Goal: Task Accomplishment & Management: Complete application form

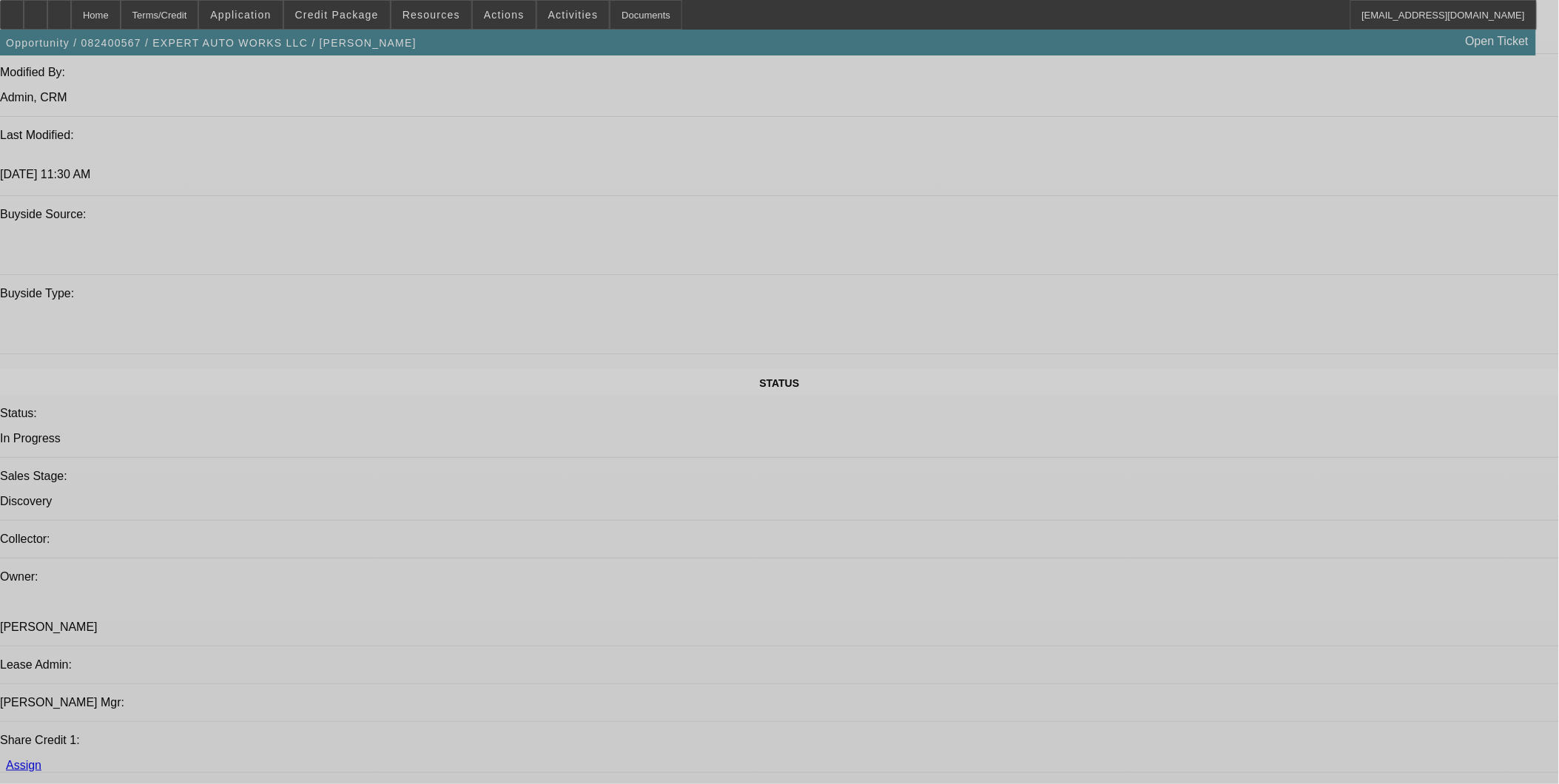
select select "0"
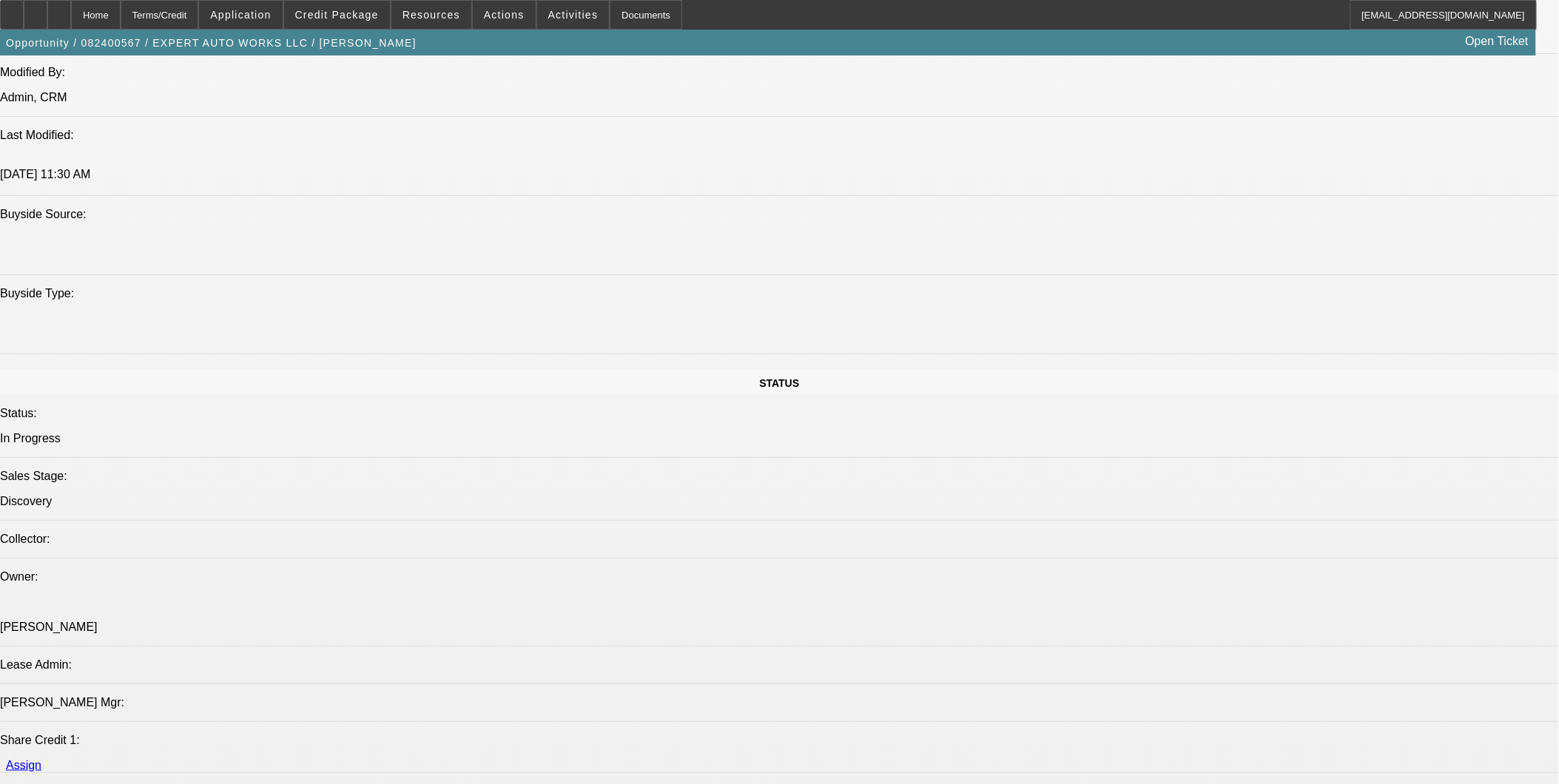
select select "0"
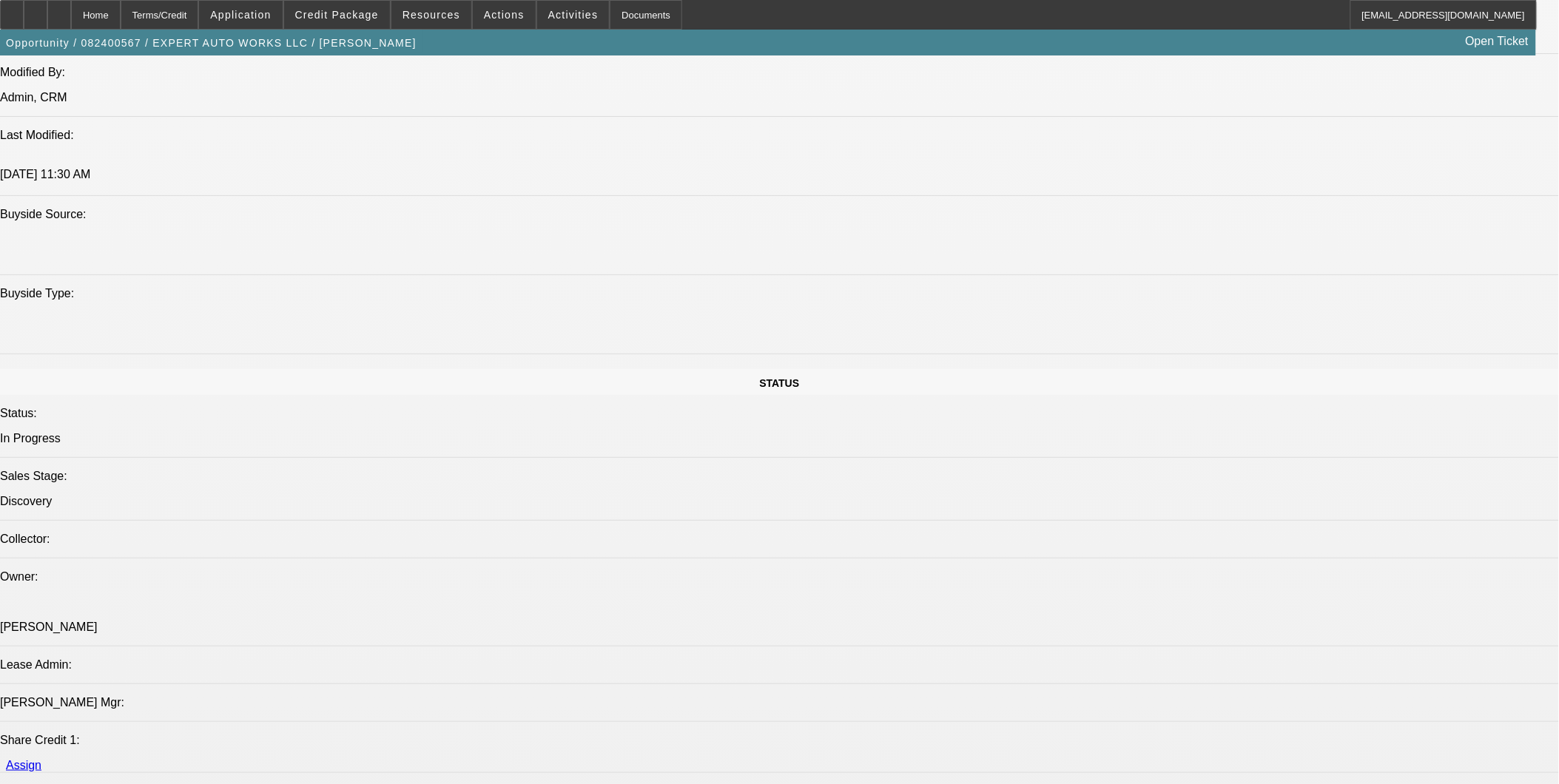
select select "0"
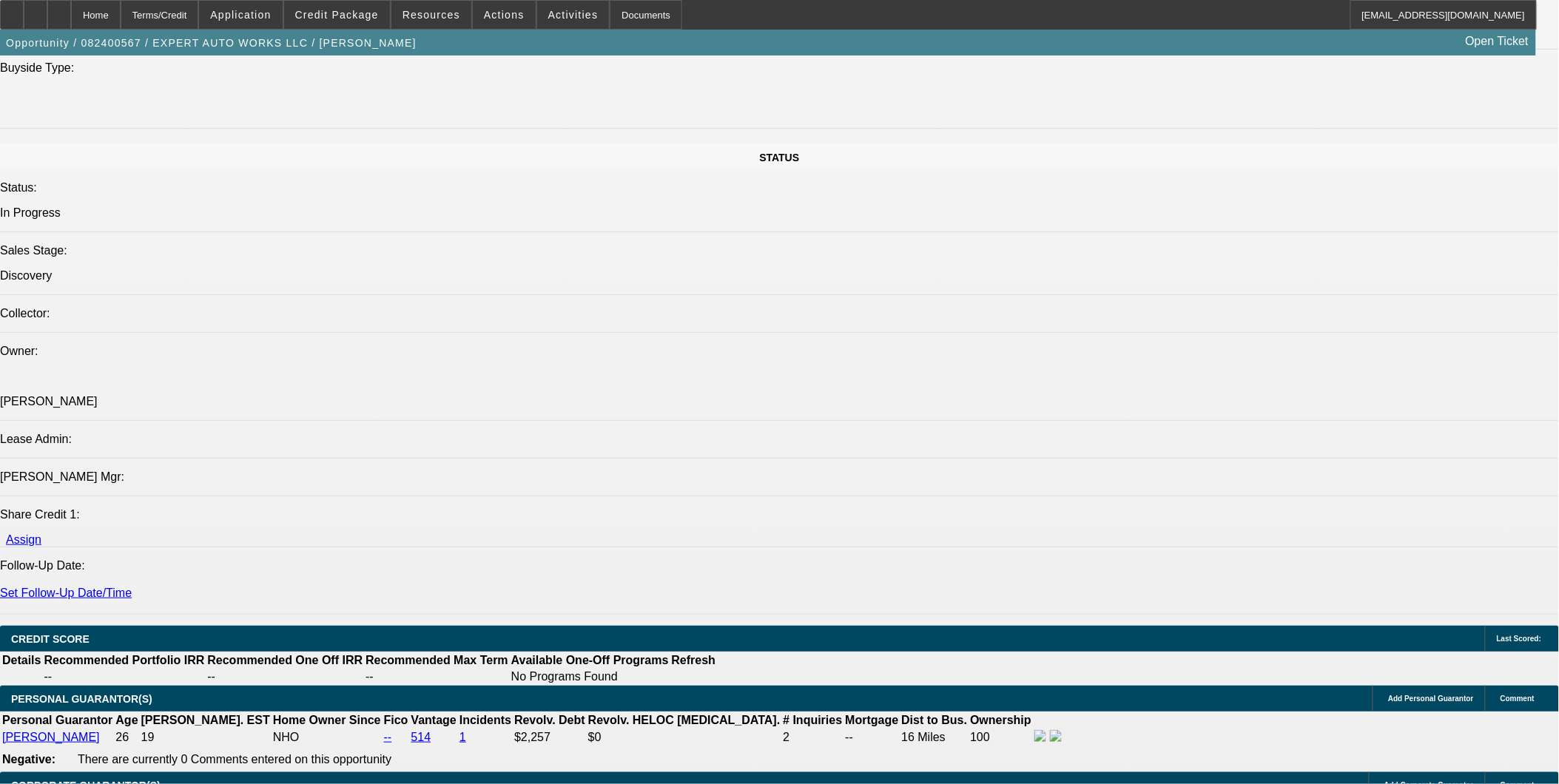
select select "1"
select select "2"
select select "6"
select select "1"
select select "2"
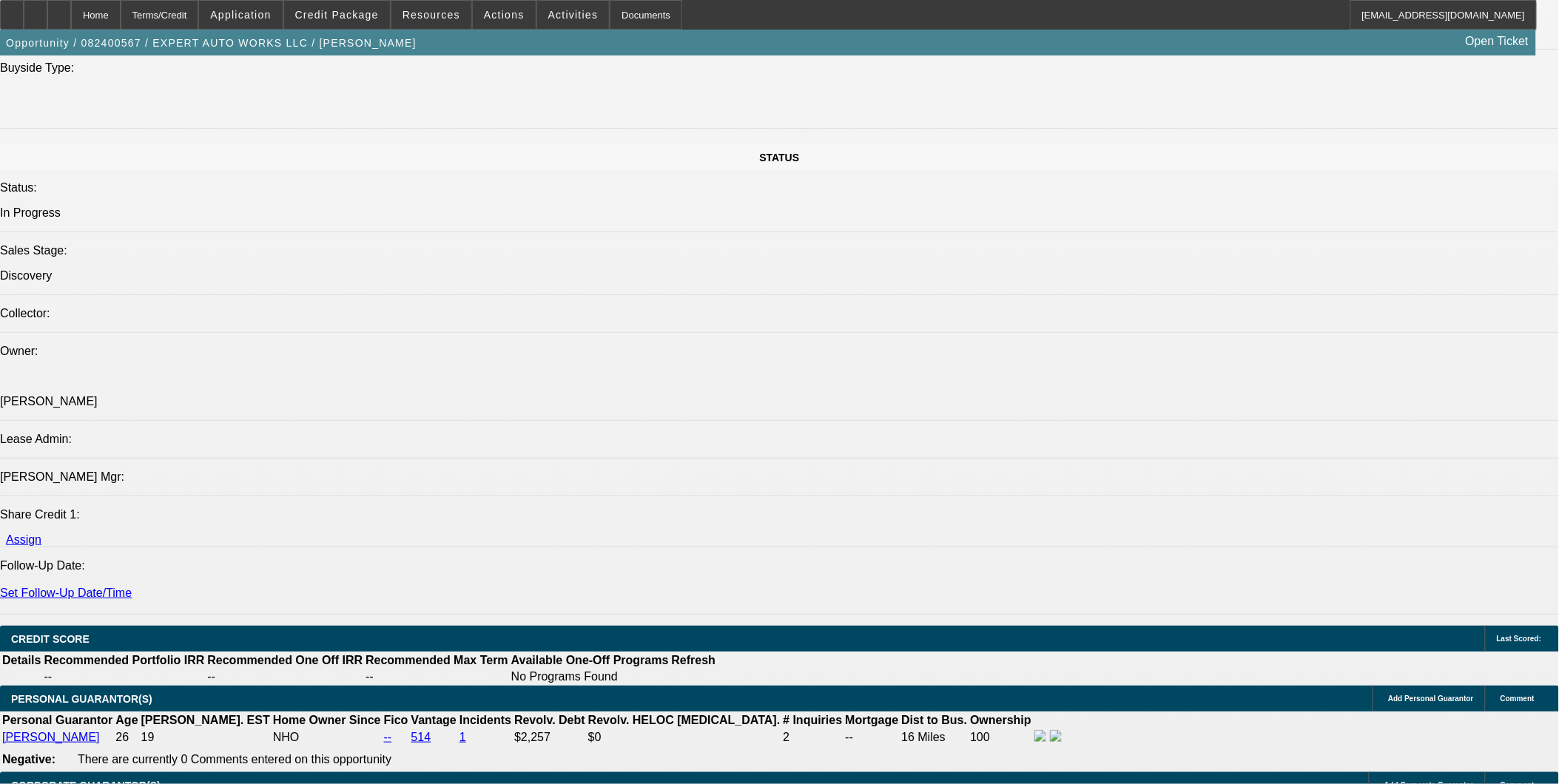
select select "6"
select select "1"
select select "2"
select select "6"
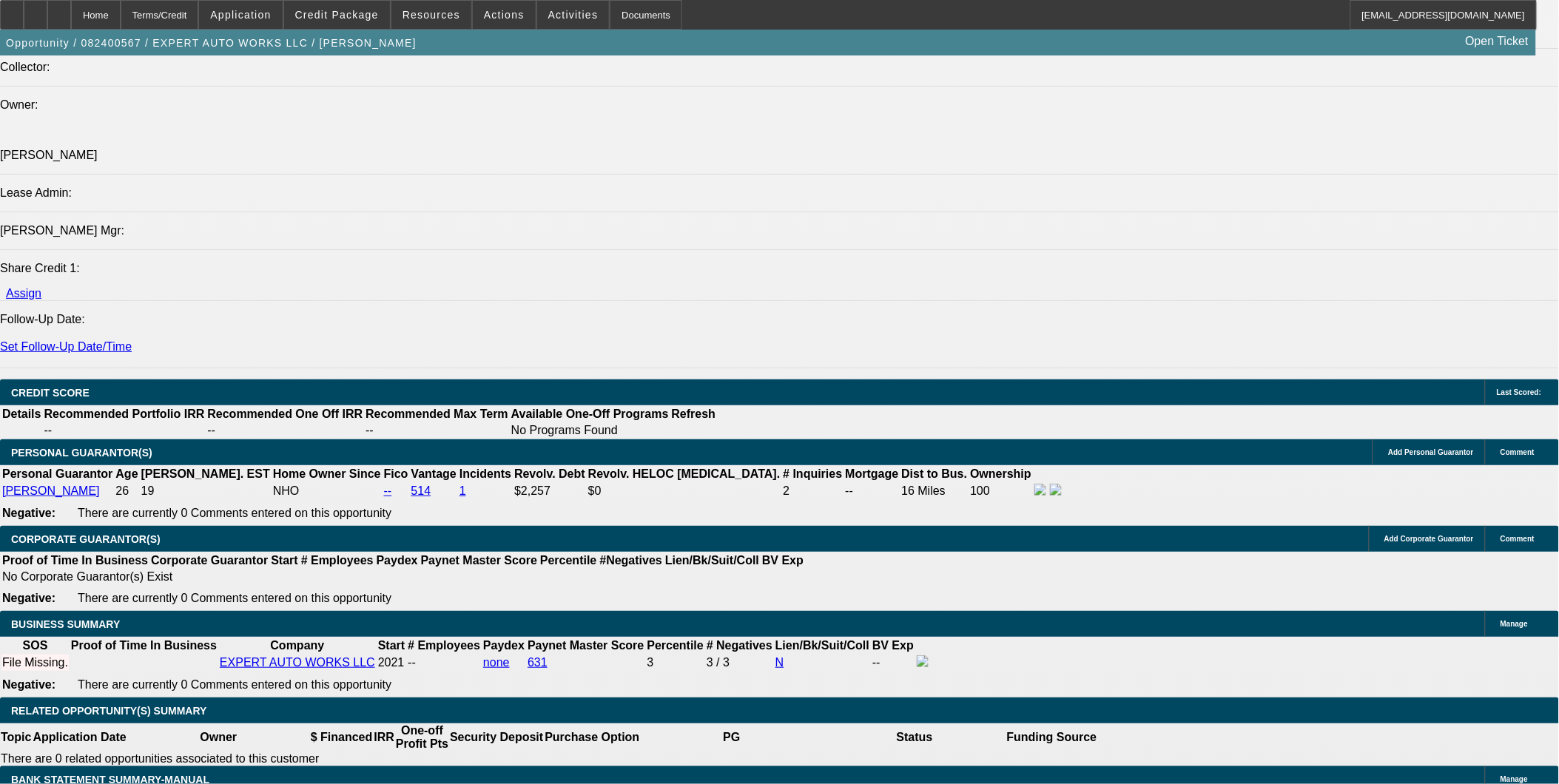
scroll to position [1852, 0]
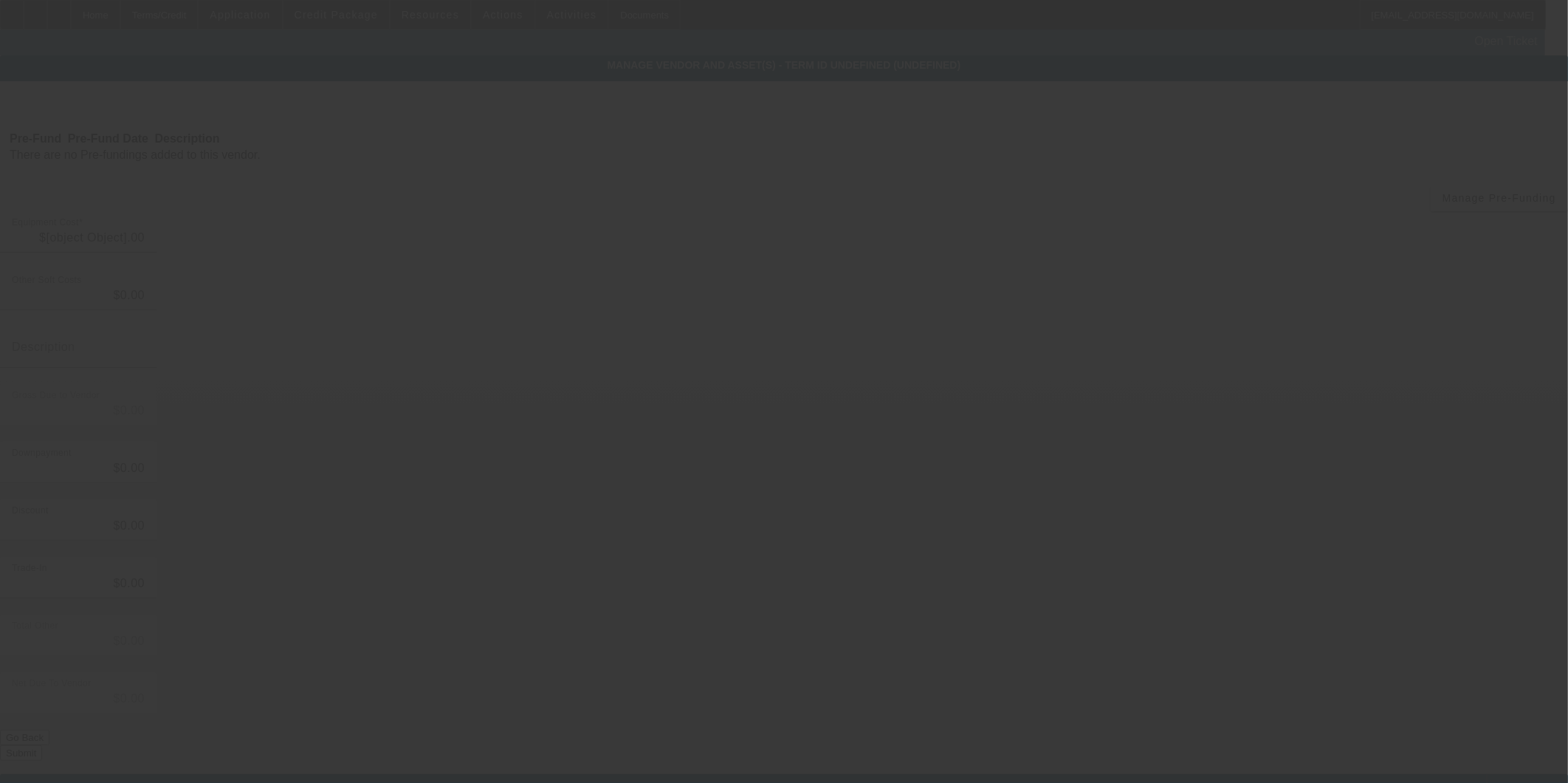
type input "$760,000.00"
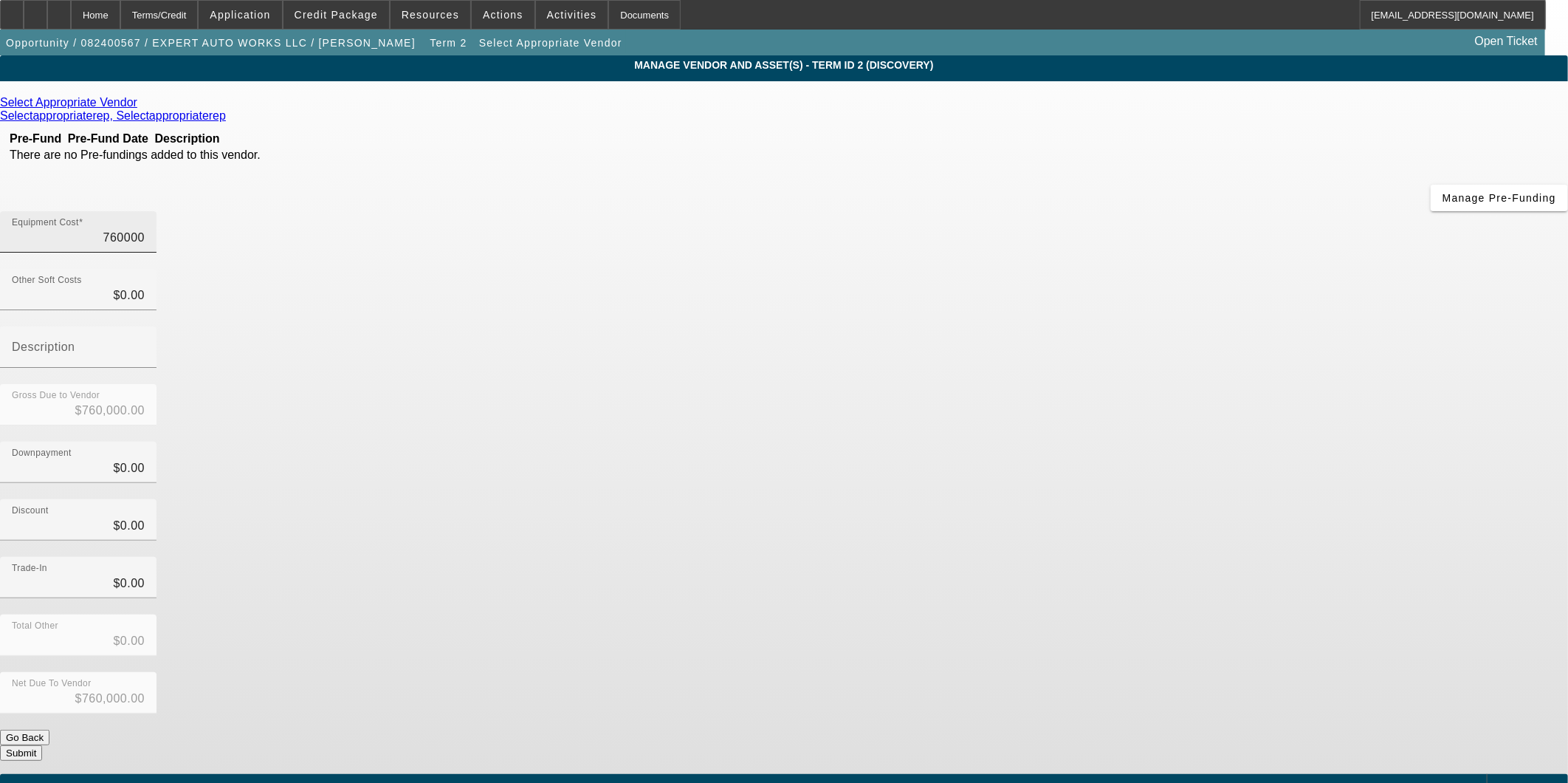
click at [145, 229] on input "760000" at bounding box center [78, 237] width 133 height 18
type input "1"
type input "$1.00"
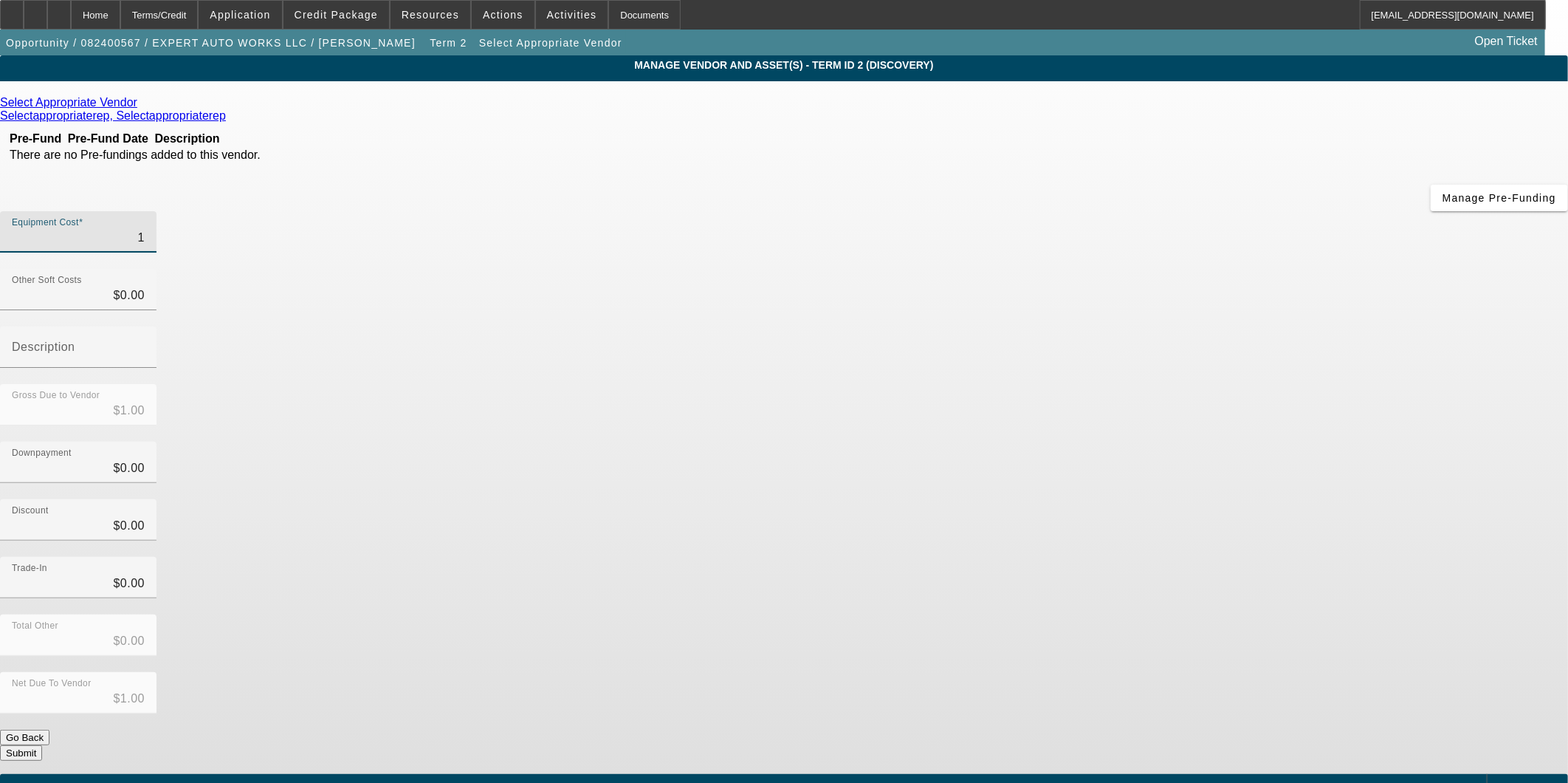
type input "12"
type input "$12.00"
type input "120"
type input "$120.00"
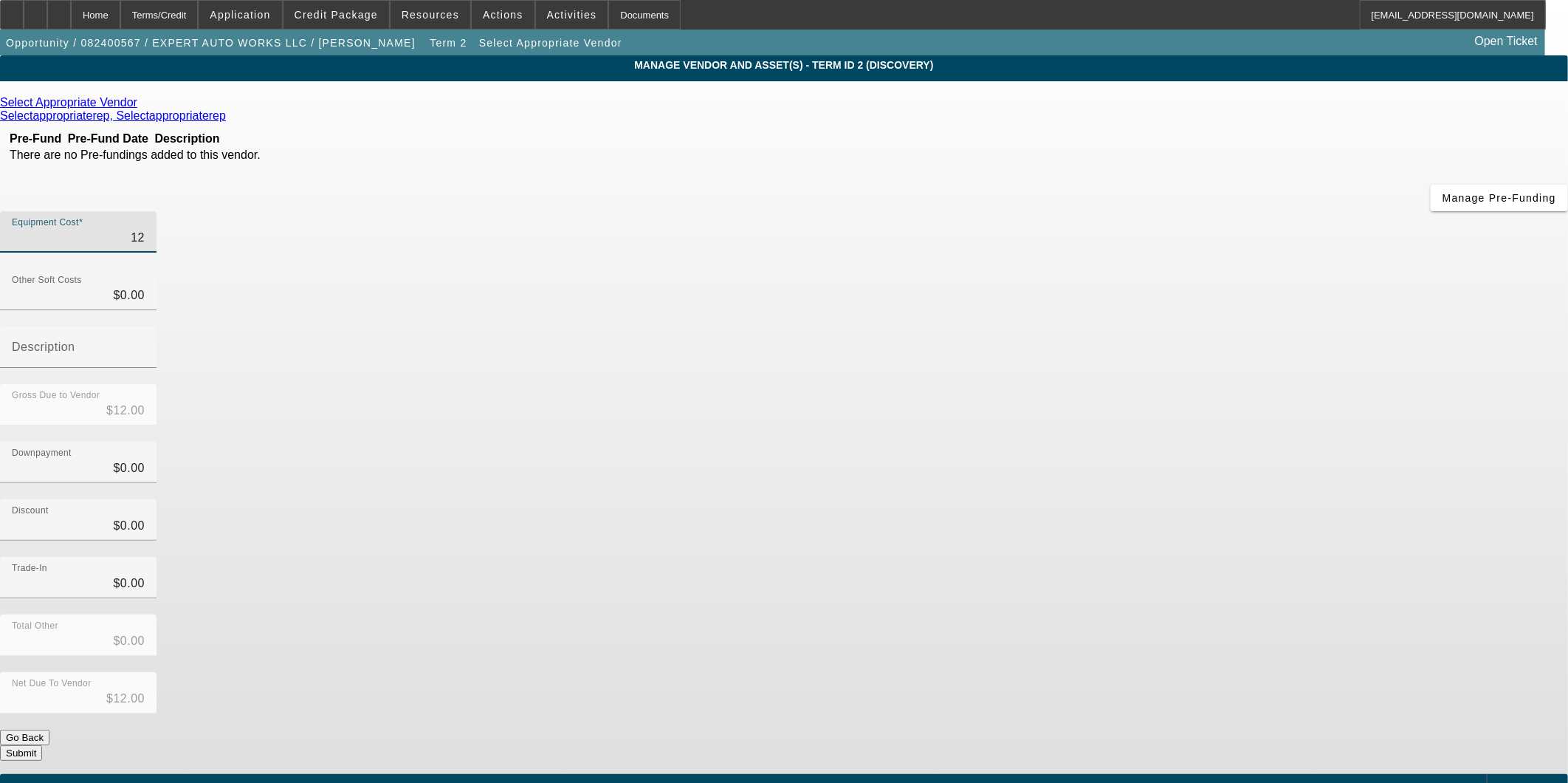
type input "$120.00"
type input "1200"
type input "$1,200.00"
type input "12000"
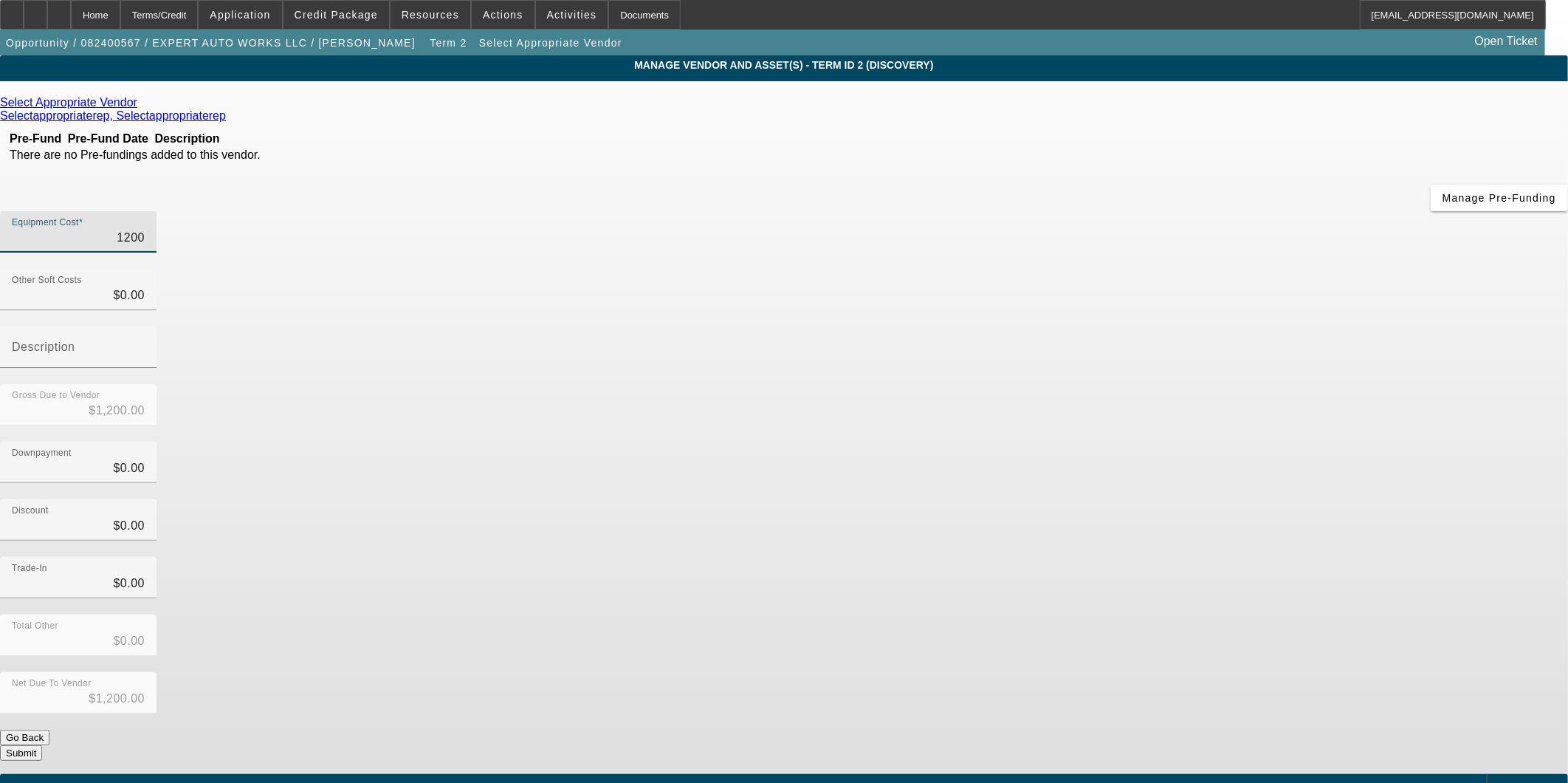
type input "$12,000.00"
type input "120000"
type input "$120,000.00"
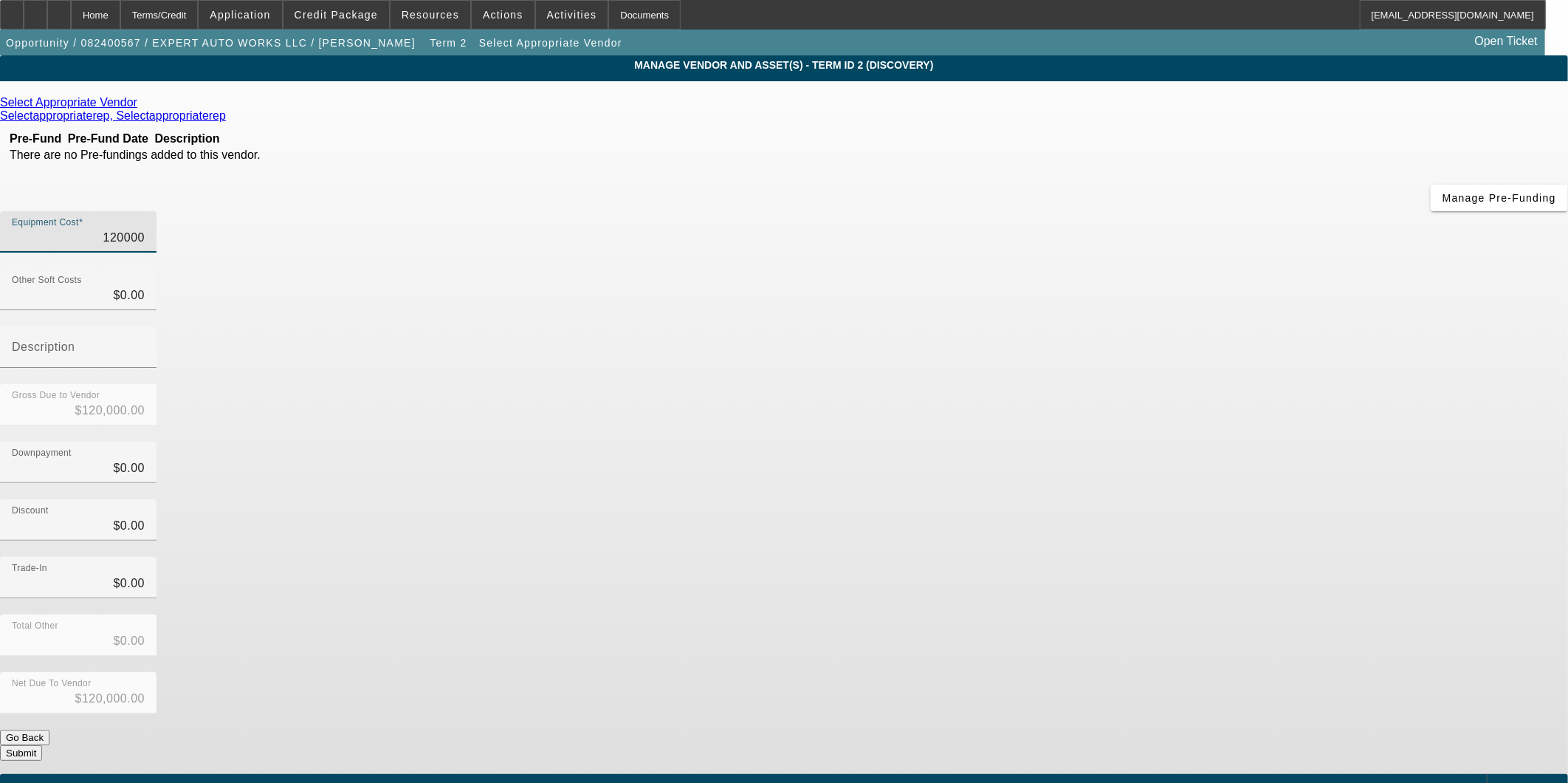
type input "$120,000.00"
click at [42, 745] on button "Submit" at bounding box center [21, 753] width 42 height 16
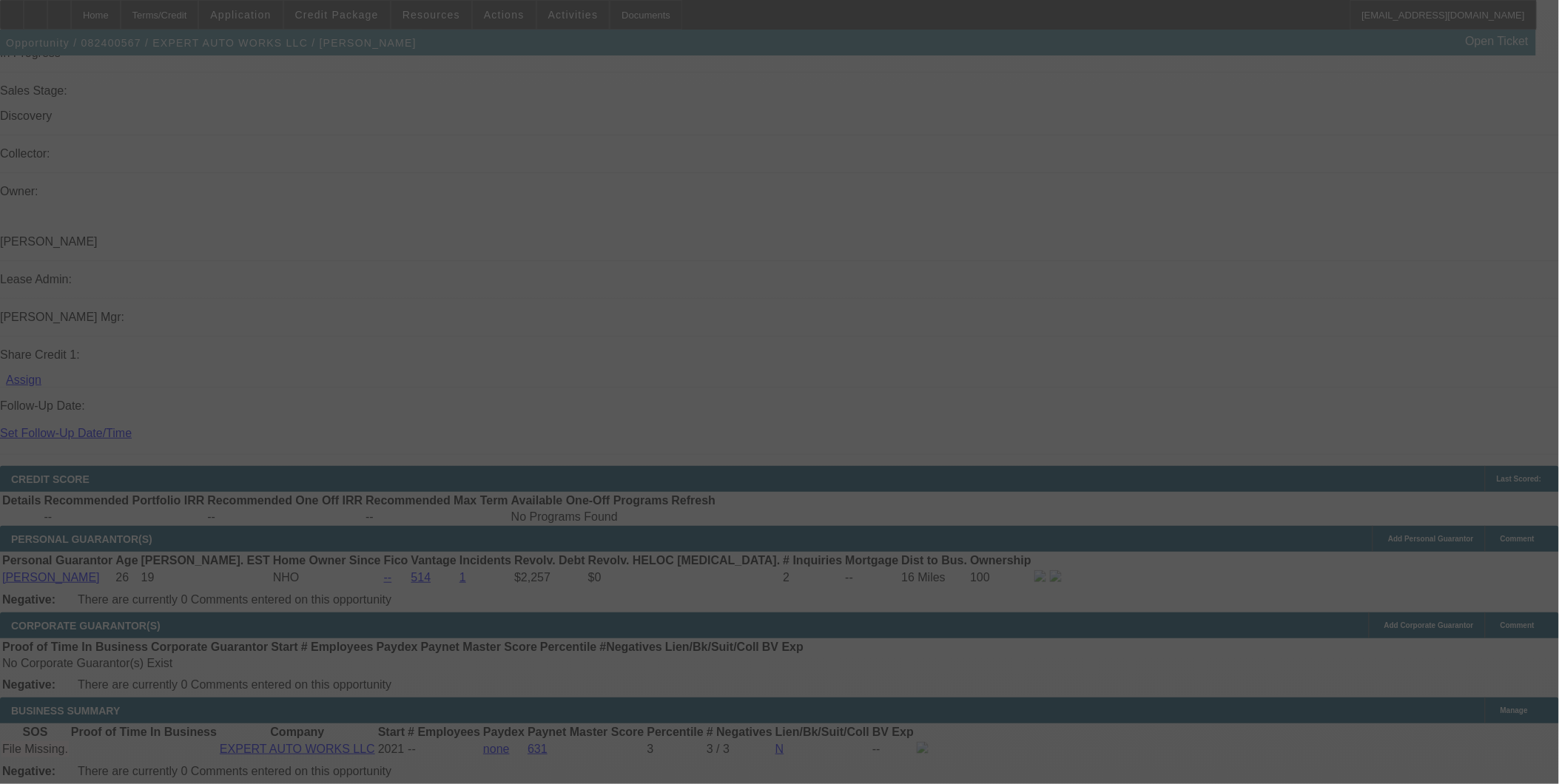
select select "0"
select select "2"
select select "0"
select select "6"
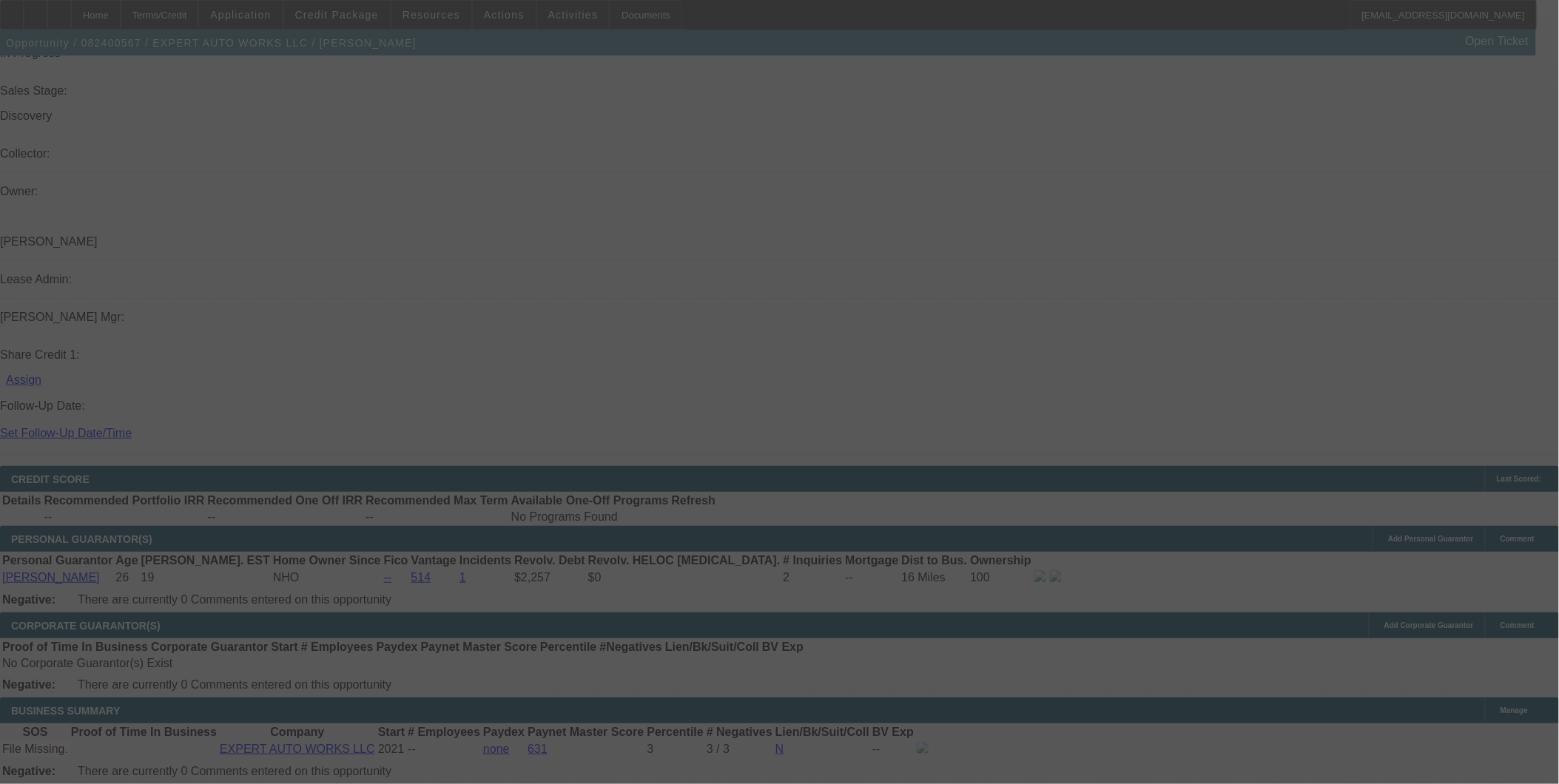
select select "0"
select select "2"
select select "0"
select select "6"
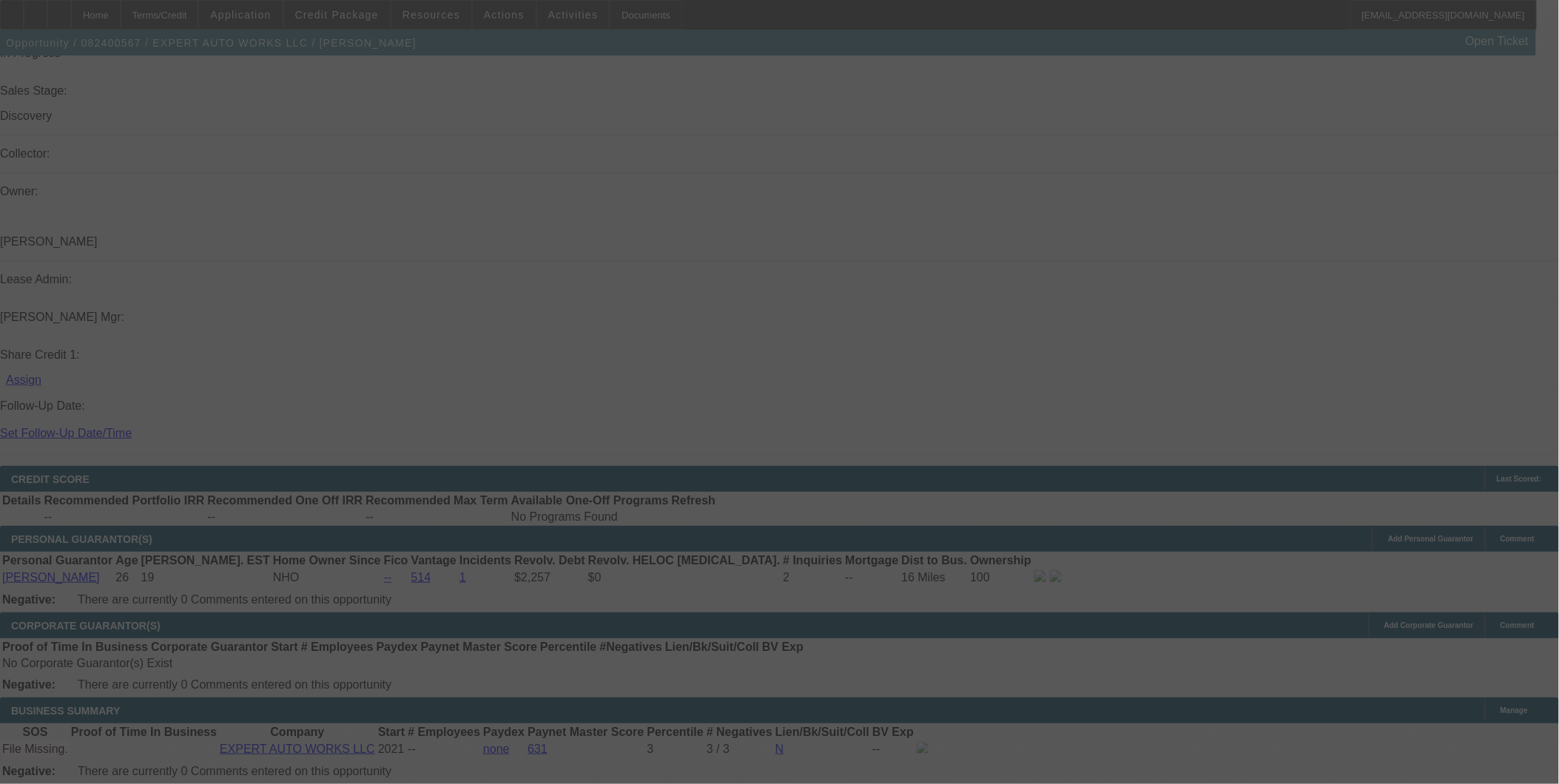
select select "0"
select select "2"
select select "0"
select select "6"
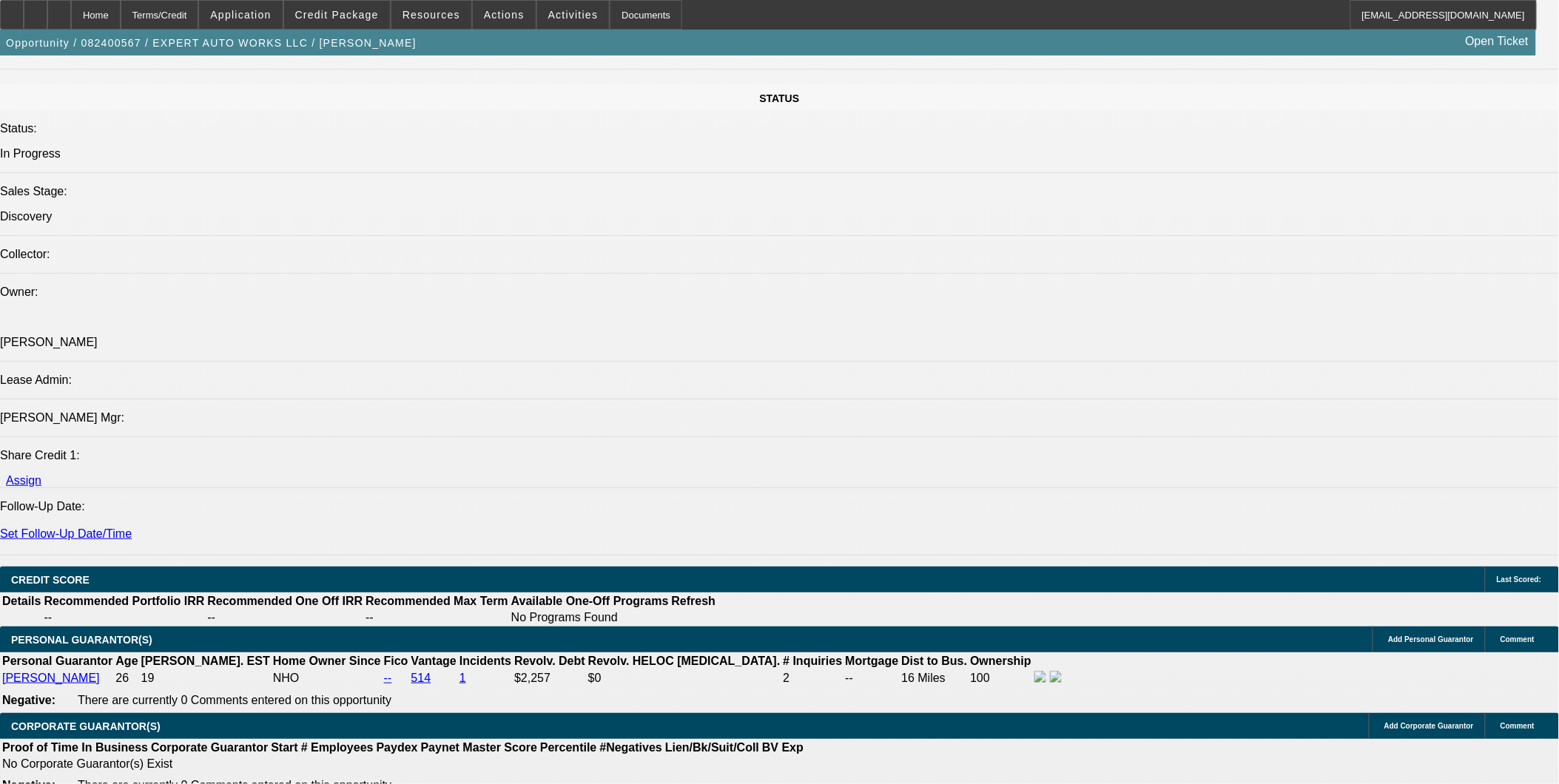
scroll to position [1649, 0]
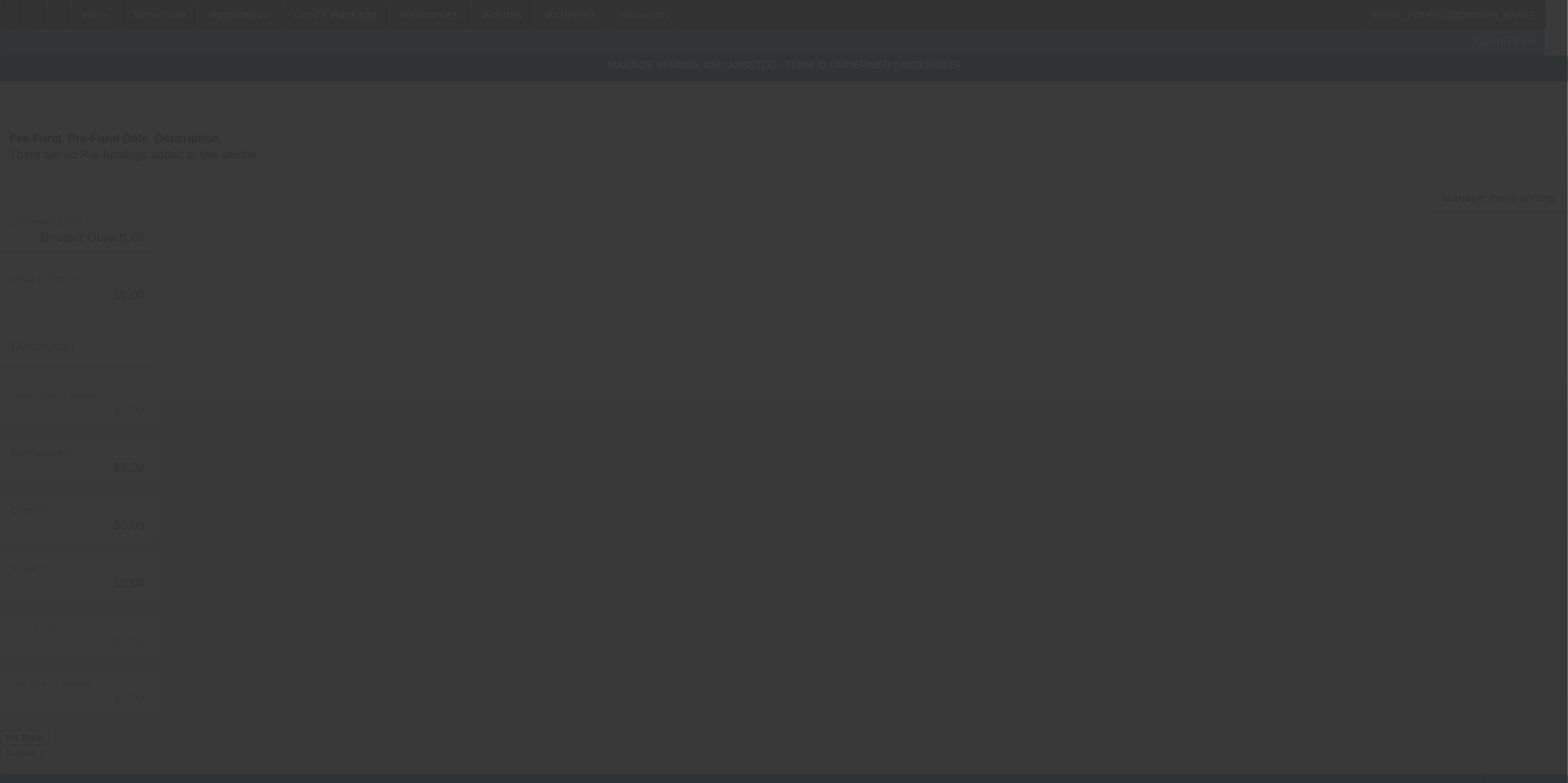
type input "$760,000.00"
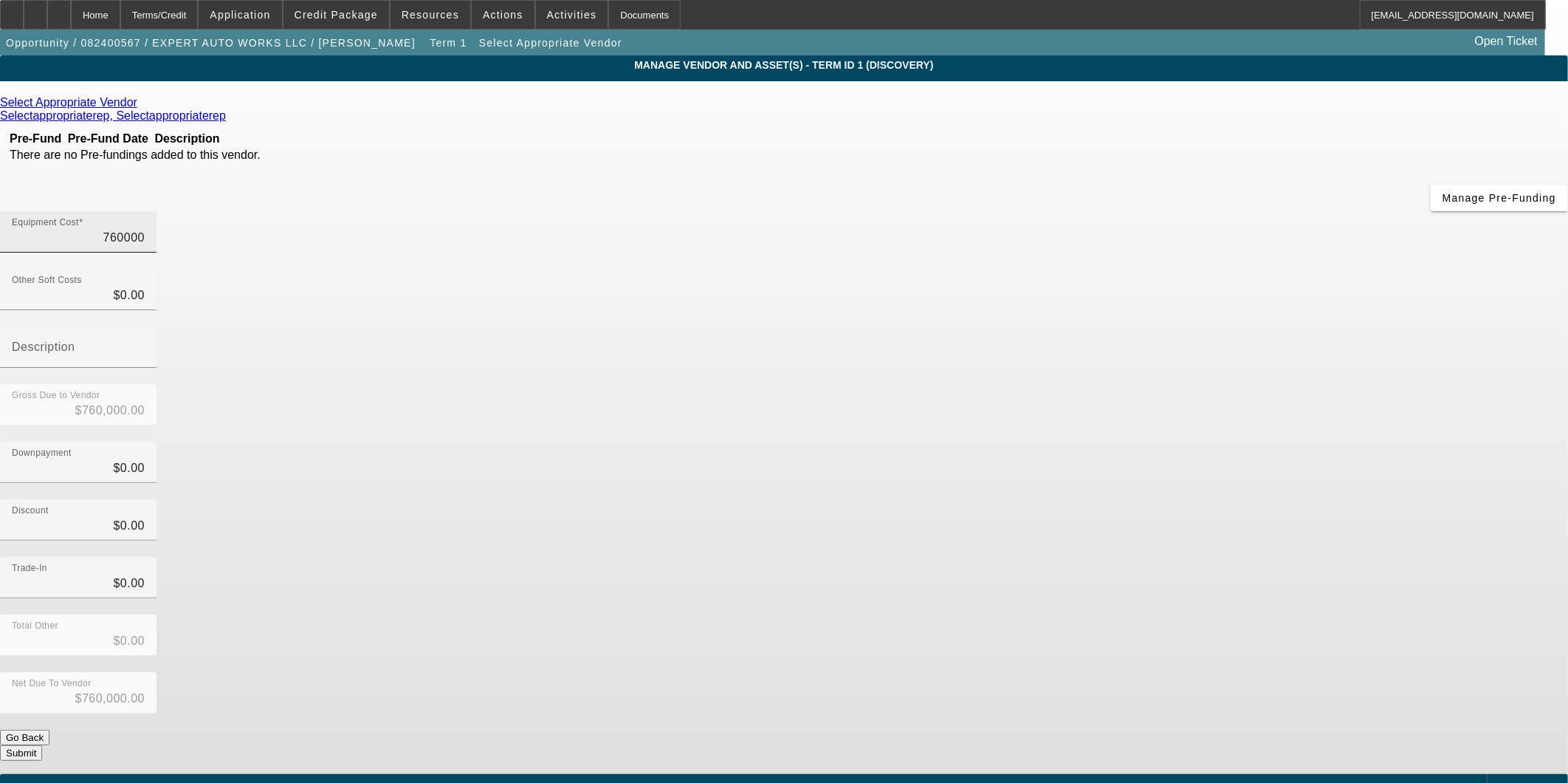
click at [145, 229] on input "760000" at bounding box center [78, 237] width 133 height 18
type input "1"
type input "$1.00"
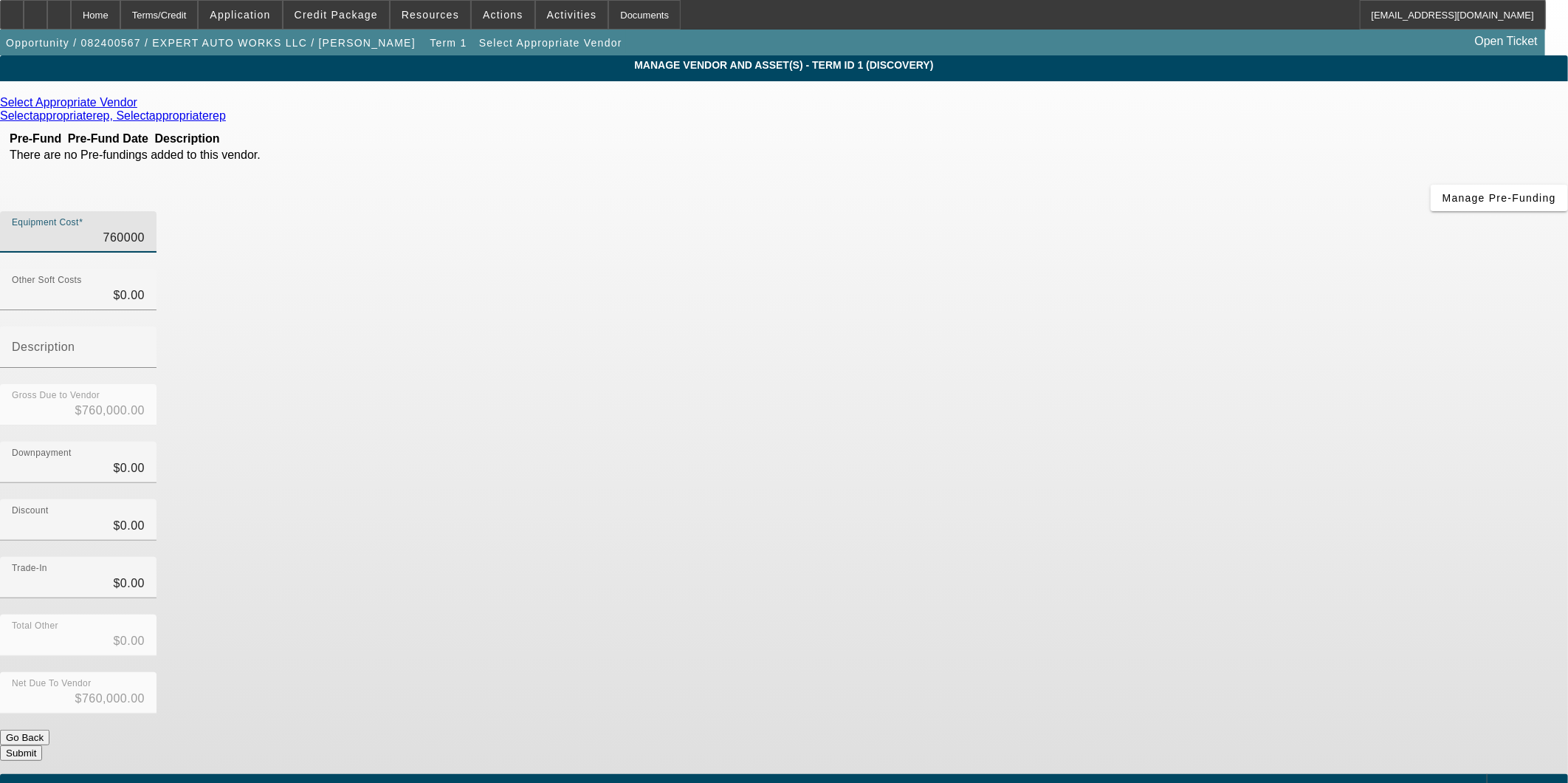
type input "$1.00"
type input "12"
type input "$12.00"
type input "120"
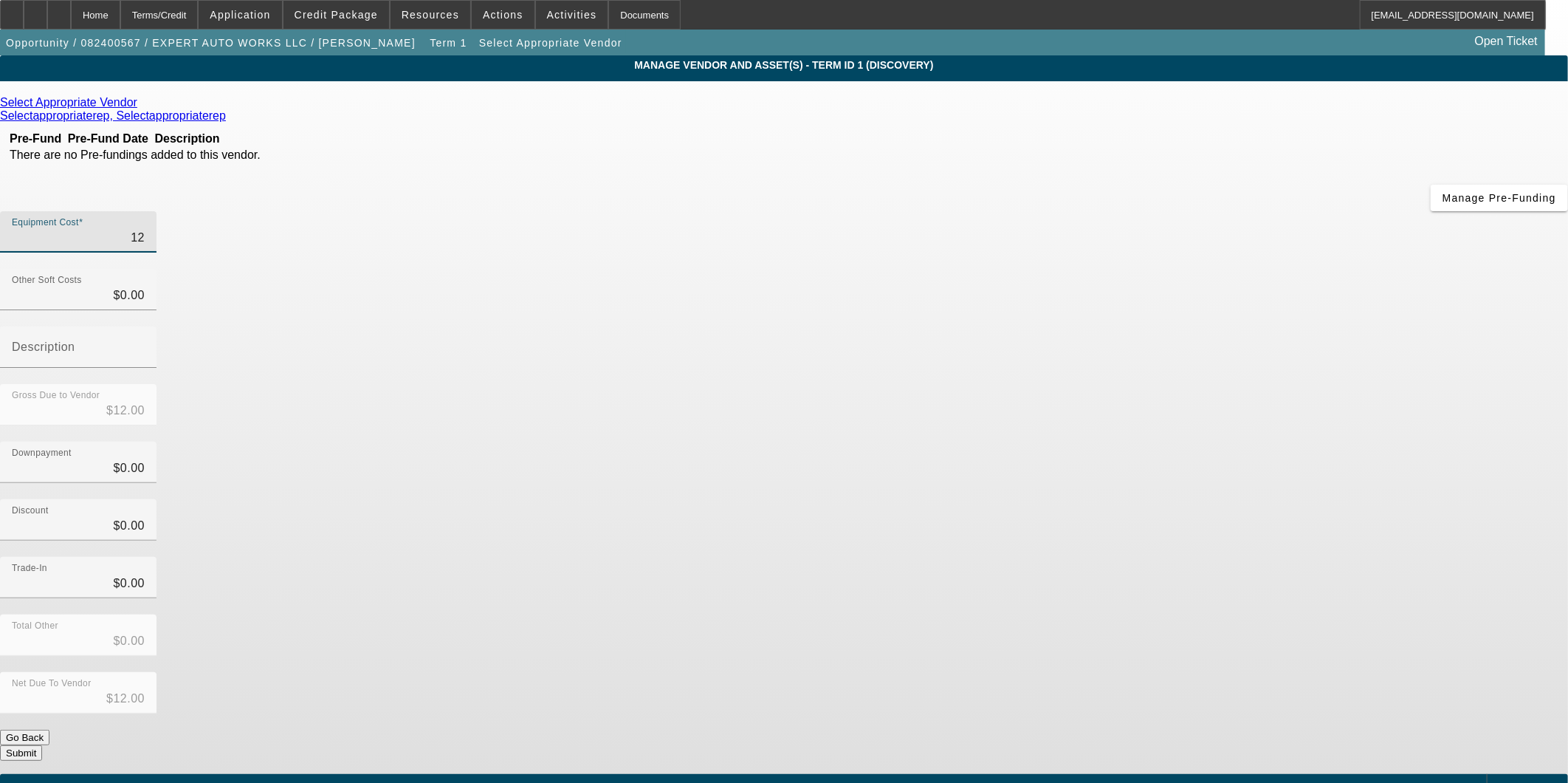
type input "$120.00"
type input "1200"
type input "$1,200.00"
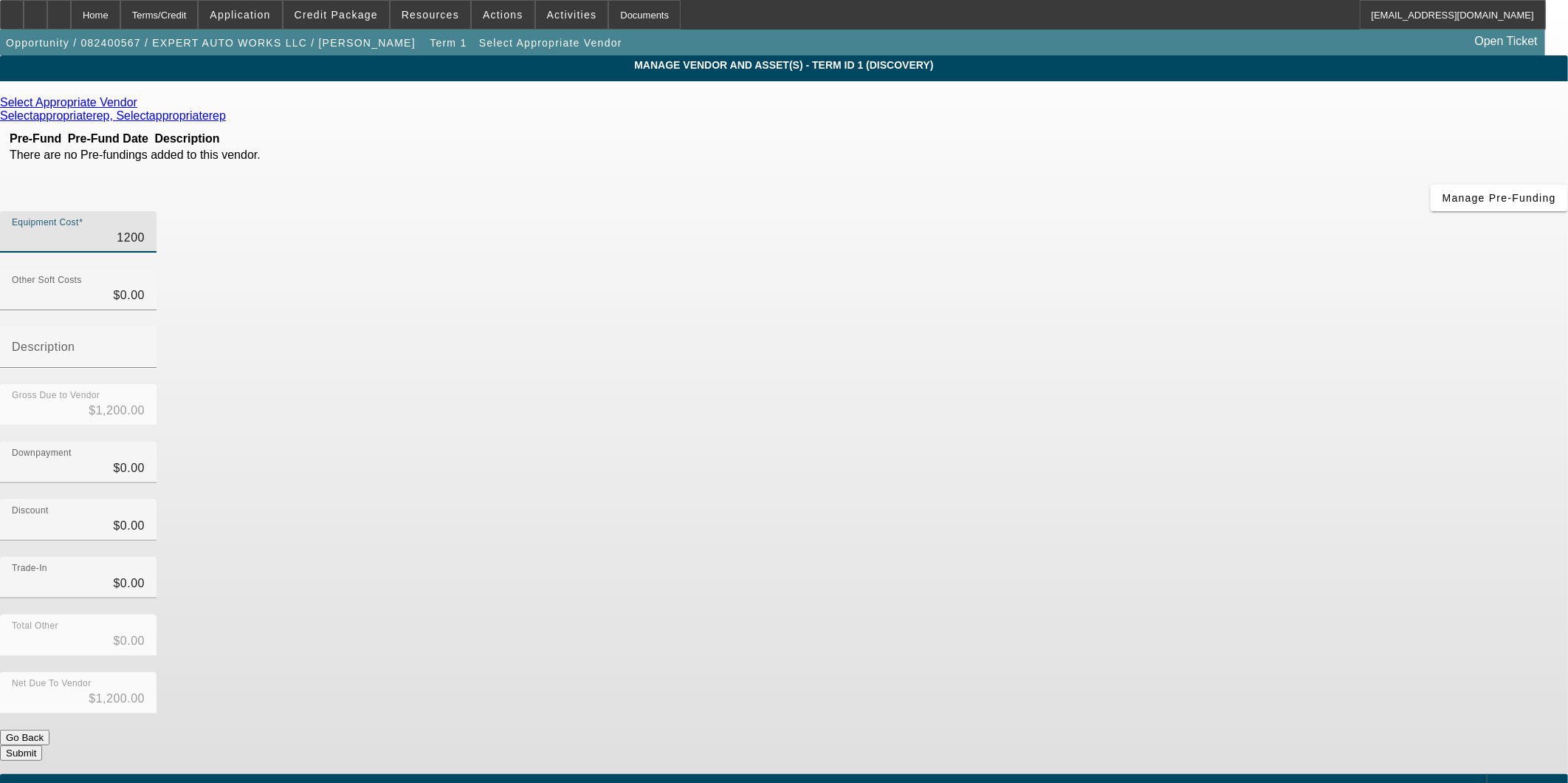
type input "12000"
type input "$12,000.00"
type input "120000"
type input "$120,000.00"
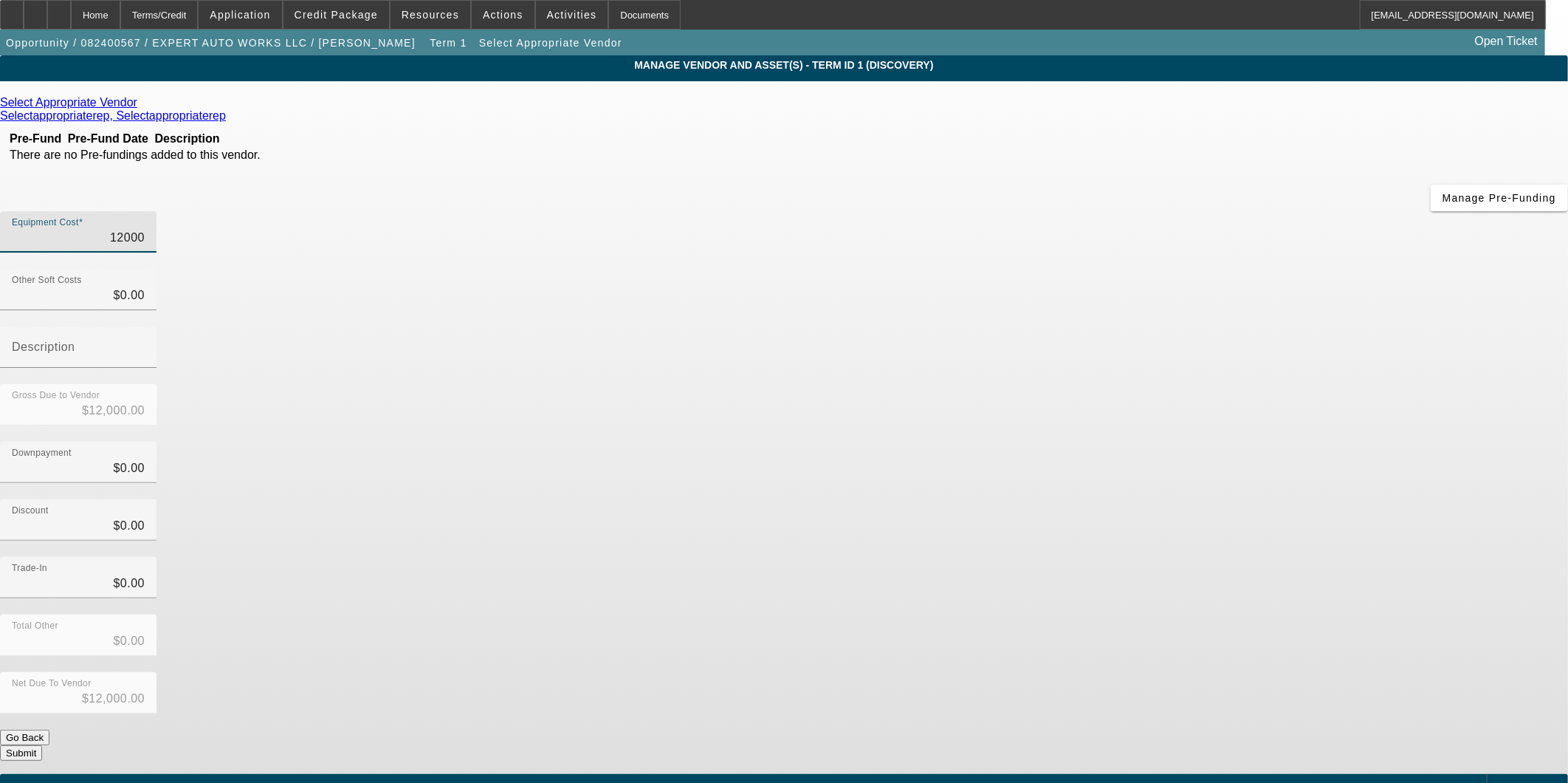
type input "$120,000.00"
click at [1086, 441] on div "Downpayment $0.00" at bounding box center [784, 470] width 1568 height 57
click at [42, 745] on button "Submit" at bounding box center [21, 753] width 42 height 16
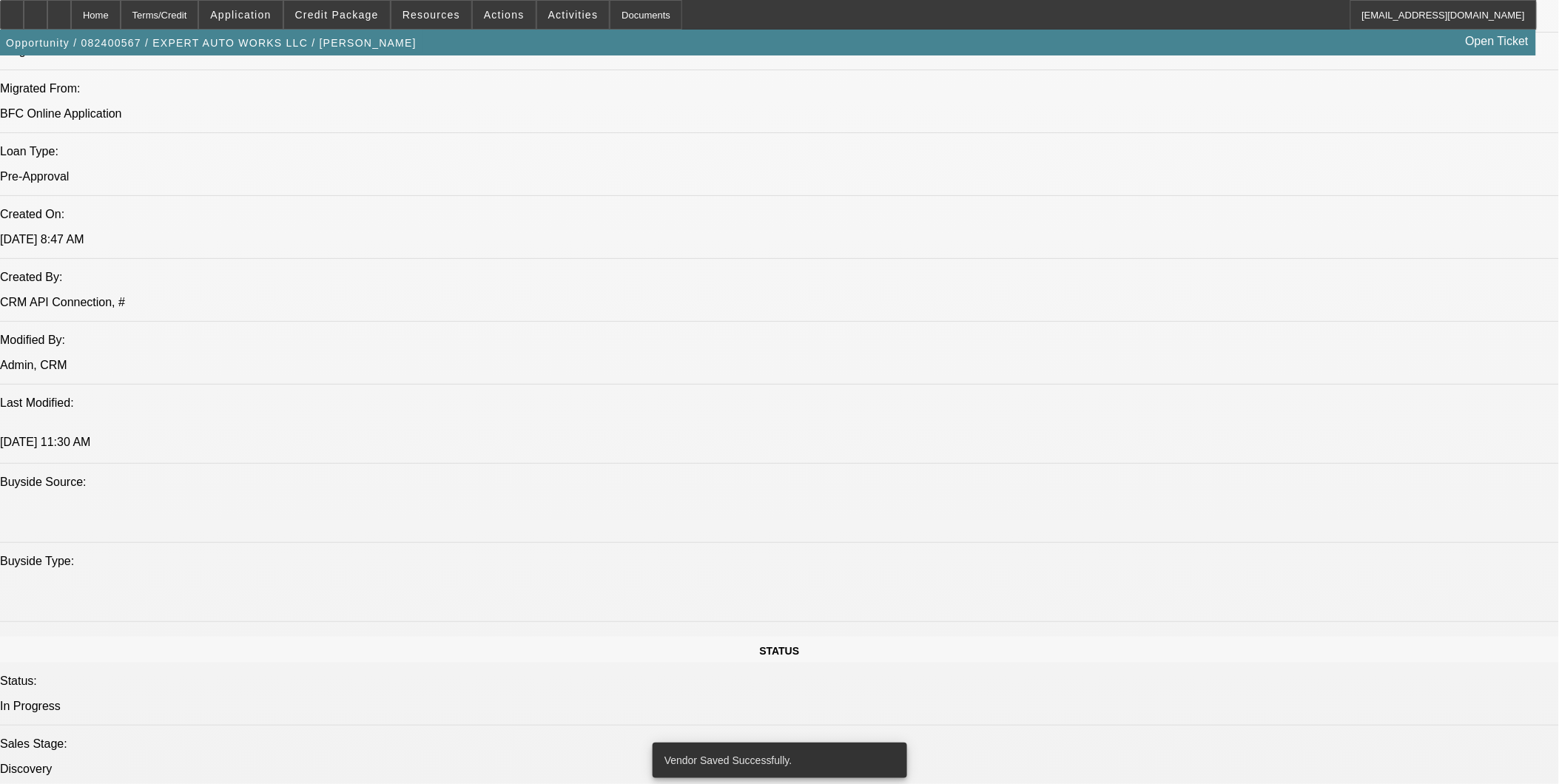
select select "0"
select select "2"
select select "0"
select select "6"
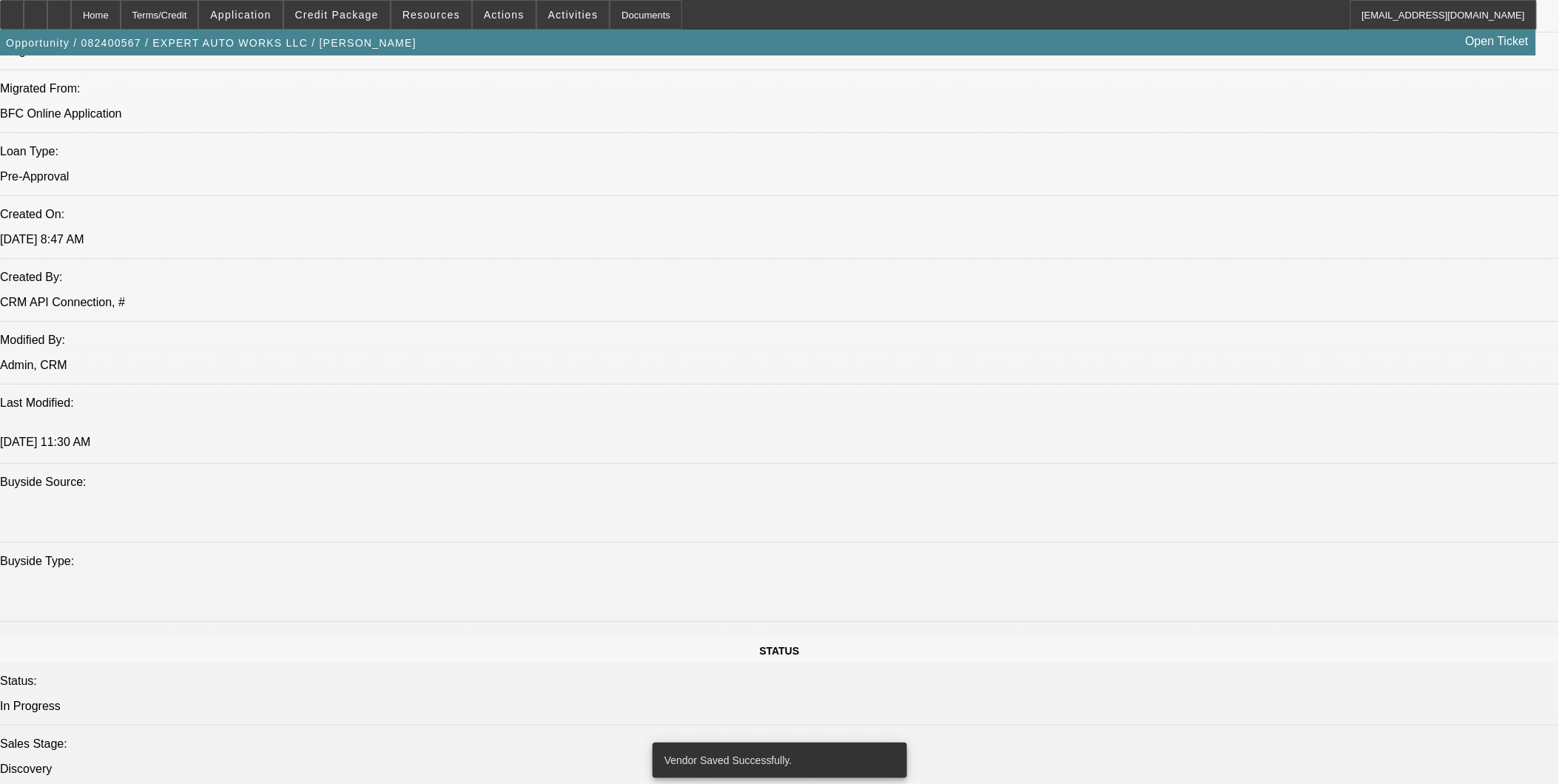
select select "0"
select select "2"
select select "0"
select select "6"
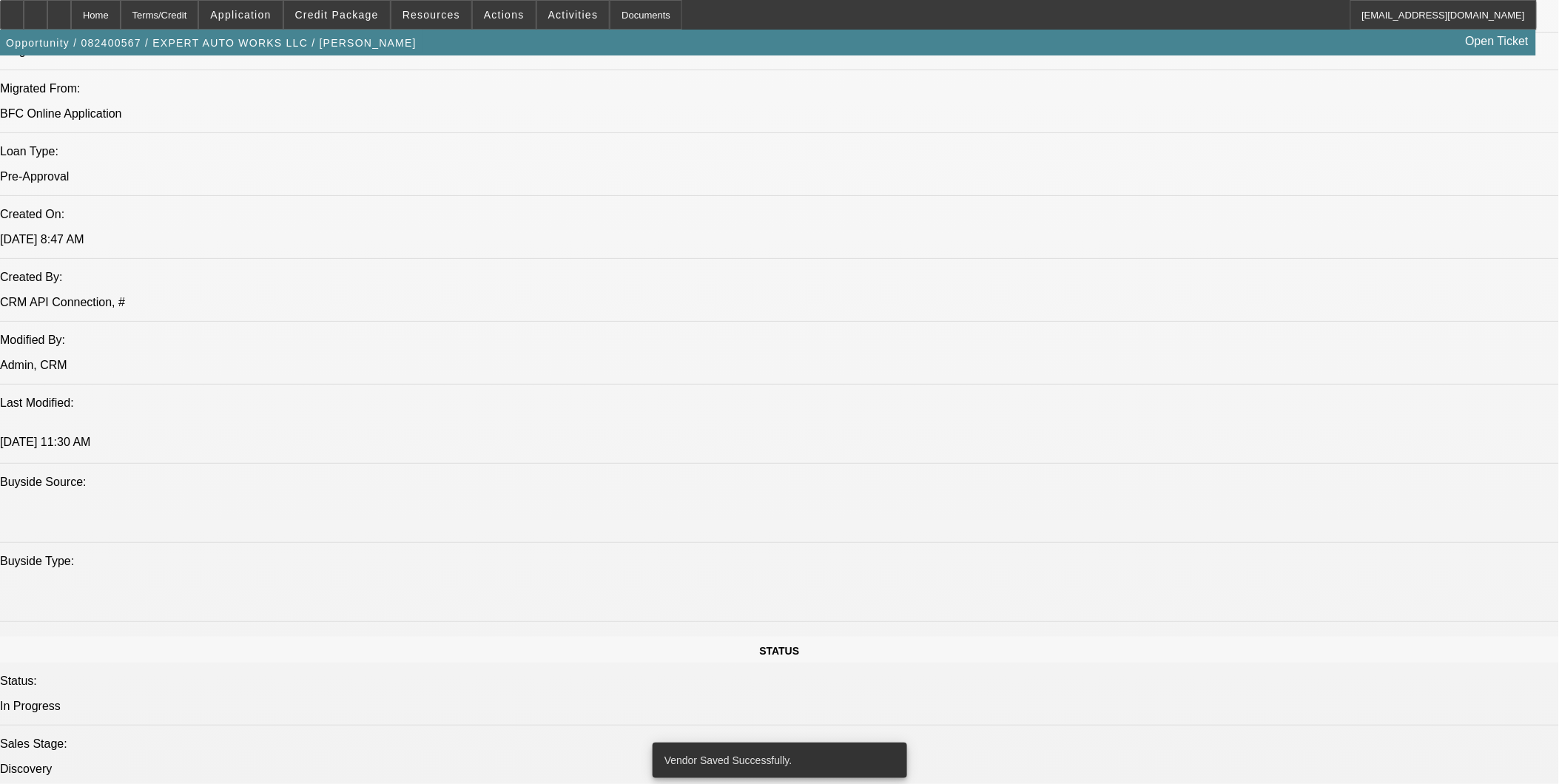
select select "0"
select select "2"
select select "0"
select select "6"
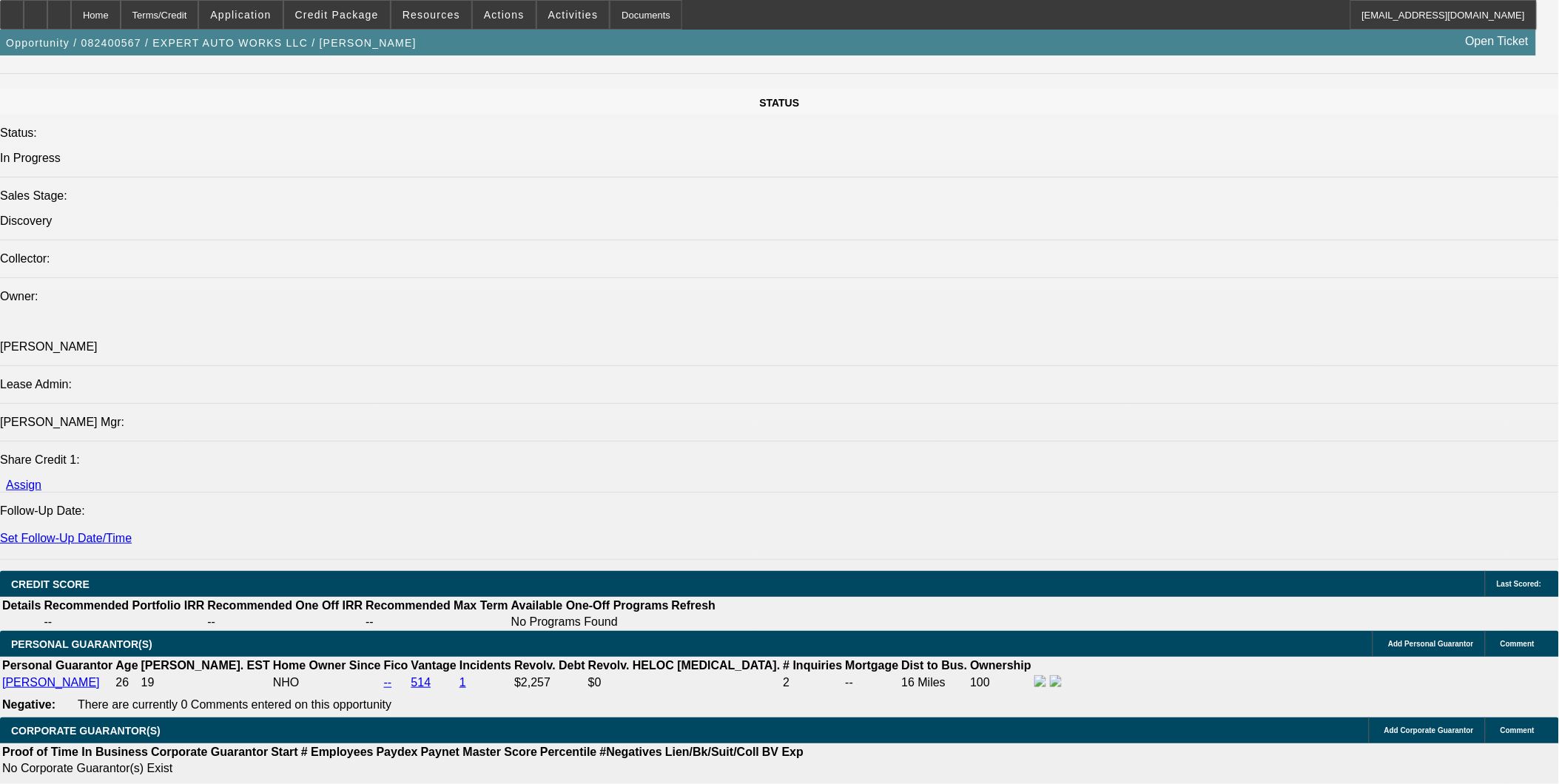
scroll to position [1718, 0]
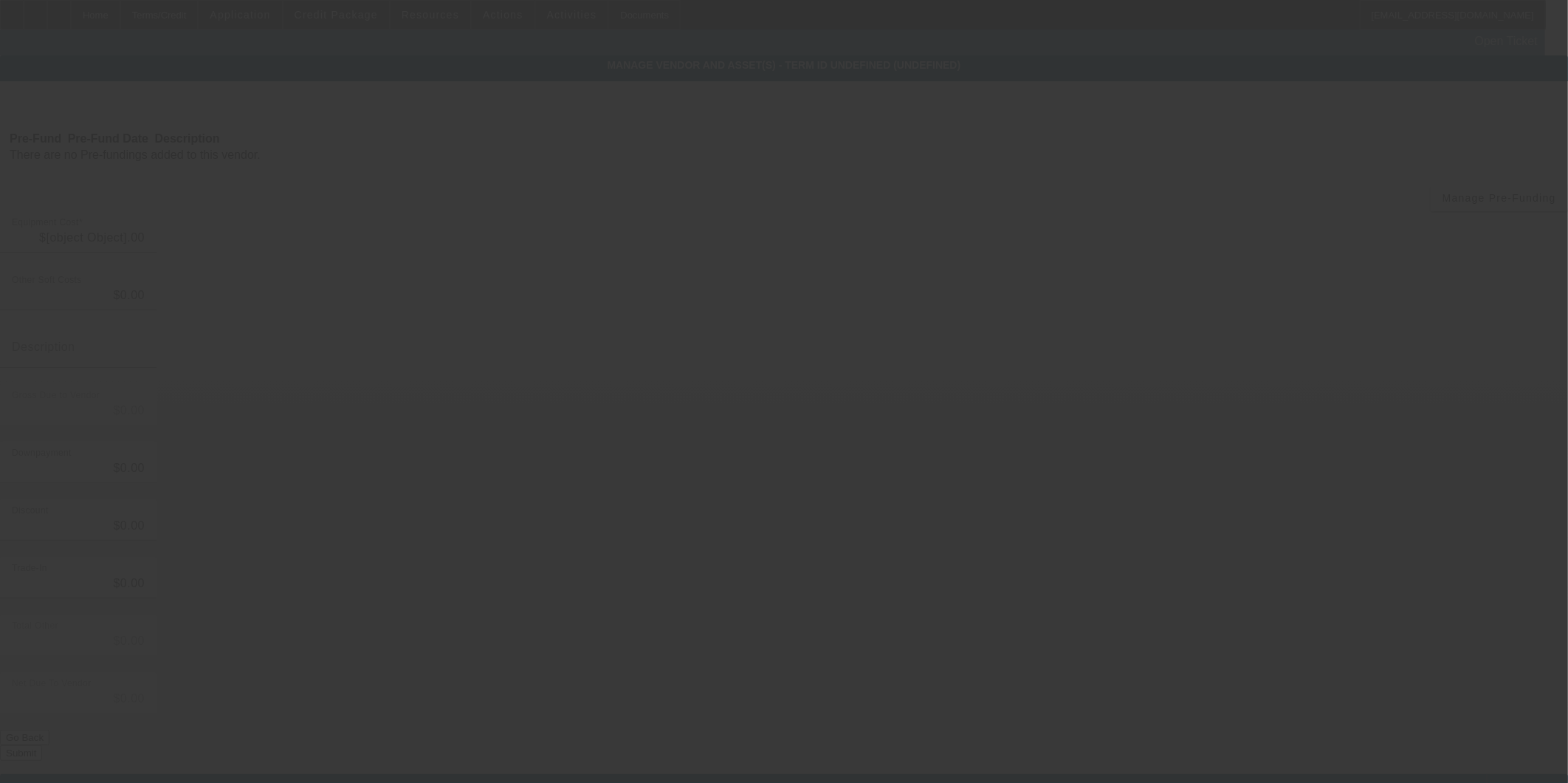
type input "$118,500.00"
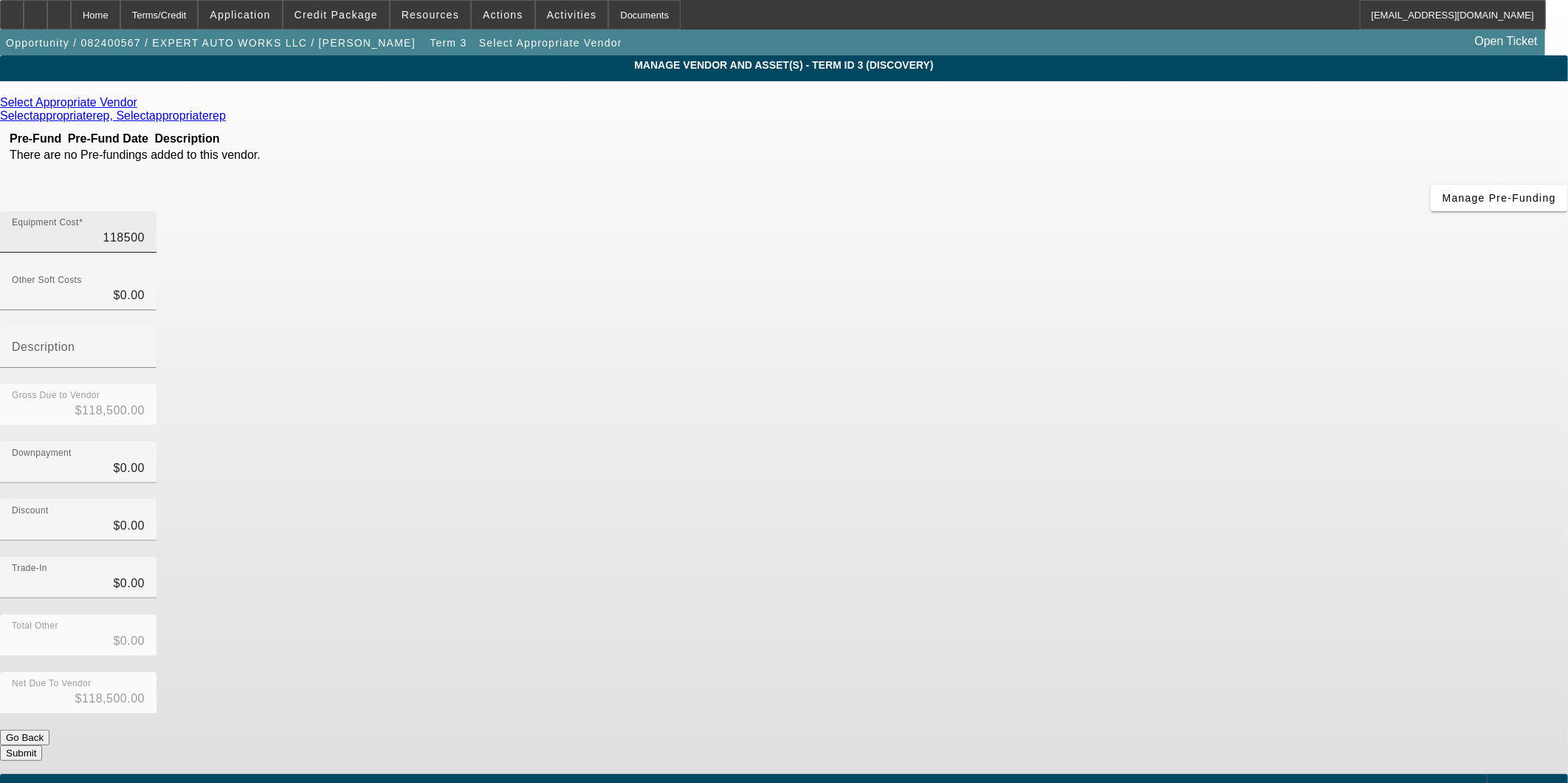
click at [145, 229] on input "118500" at bounding box center [78, 237] width 133 height 18
type input "1"
type input "$1.00"
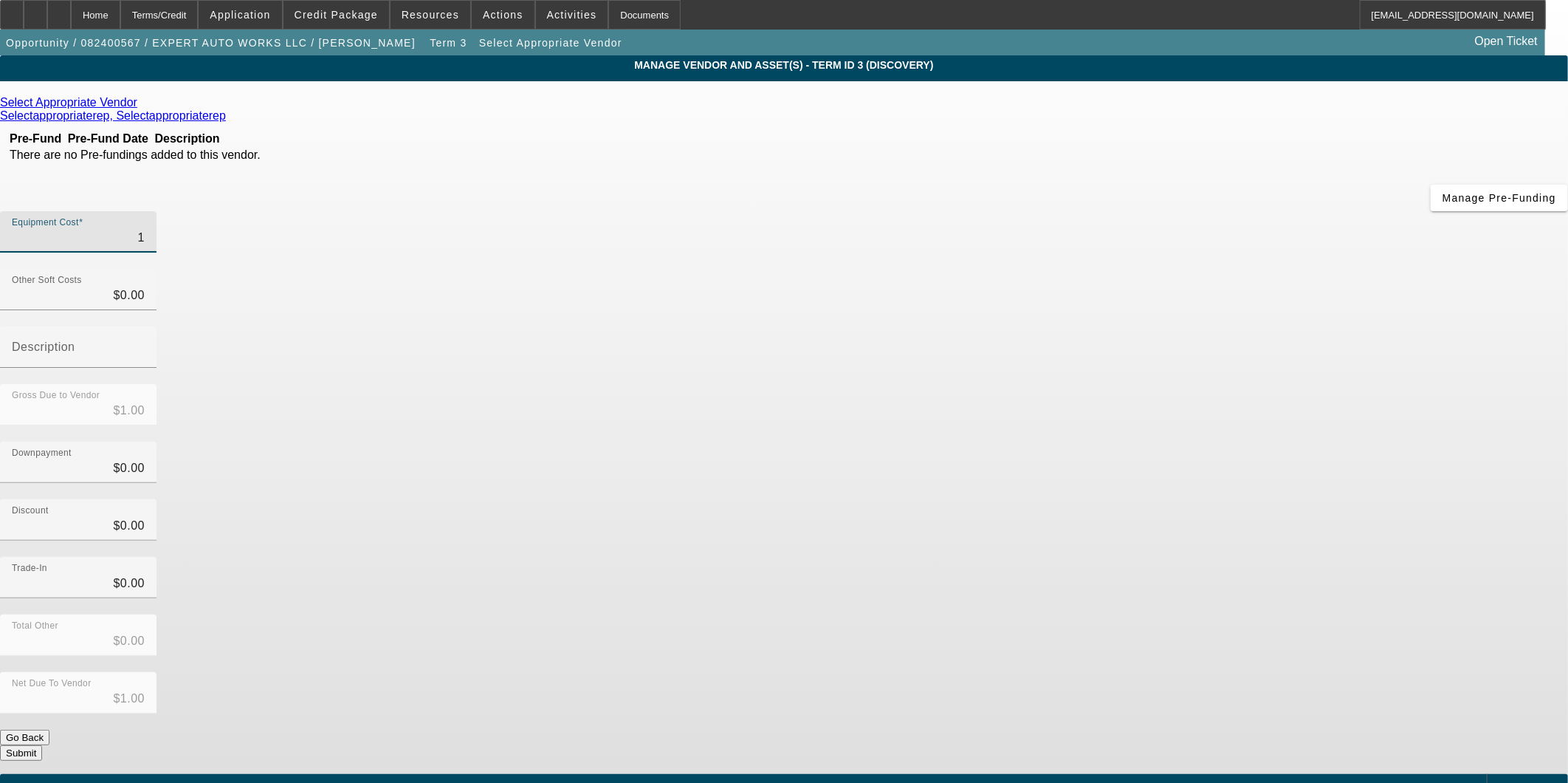
type input "12"
type input "$12.00"
type input "120"
type input "$120.00"
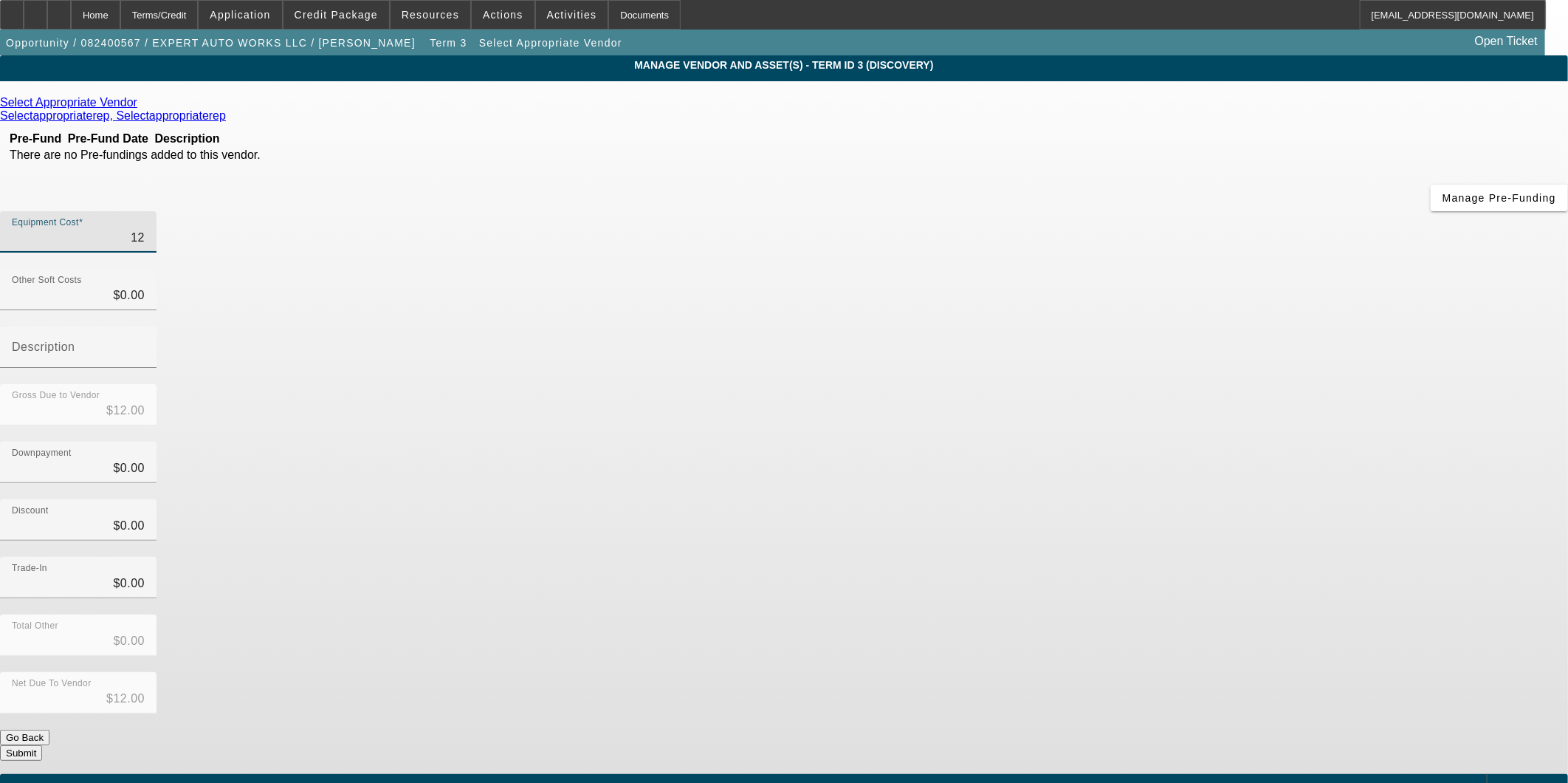
type input "$120.00"
type input "1200"
type input "$1,200.00"
type input "12000"
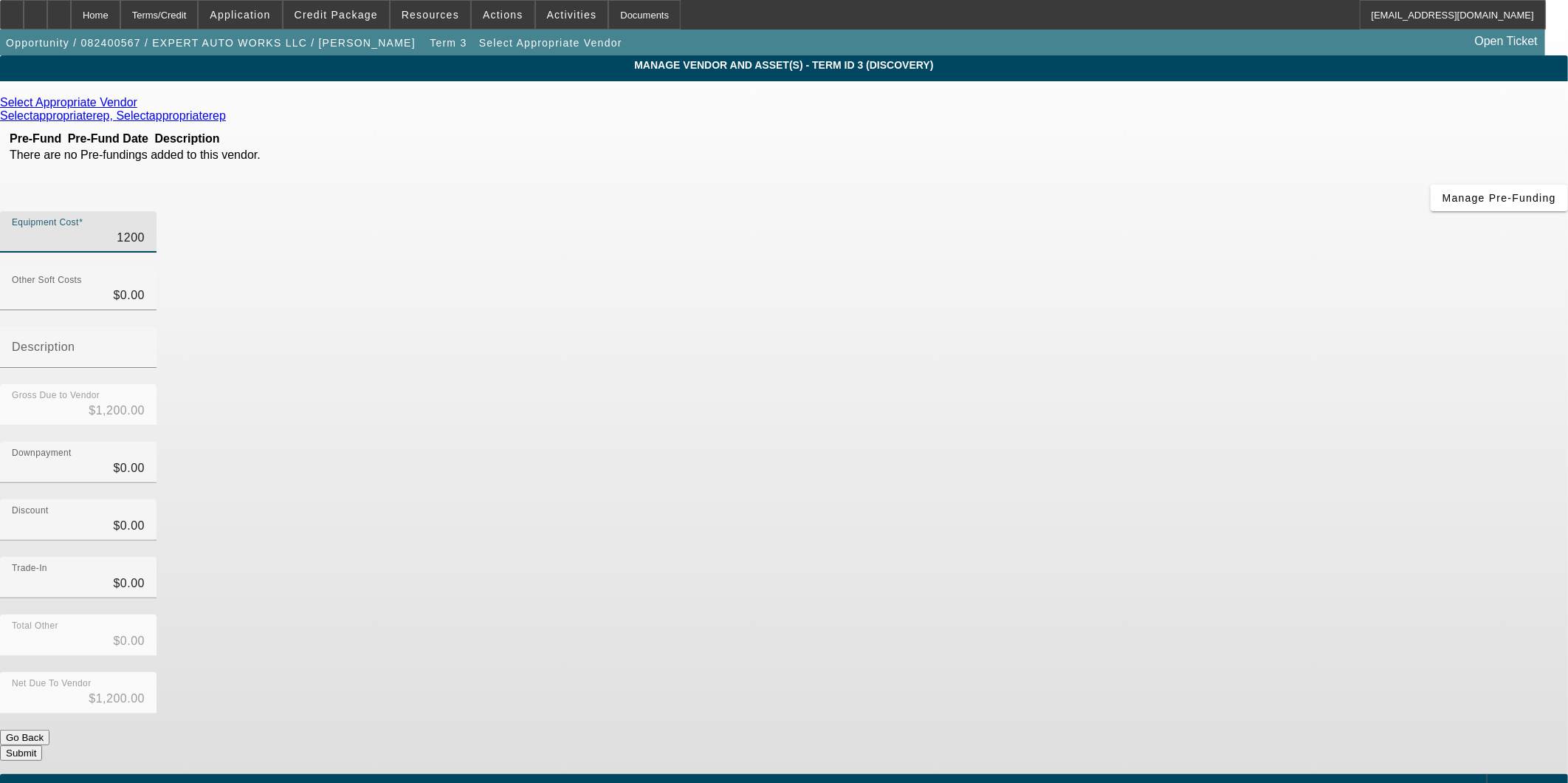
type input "$12,000.00"
type input "120000"
type input "$120,000.00"
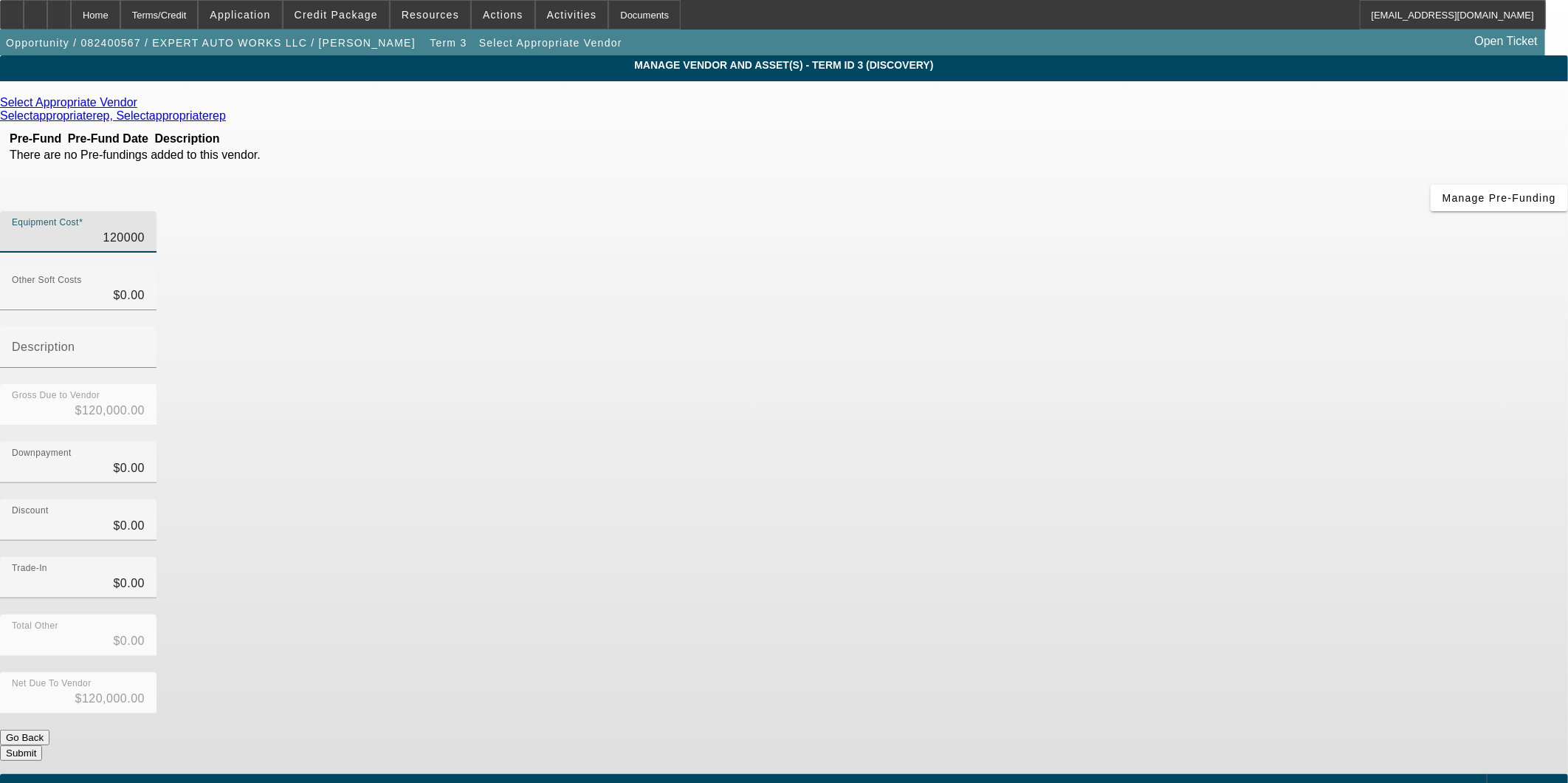
type input "$120,000.00"
drag, startPoint x: 1135, startPoint y: 418, endPoint x: 1105, endPoint y: 475, distance: 64.4
click at [1135, 557] on div "Trade-In $0.00" at bounding box center [784, 585] width 1568 height 57
click at [42, 745] on button "Submit" at bounding box center [21, 753] width 42 height 16
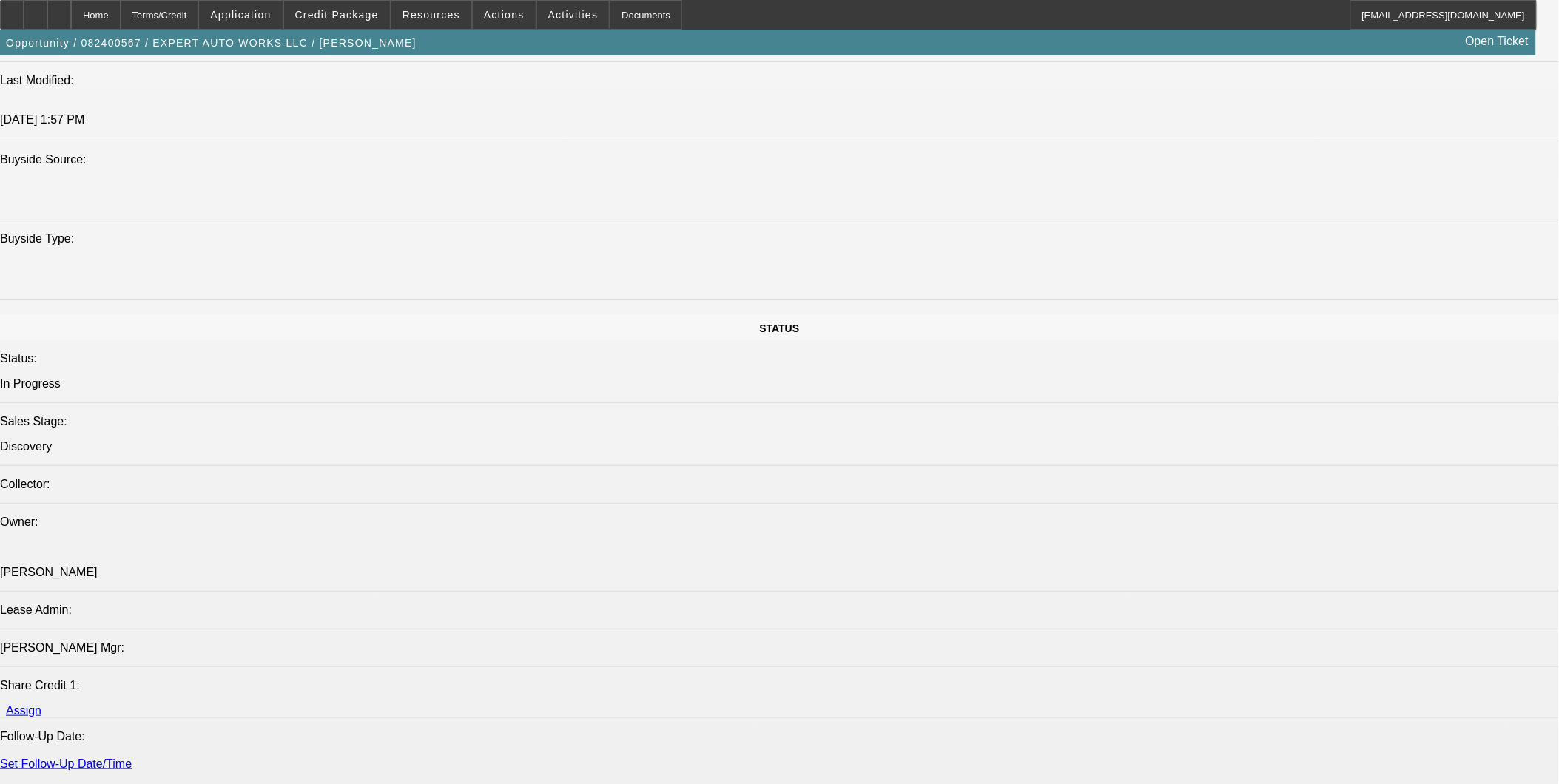
select select "0"
select select "2"
select select "0"
select select "6"
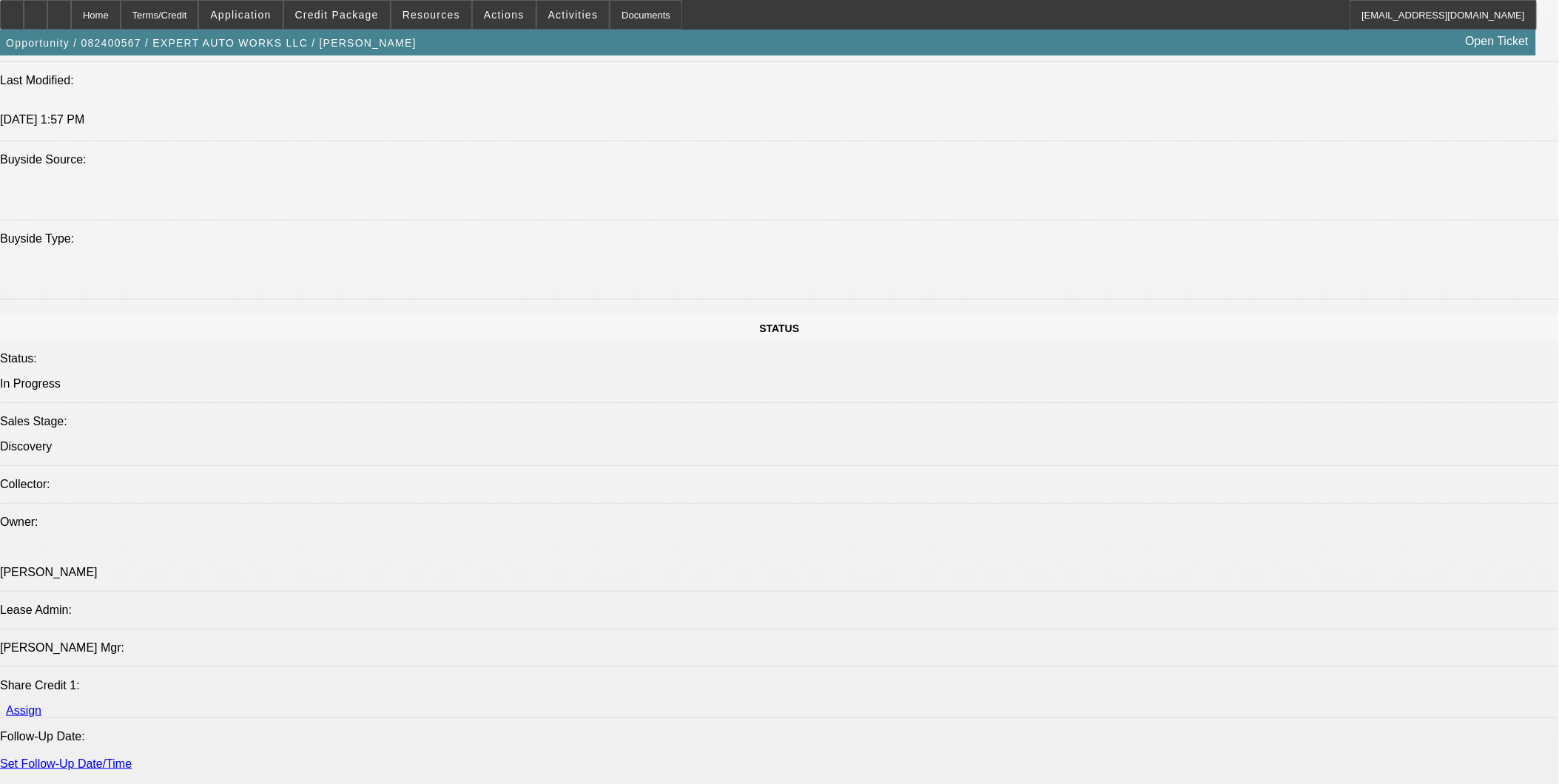
select select "0"
select select "2"
select select "0"
select select "6"
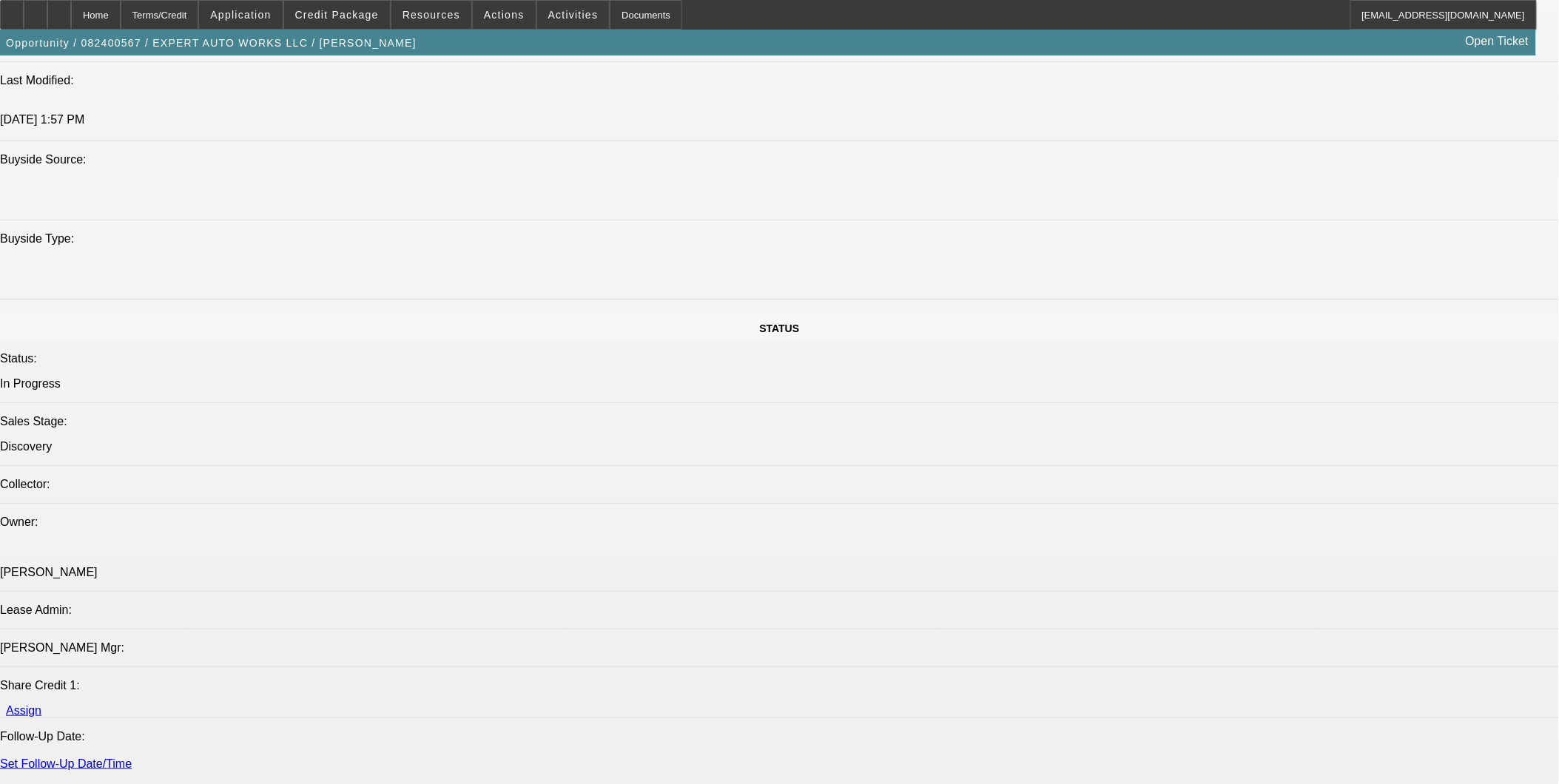
select select "0"
select select "2"
select select "0"
select select "6"
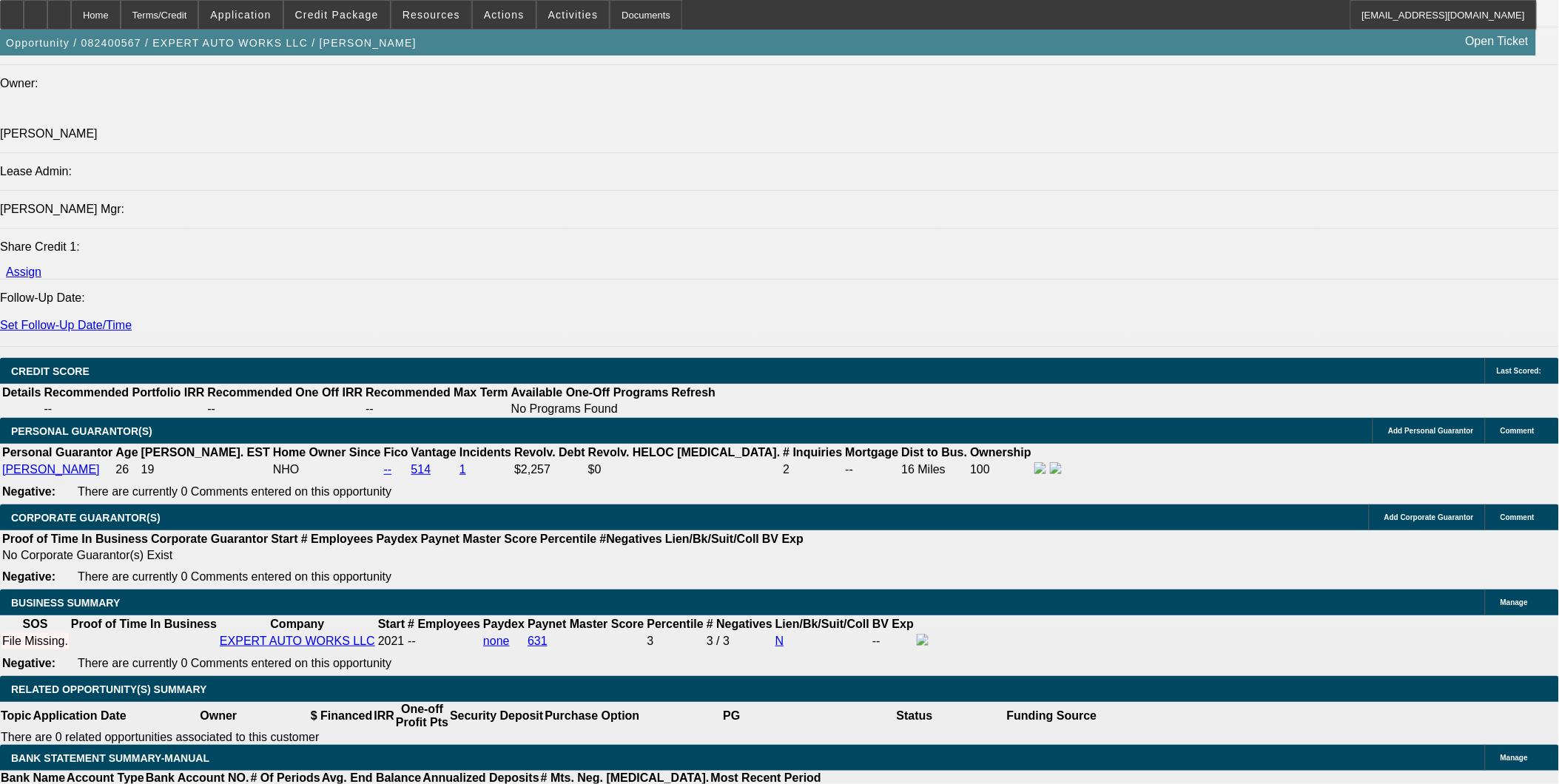
scroll to position [1800, 0]
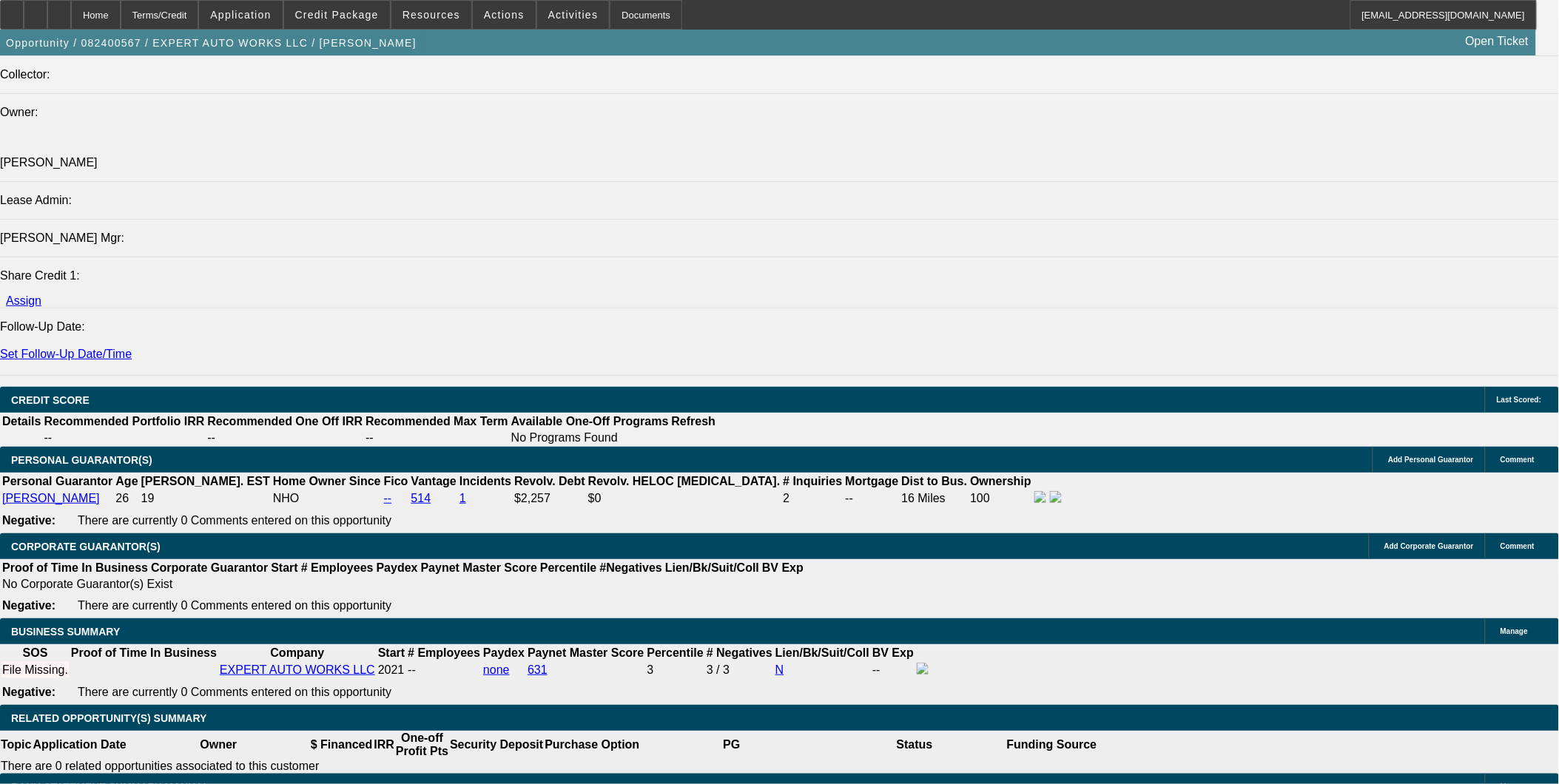
type input "125000"
type input "UNKNOWN"
type input "125000"
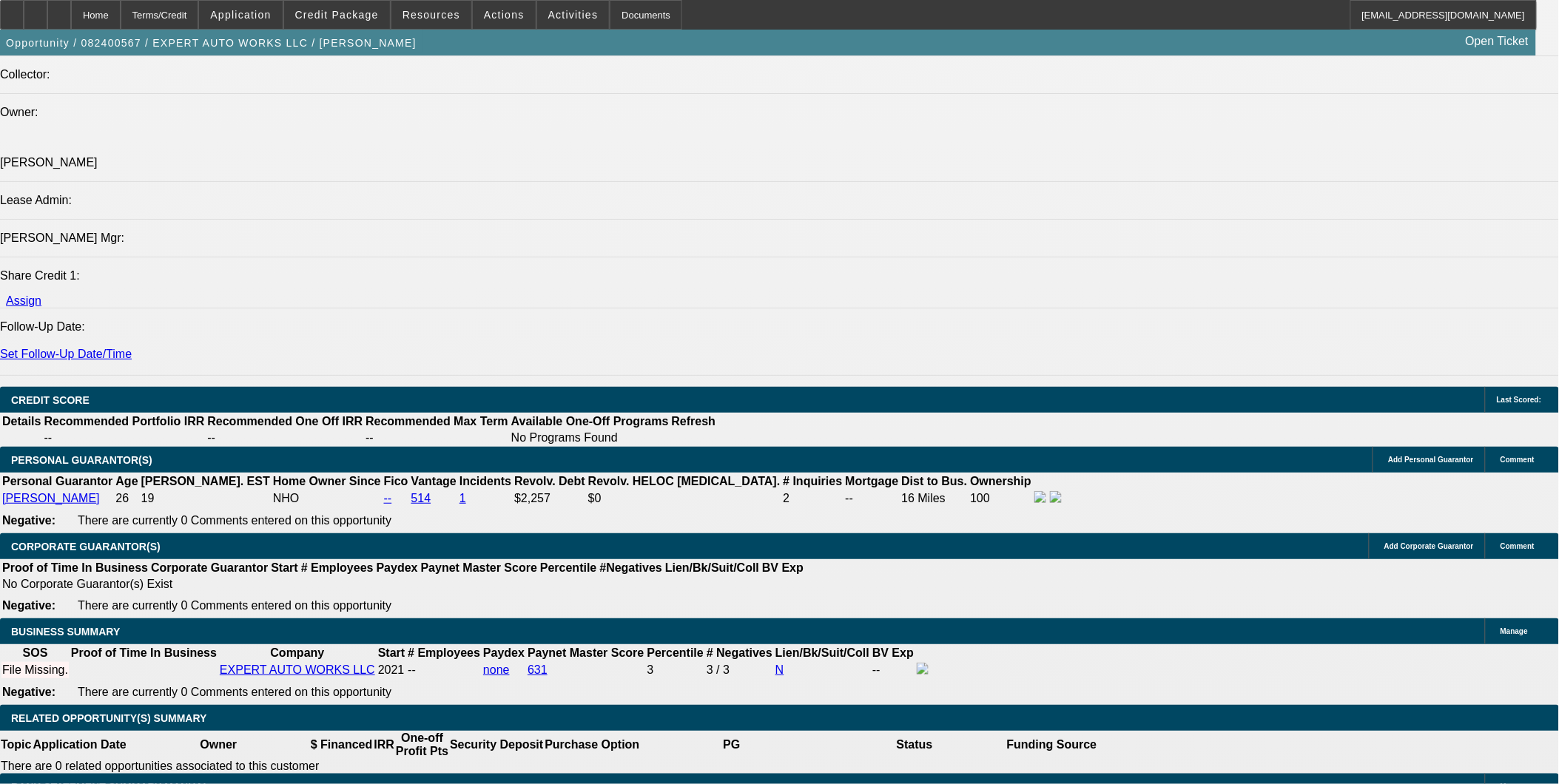
type input "$2,340.59"
type input "UNKNOWN"
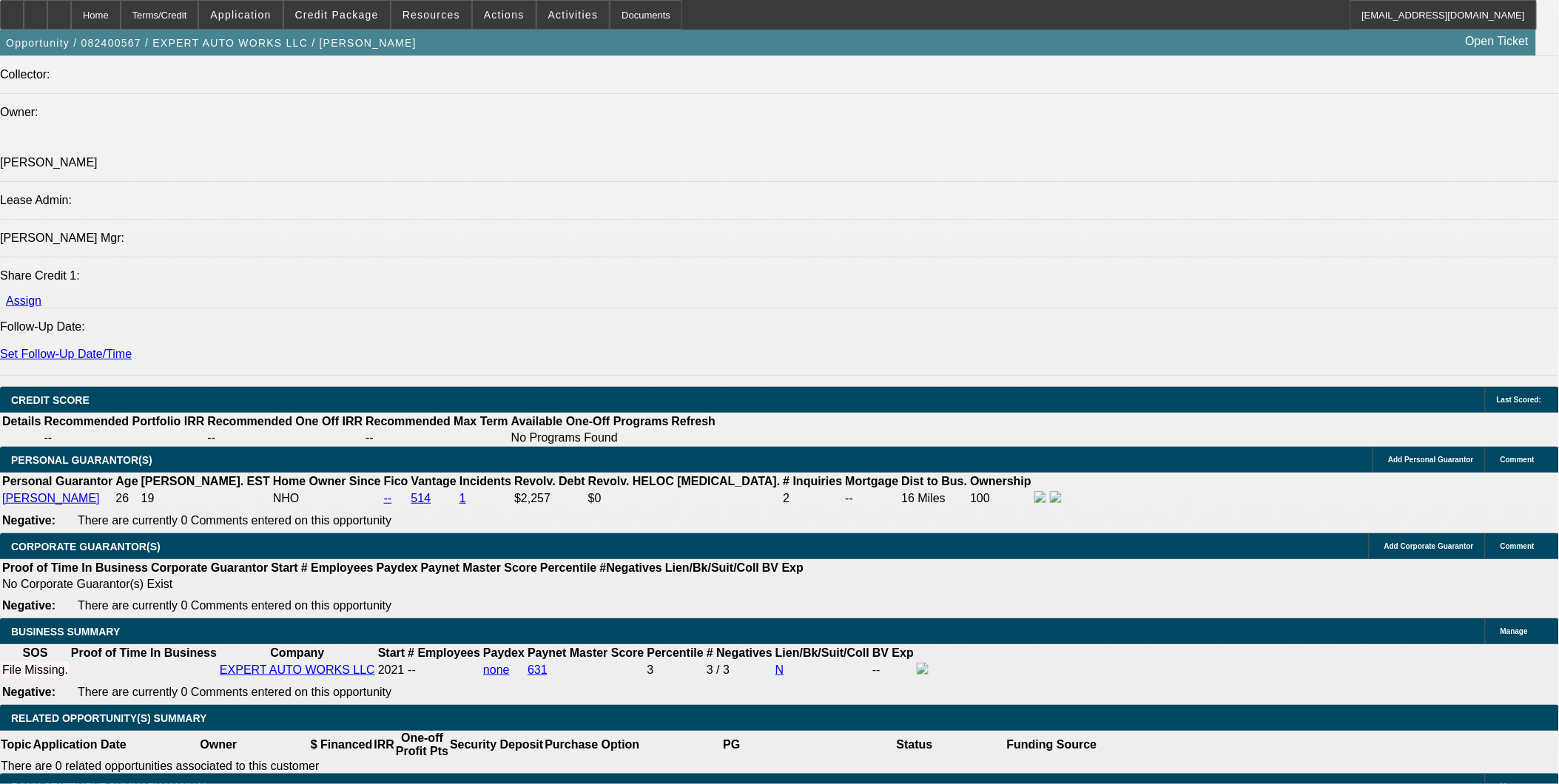
type input "$2,341.39"
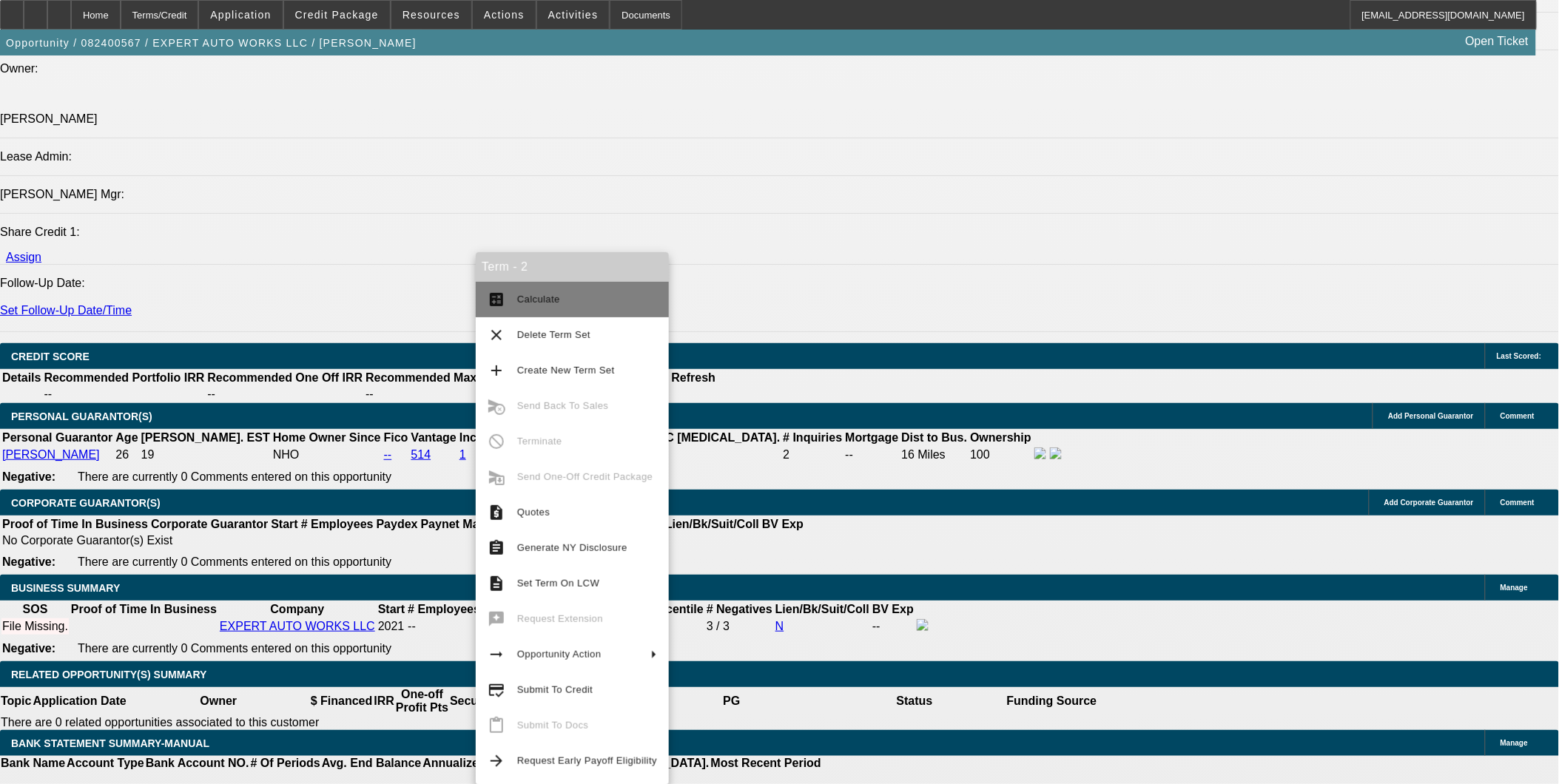
click at [520, 301] on span "Calculate" at bounding box center [538, 300] width 43 height 11
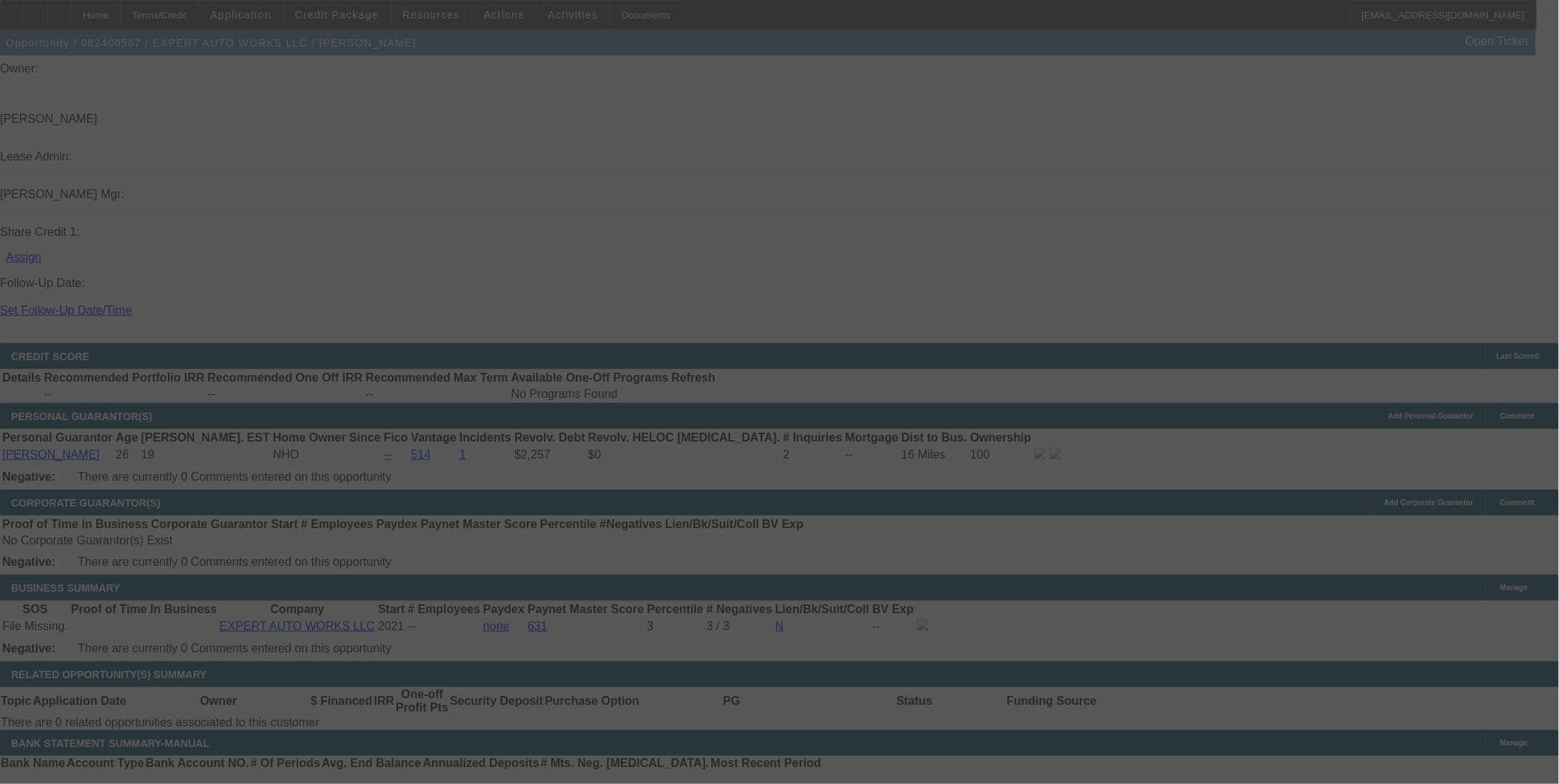
scroll to position [0, 0]
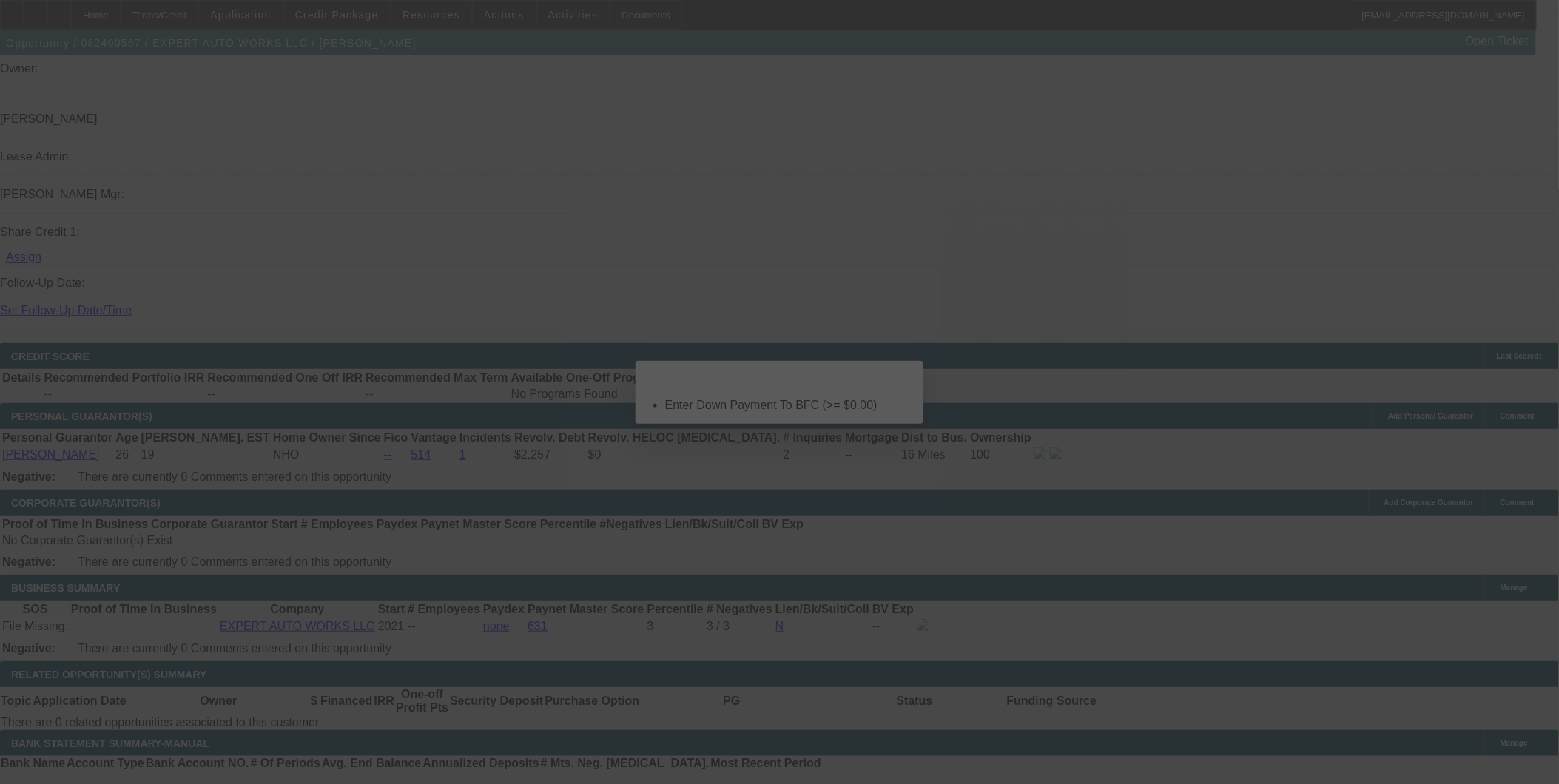
select select "0"
select select "2"
select select "0"
select select "6"
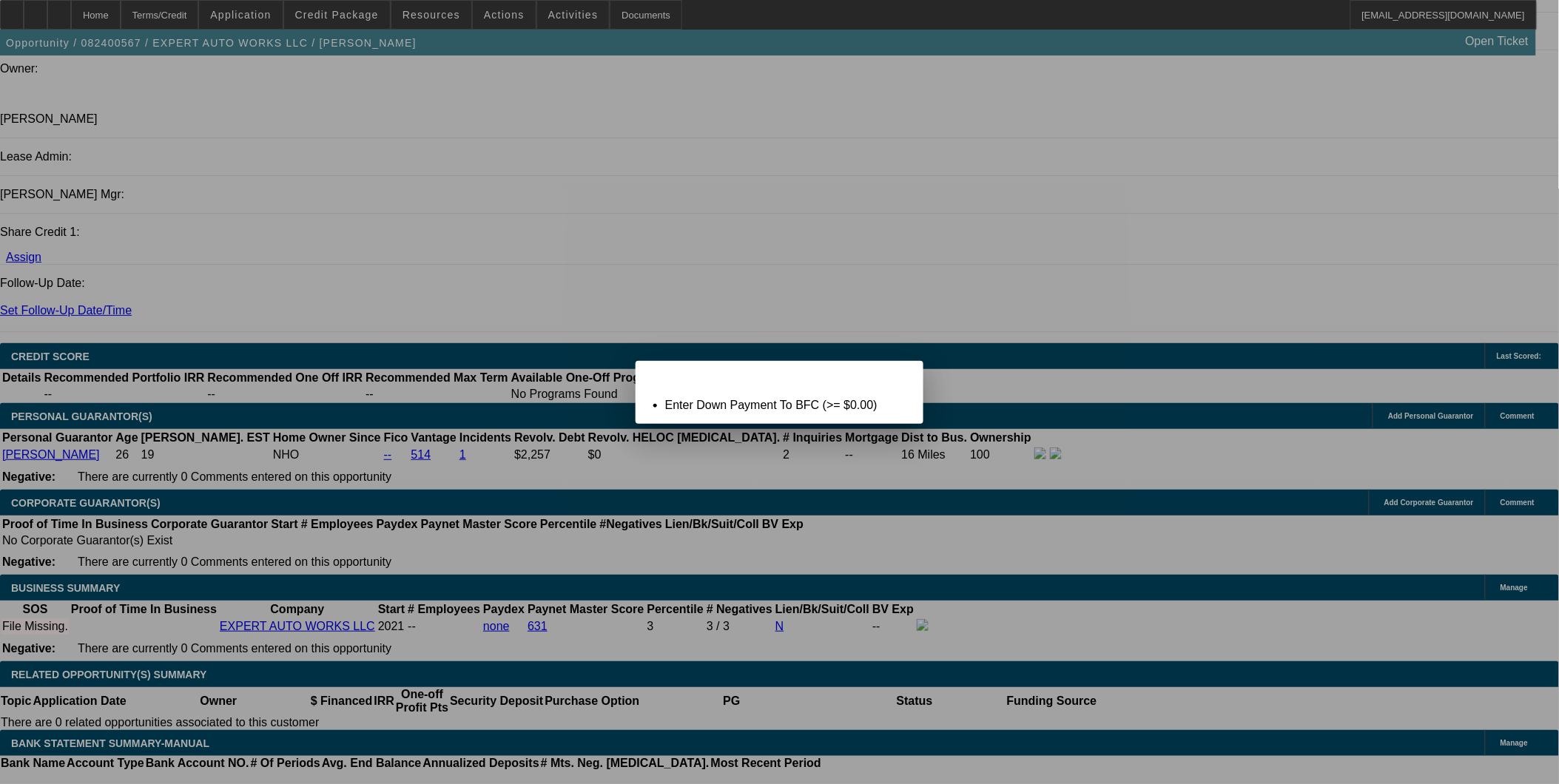
drag, startPoint x: 902, startPoint y: 375, endPoint x: 885, endPoint y: 374, distance: 17.0
click at [903, 377] on div "Close" at bounding box center [906, 369] width 32 height 17
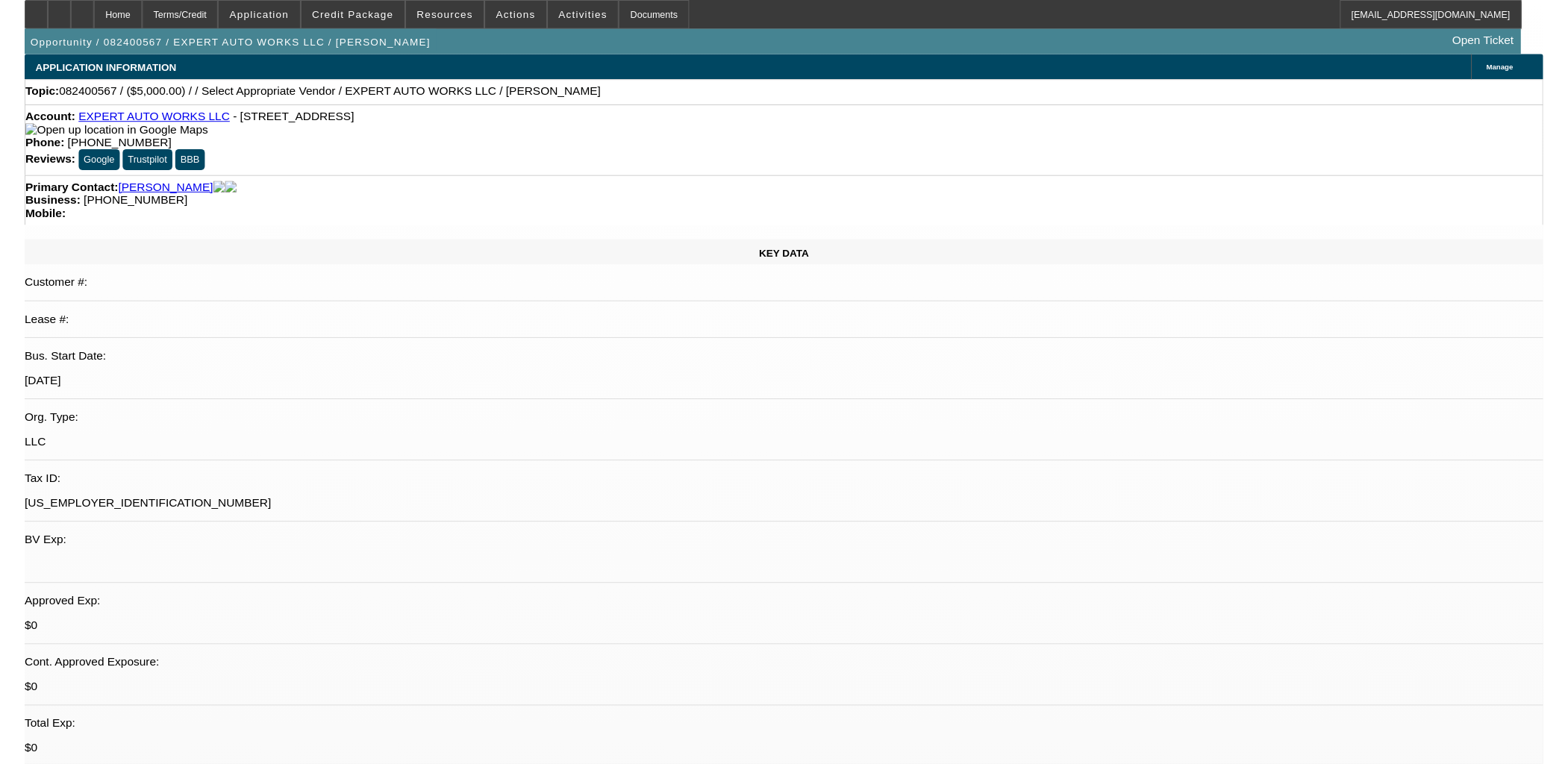
scroll to position [1860, 0]
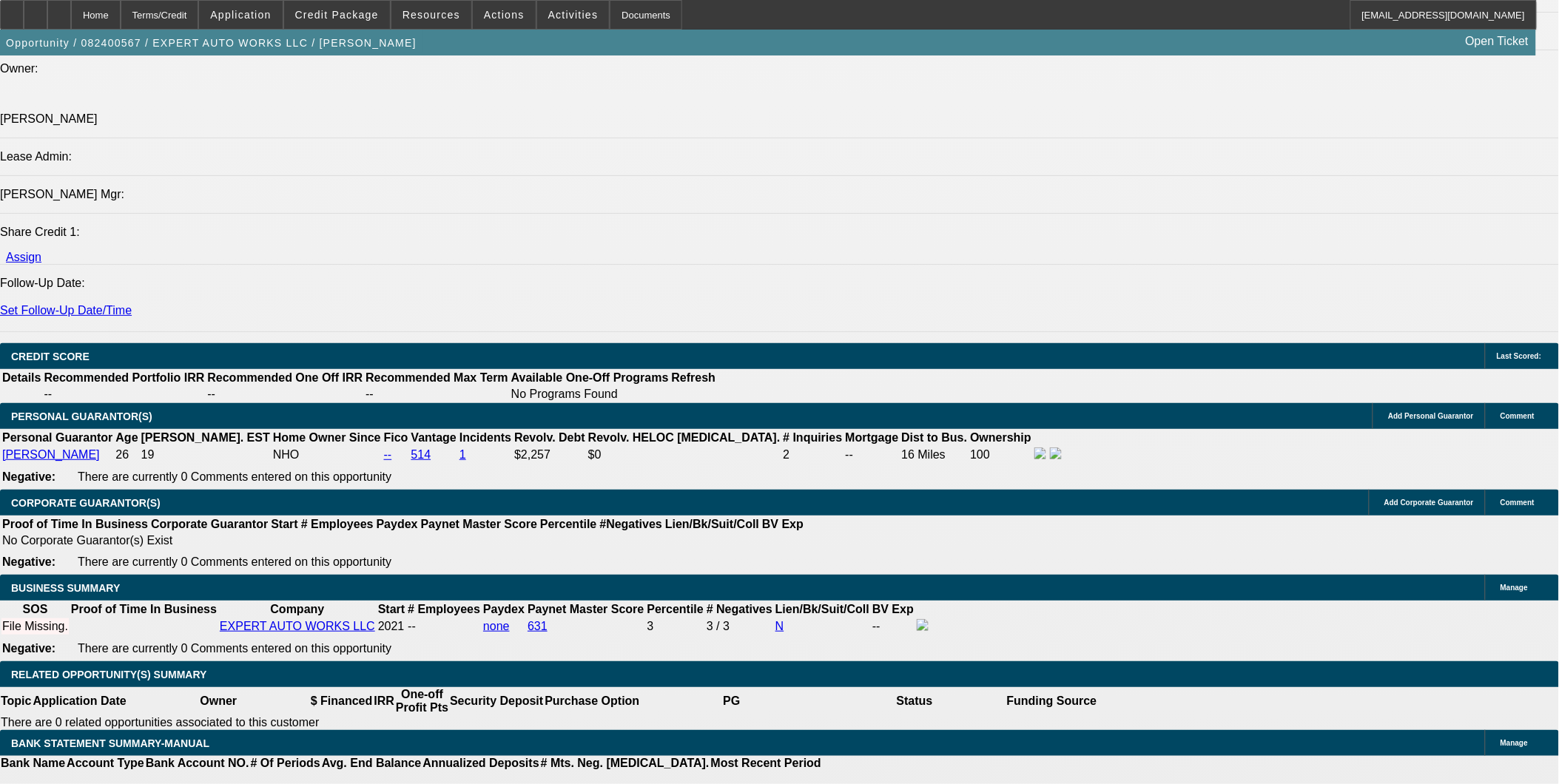
type input "$0.00"
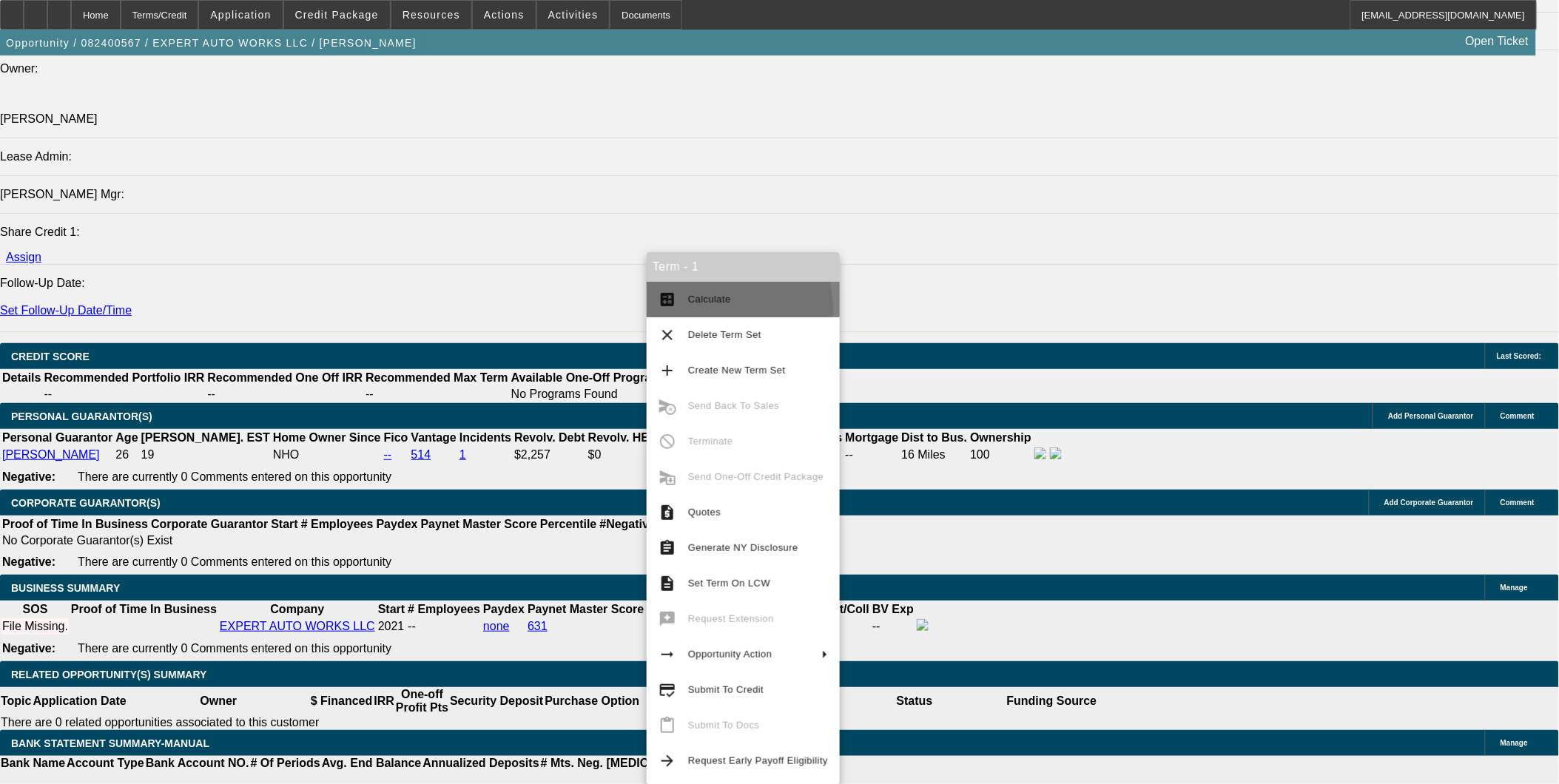
click at [686, 312] on button "calculate Calculate" at bounding box center [743, 300] width 193 height 35
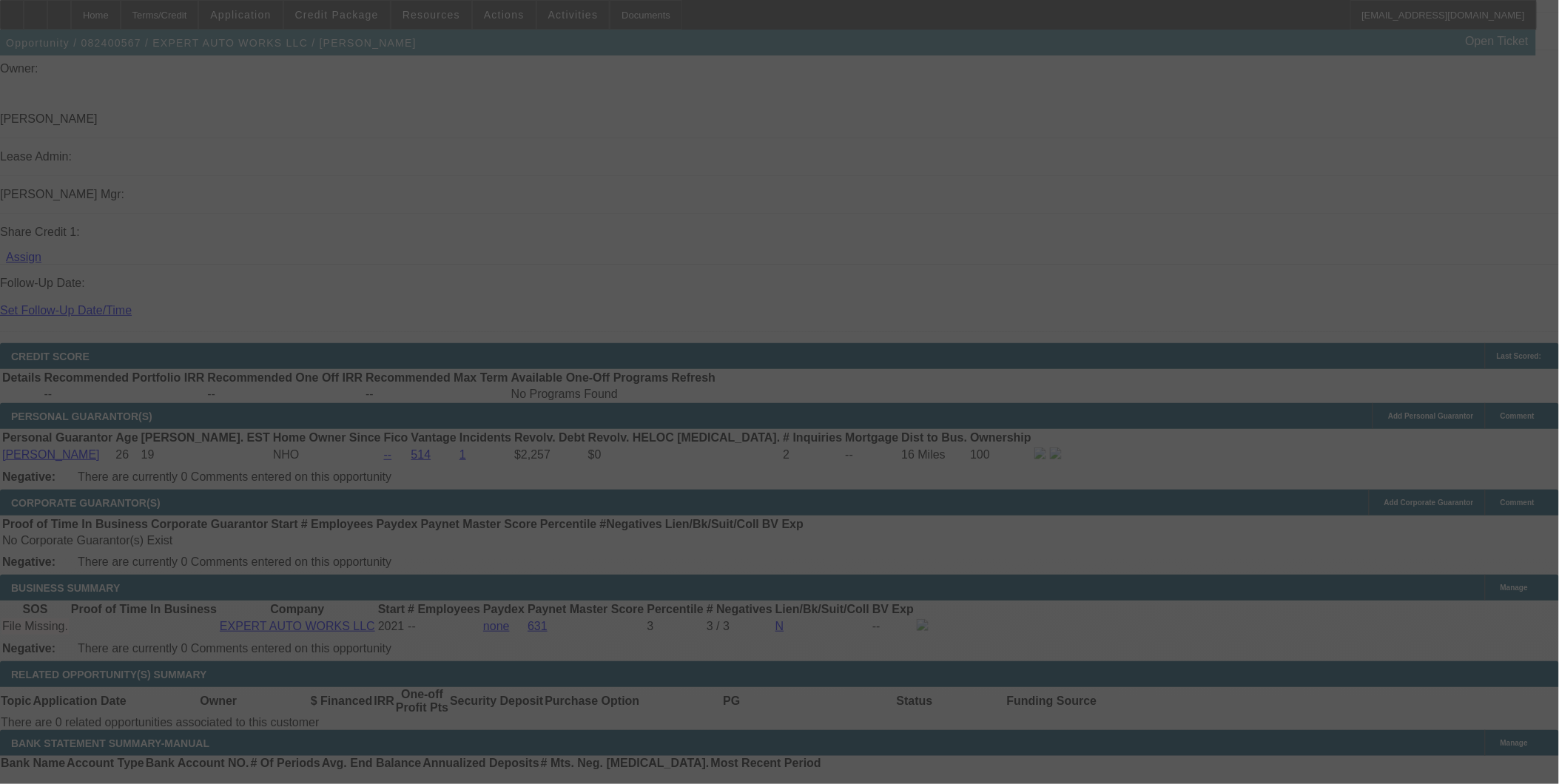
select select "0"
select select "2"
select select "0"
select select "6"
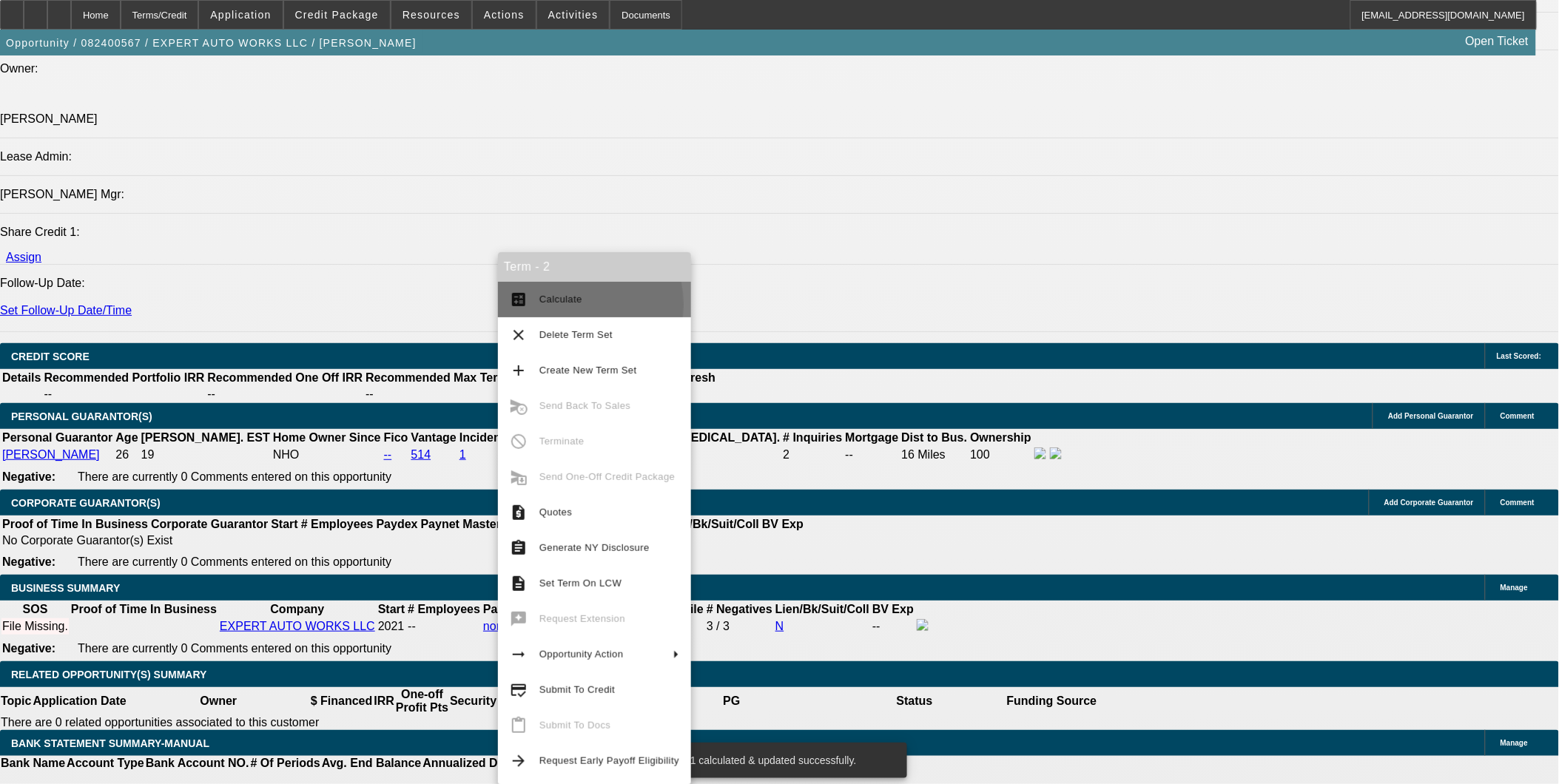
click at [560, 305] on span "Calculate" at bounding box center [608, 299] width 140 height 18
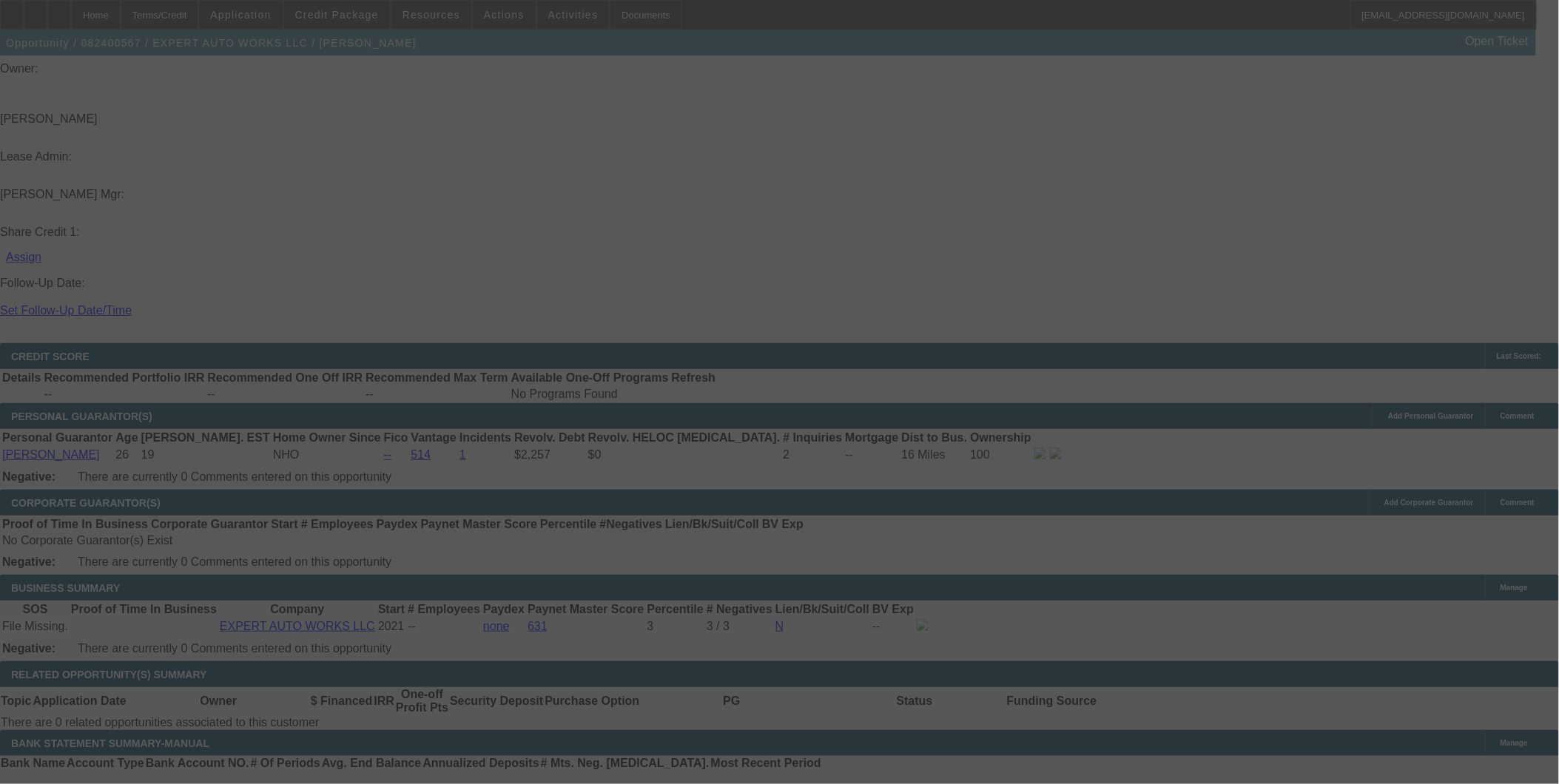
select select "0"
select select "2"
select select "0"
select select "6"
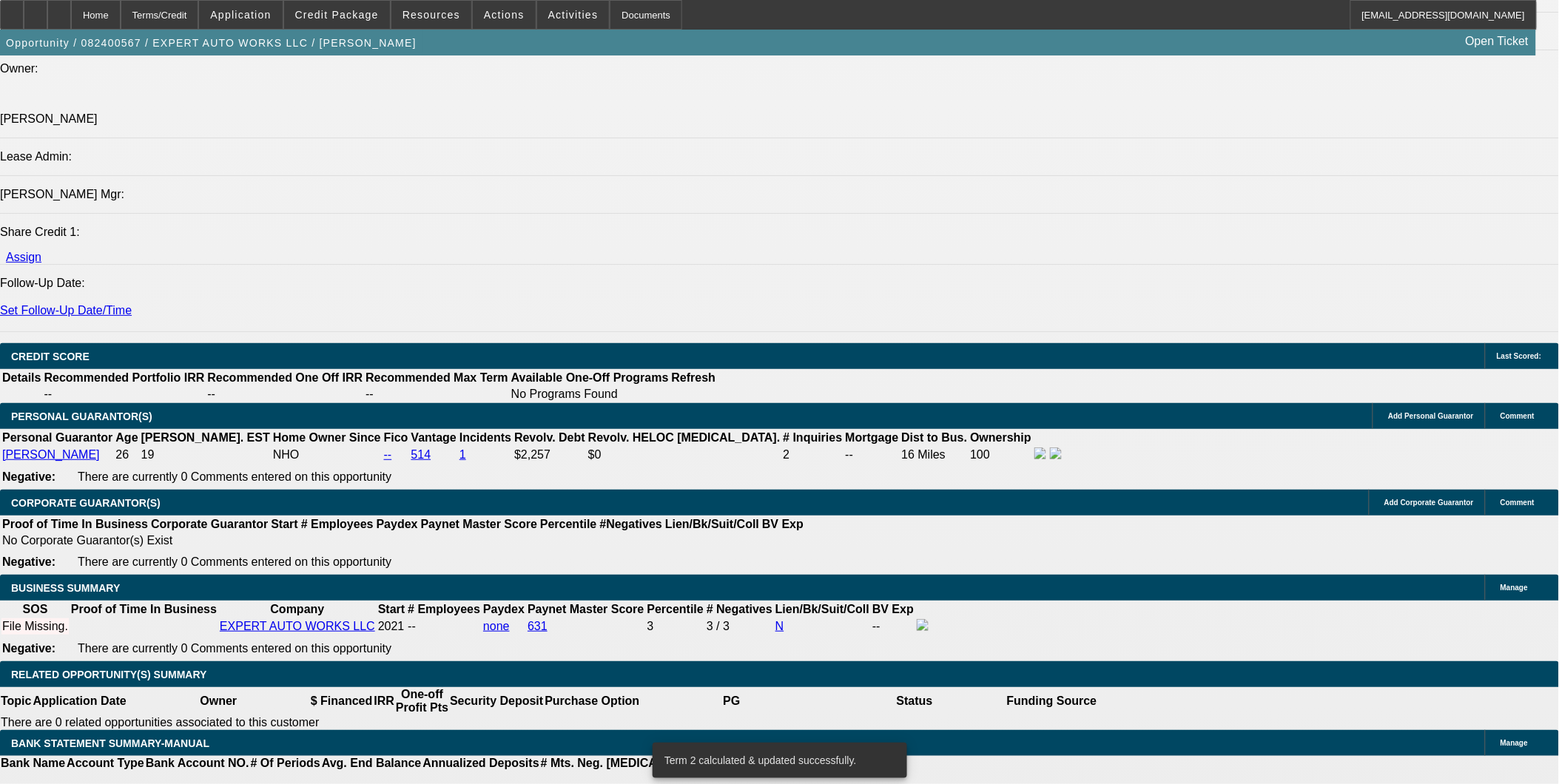
type input "UNKNOWN"
type input "7"
type input "$18,165.51"
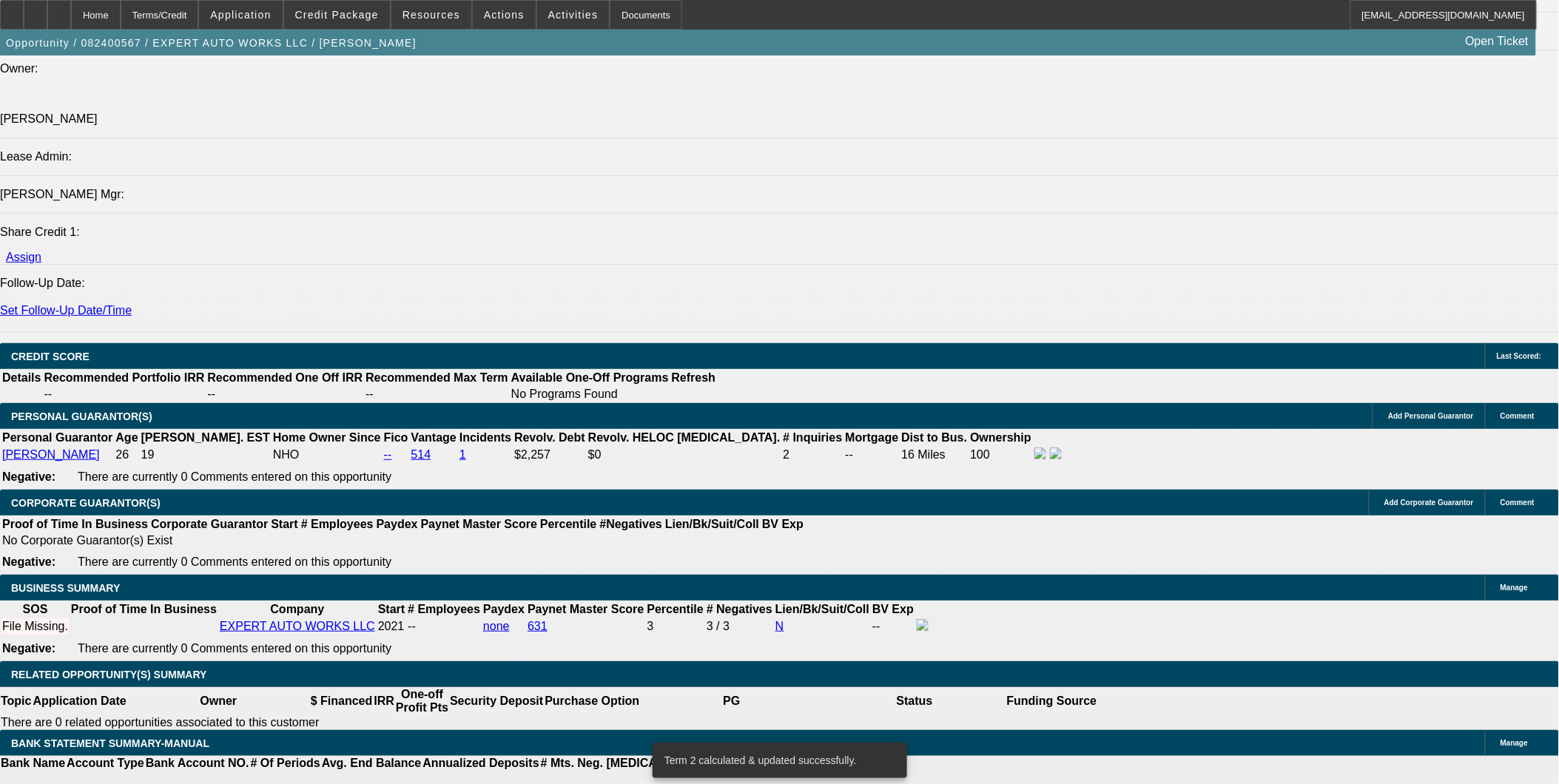
type input "72"
type input "$2,712.50"
type input "72"
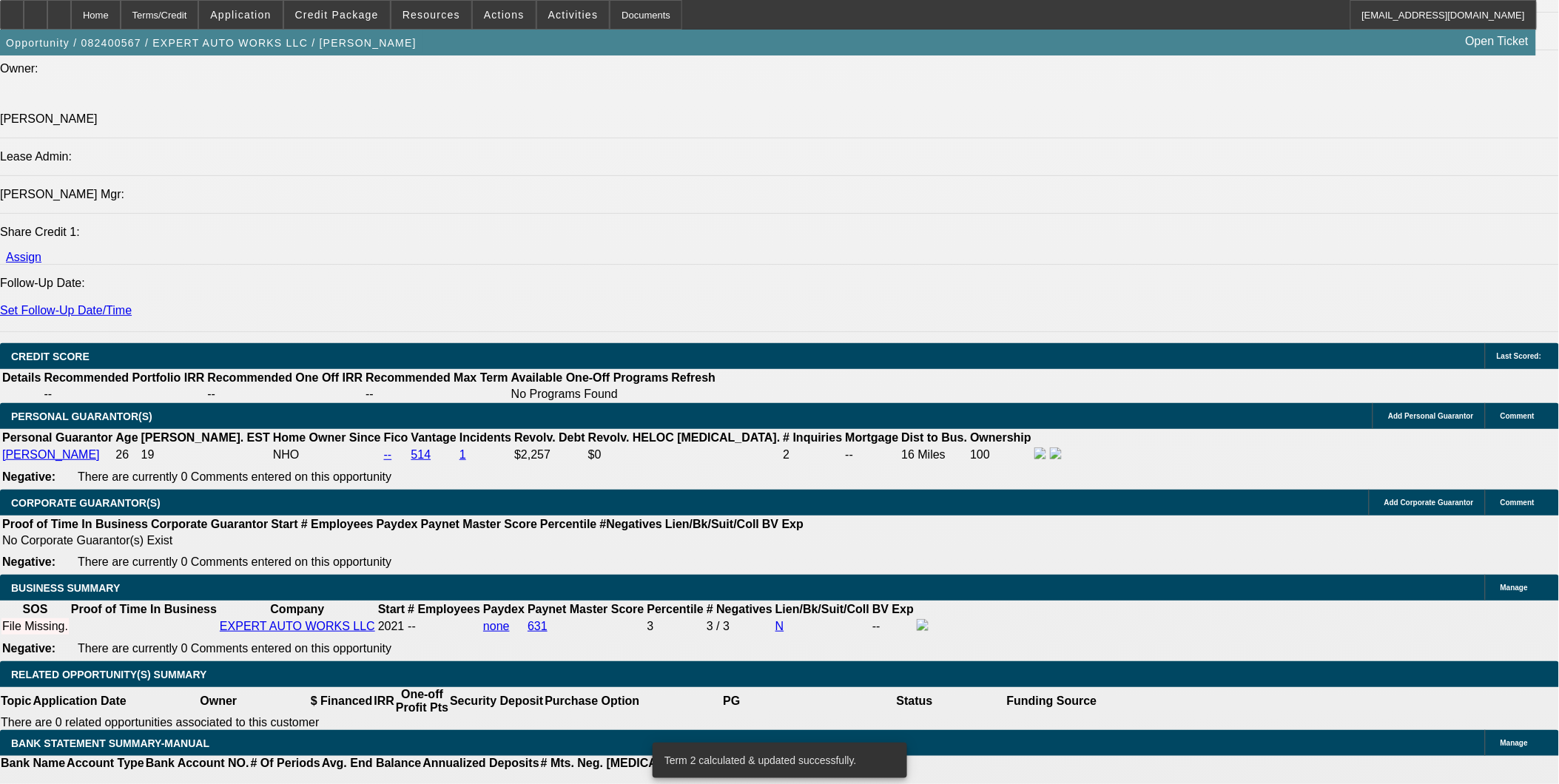
type input "UNKNOWN"
type input "72"
type input "$18,166.15"
type input "$2,713.25"
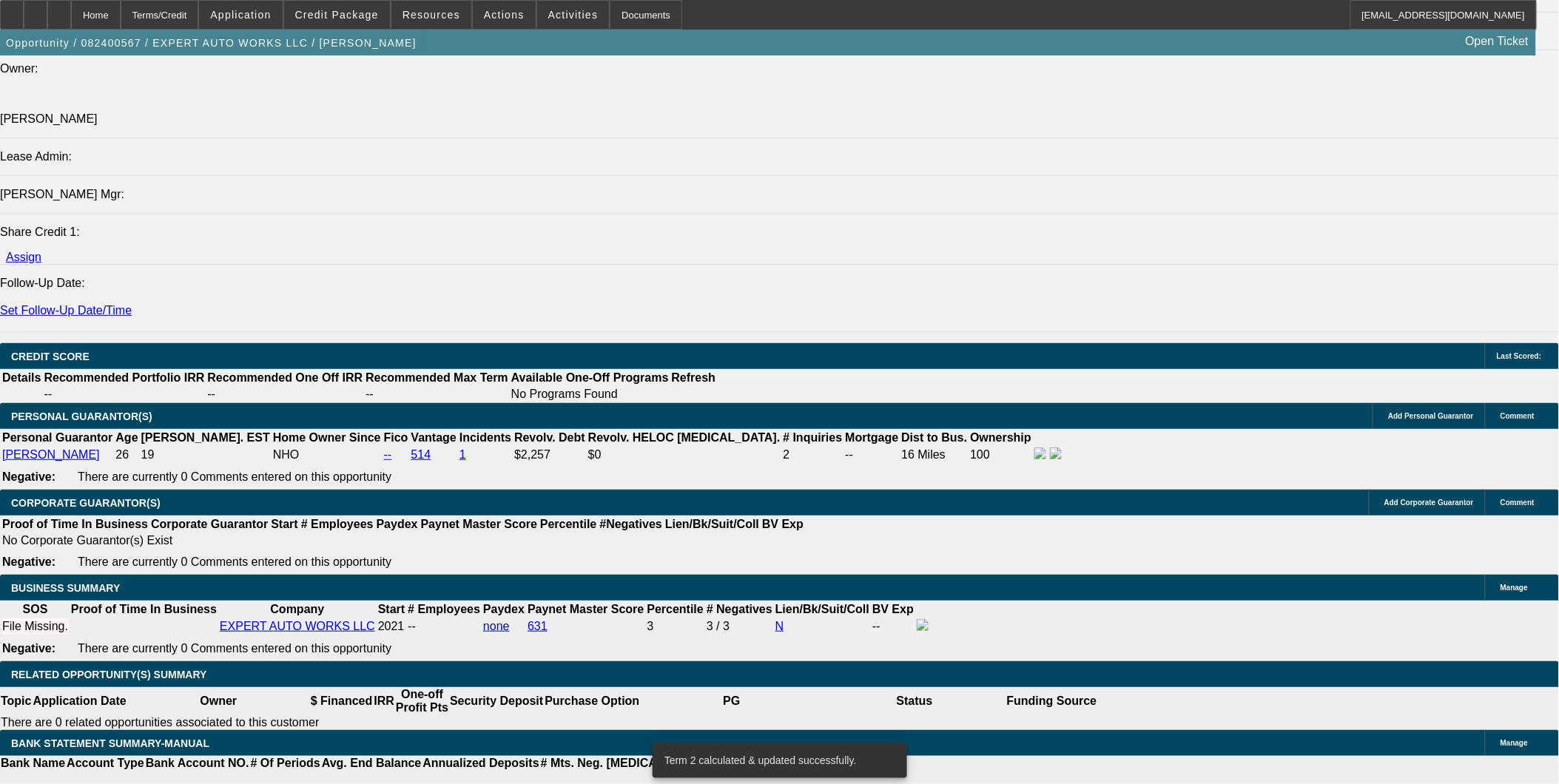
type input "$2,713.25"
type input "72"
type input "UNKNOWN"
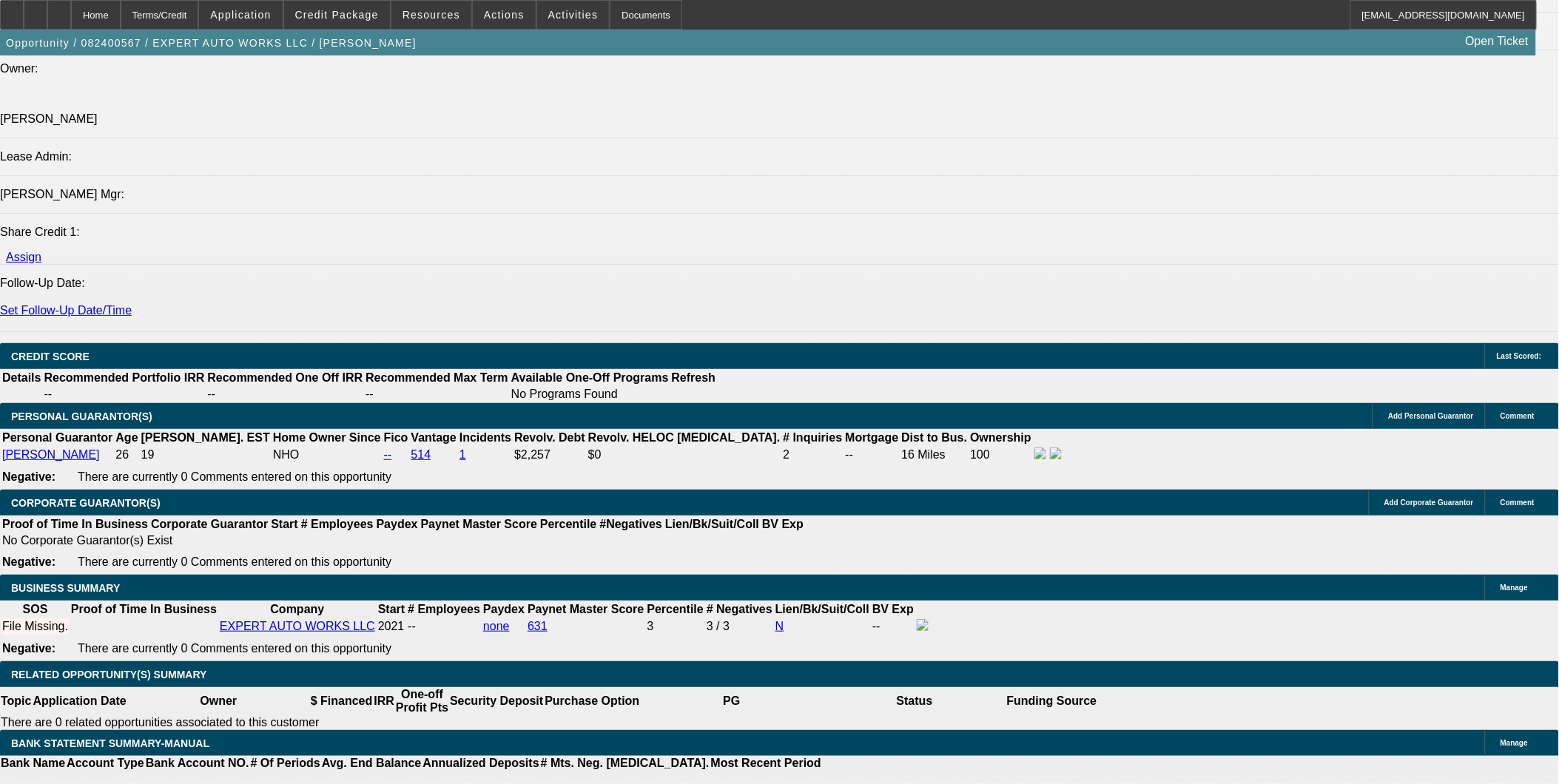
type input "72"
type input "$2,668.93"
type input "72"
type input "$0.00"
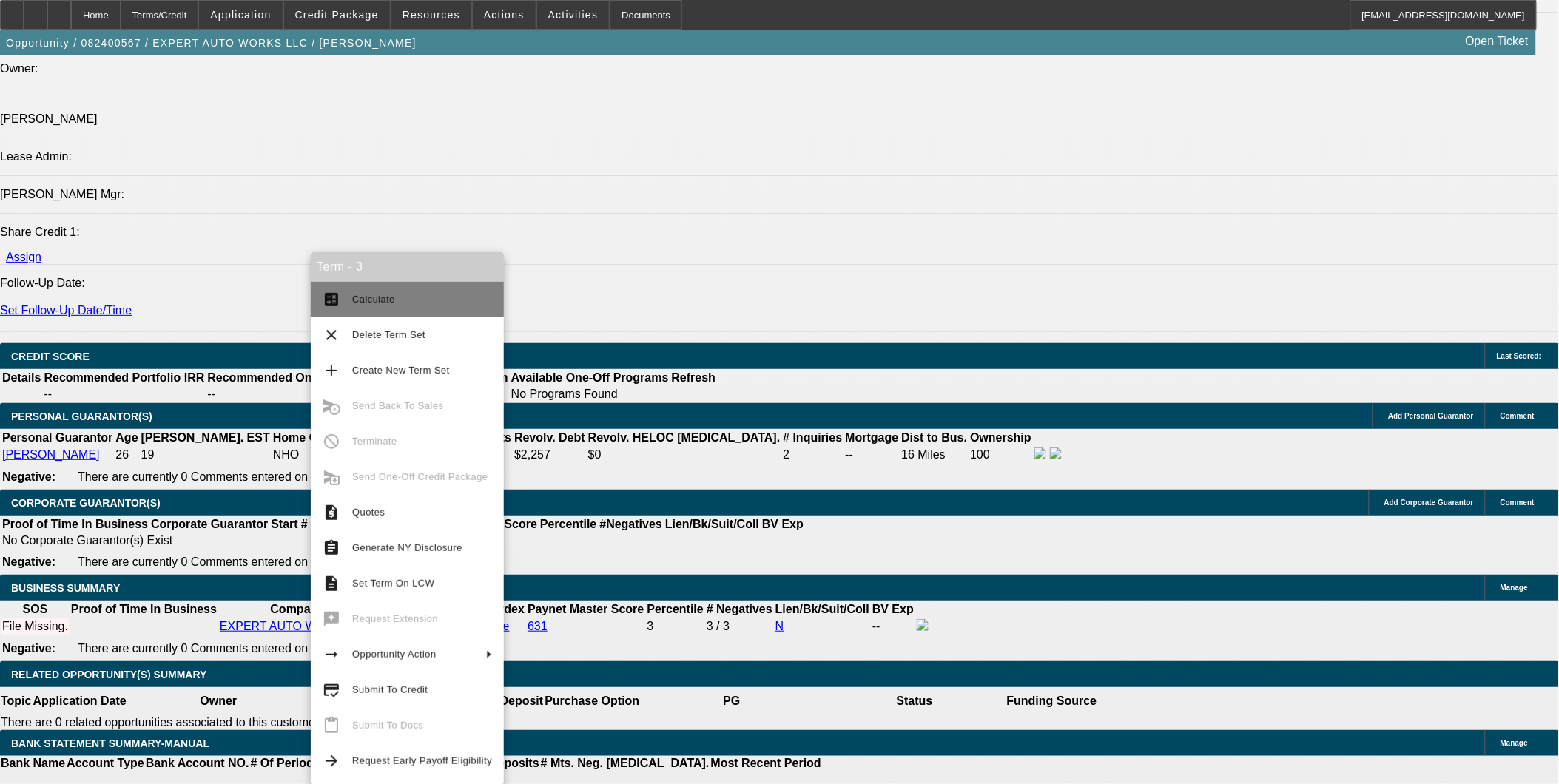
click at [373, 307] on span "Calculate" at bounding box center [422, 299] width 140 height 18
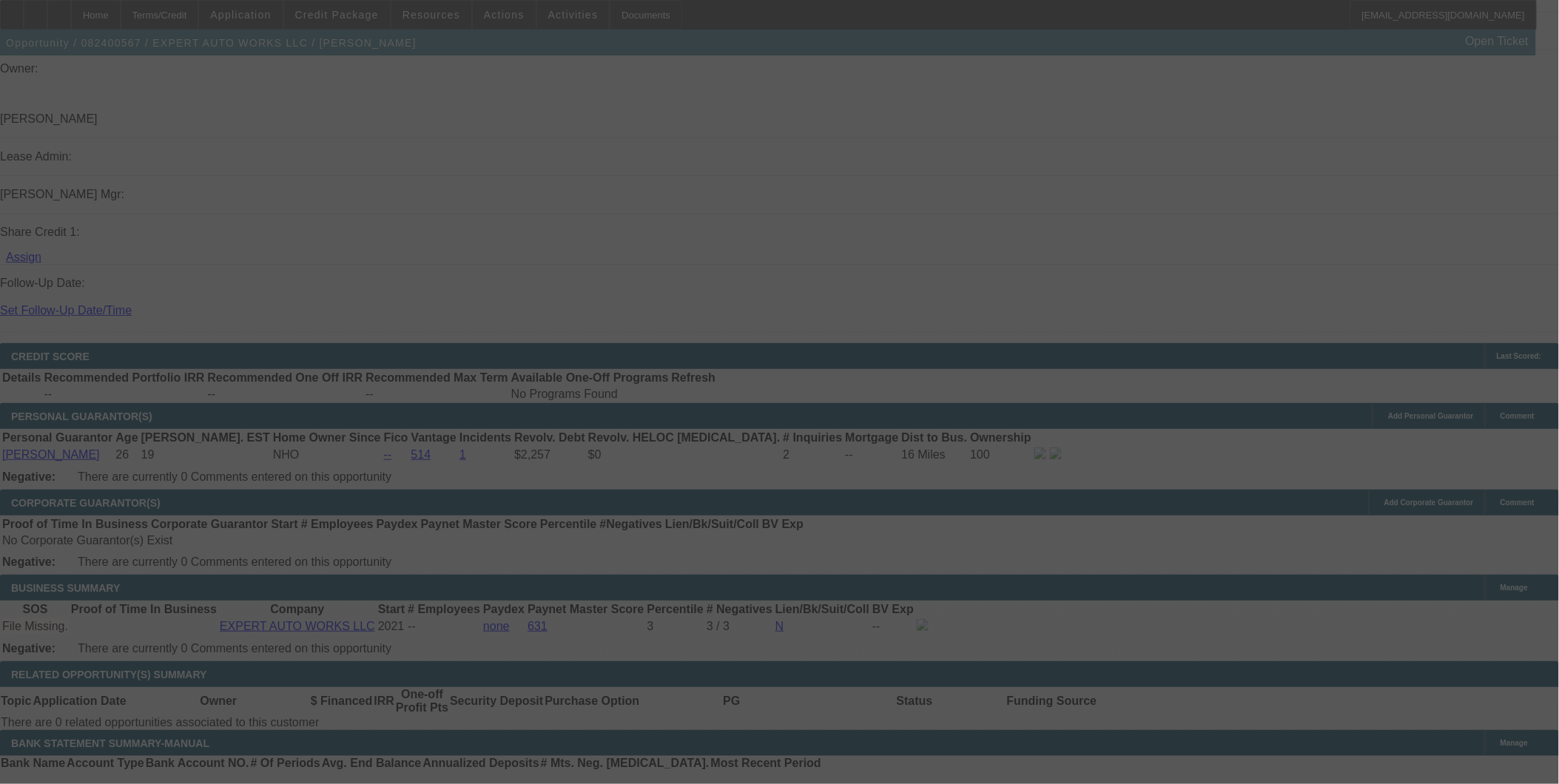
select select "0"
select select "2"
select select "0"
select select "6"
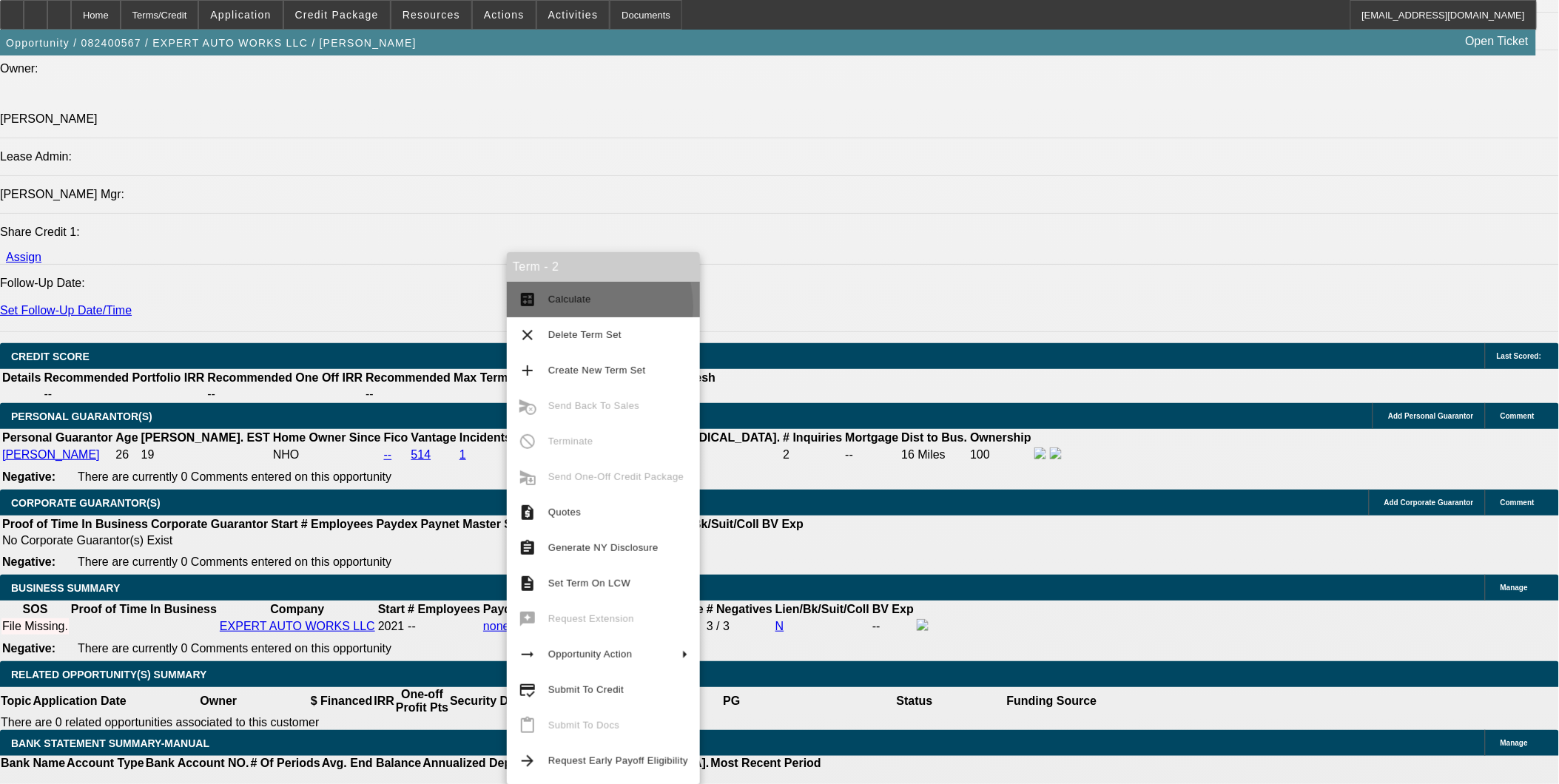
click at [574, 307] on span "Calculate" at bounding box center [618, 299] width 140 height 18
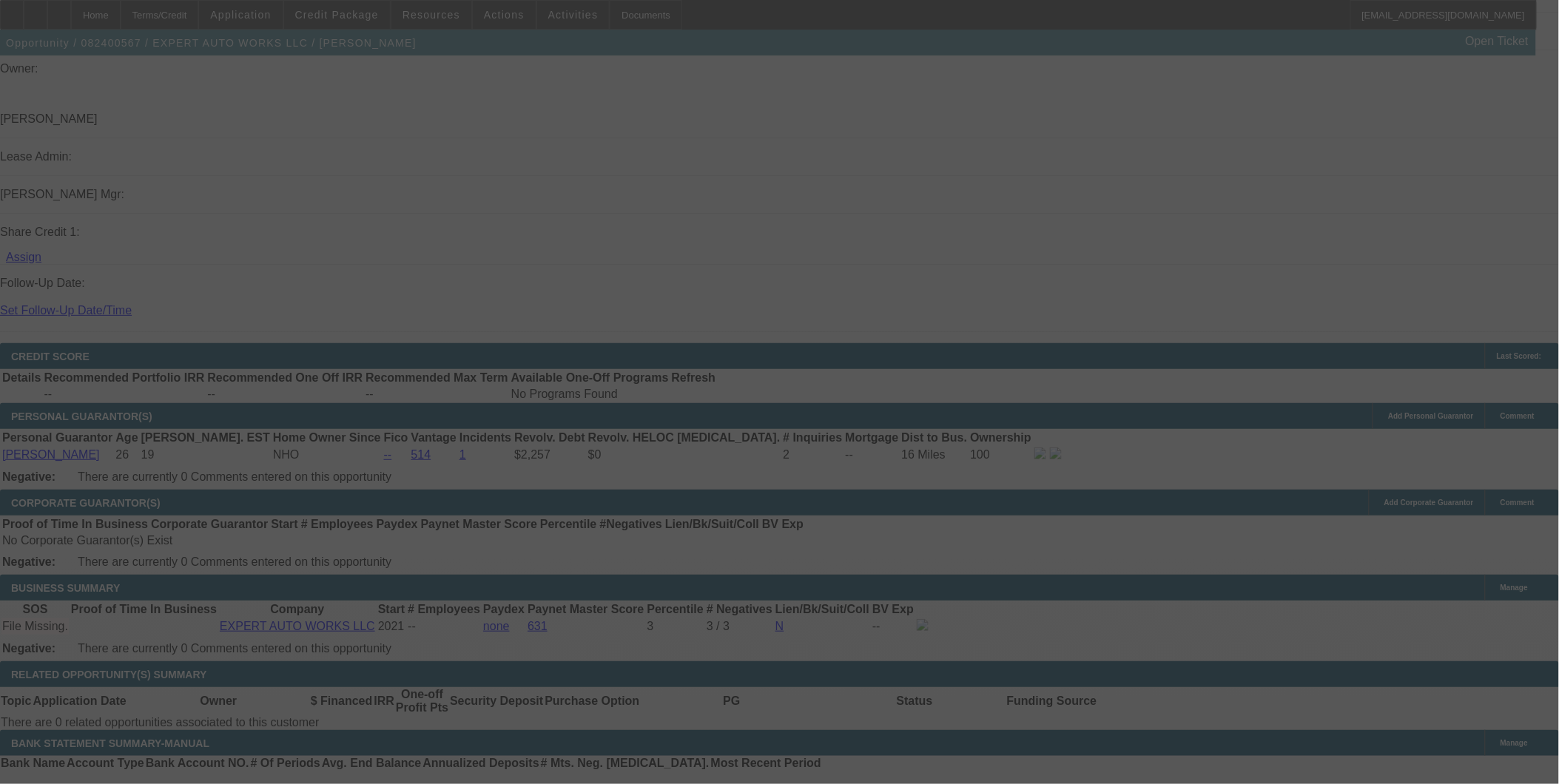
select select "0"
select select "2"
select select "0"
select select "6"
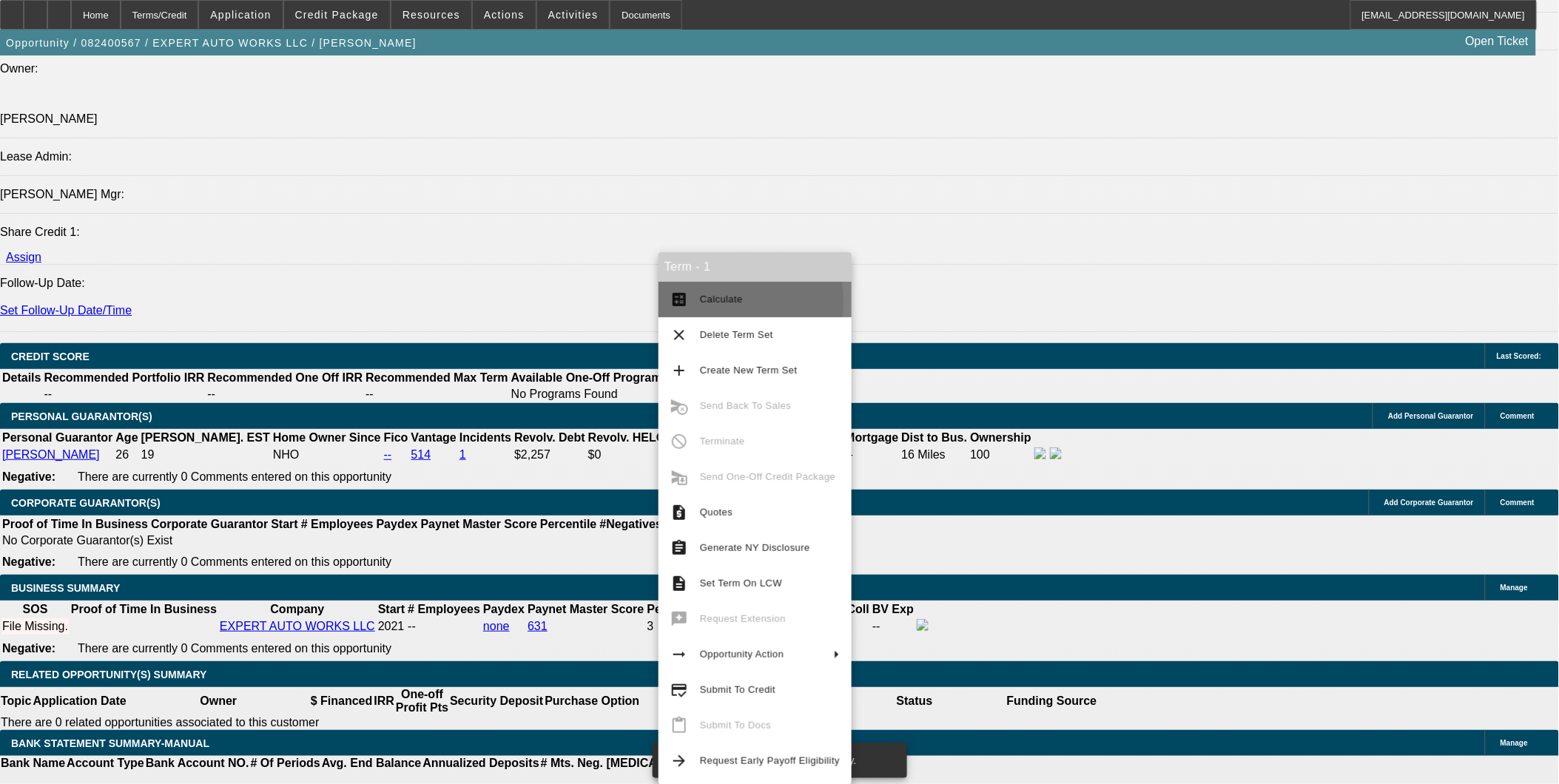
click at [703, 300] on span "Calculate" at bounding box center [721, 300] width 43 height 11
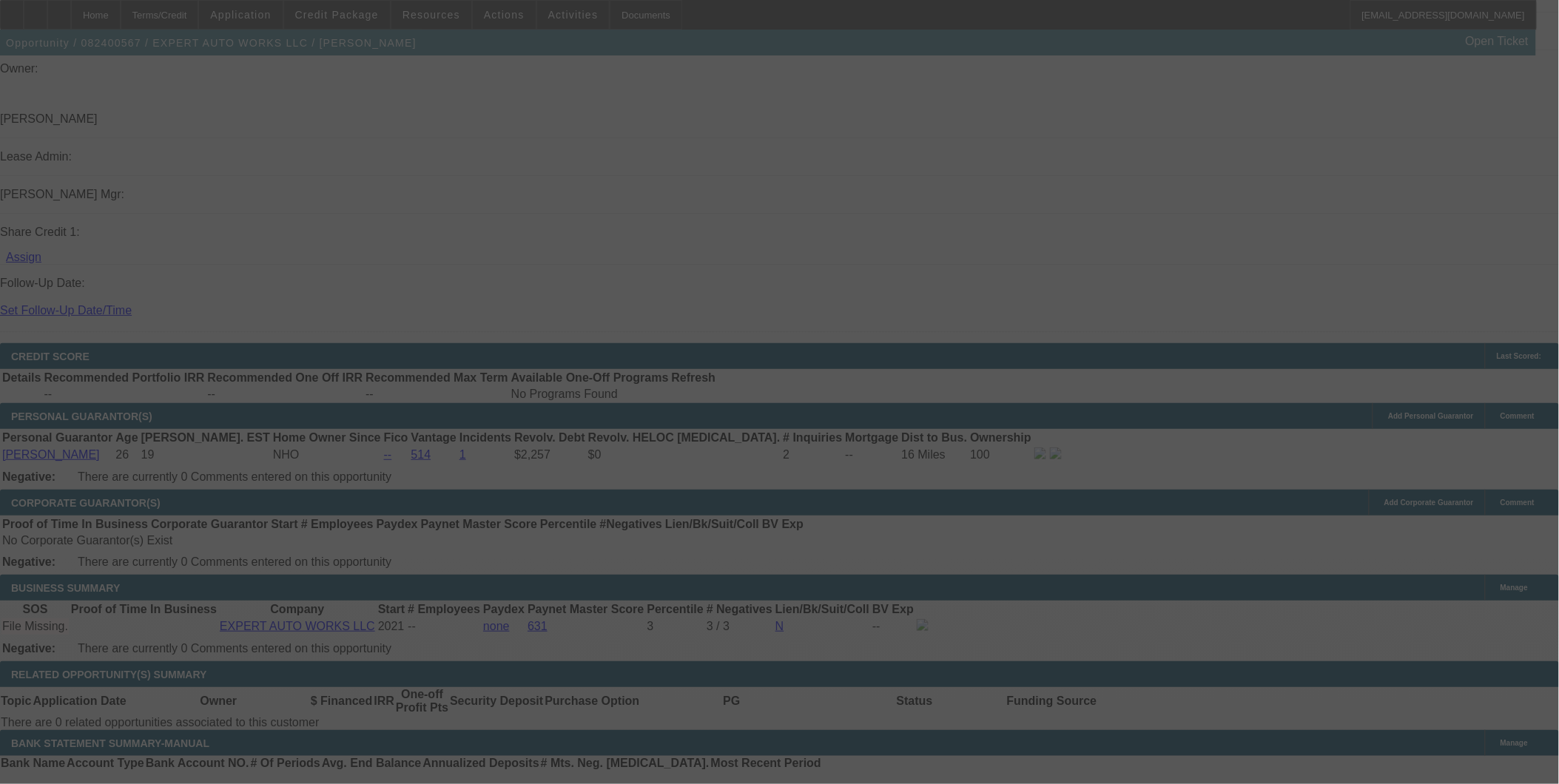
select select "0"
select select "2"
select select "0"
select select "6"
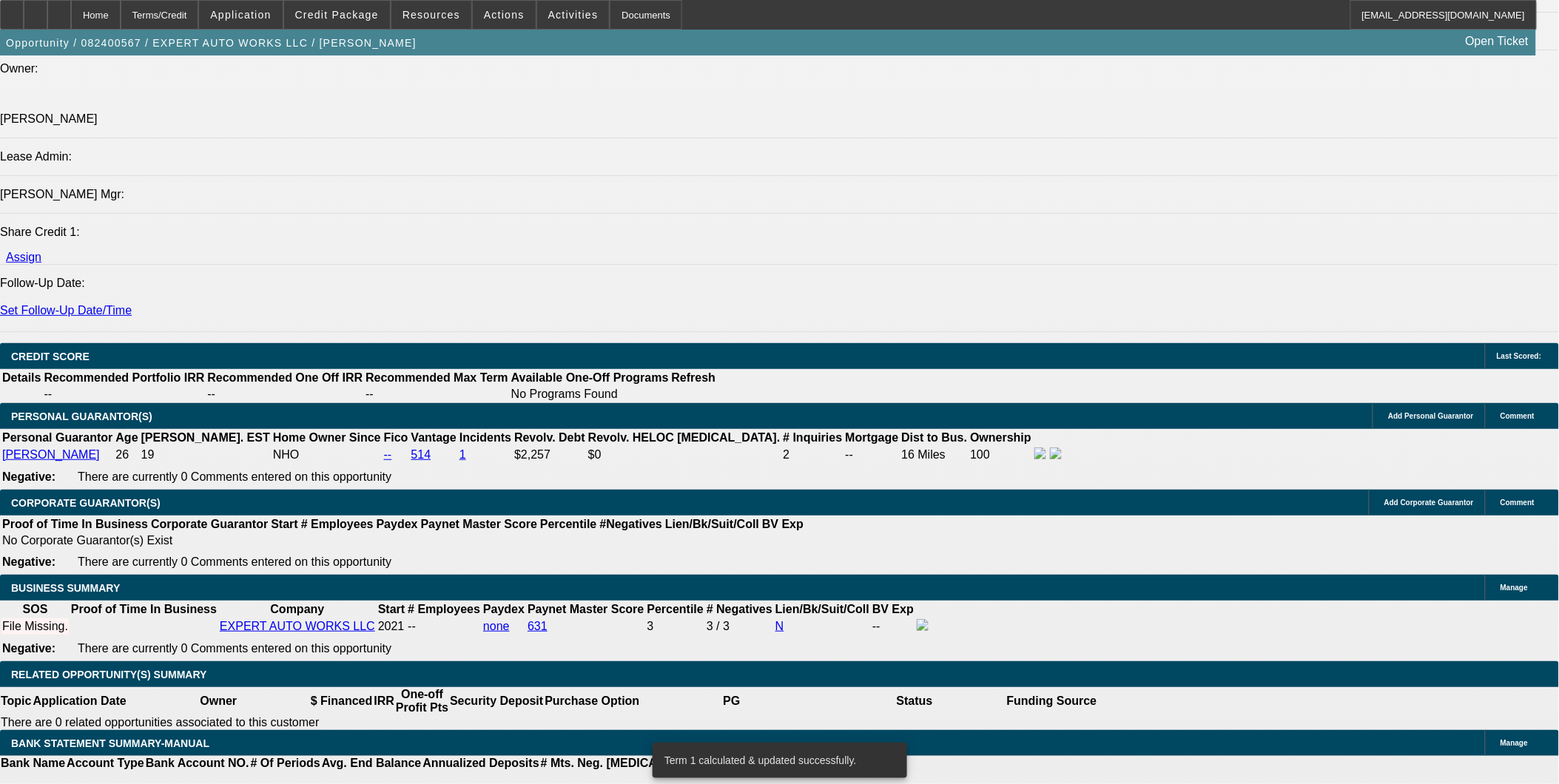
type input "17.6"
type input "UNKNOWN"
type input "$2,709.87"
type input "17.6"
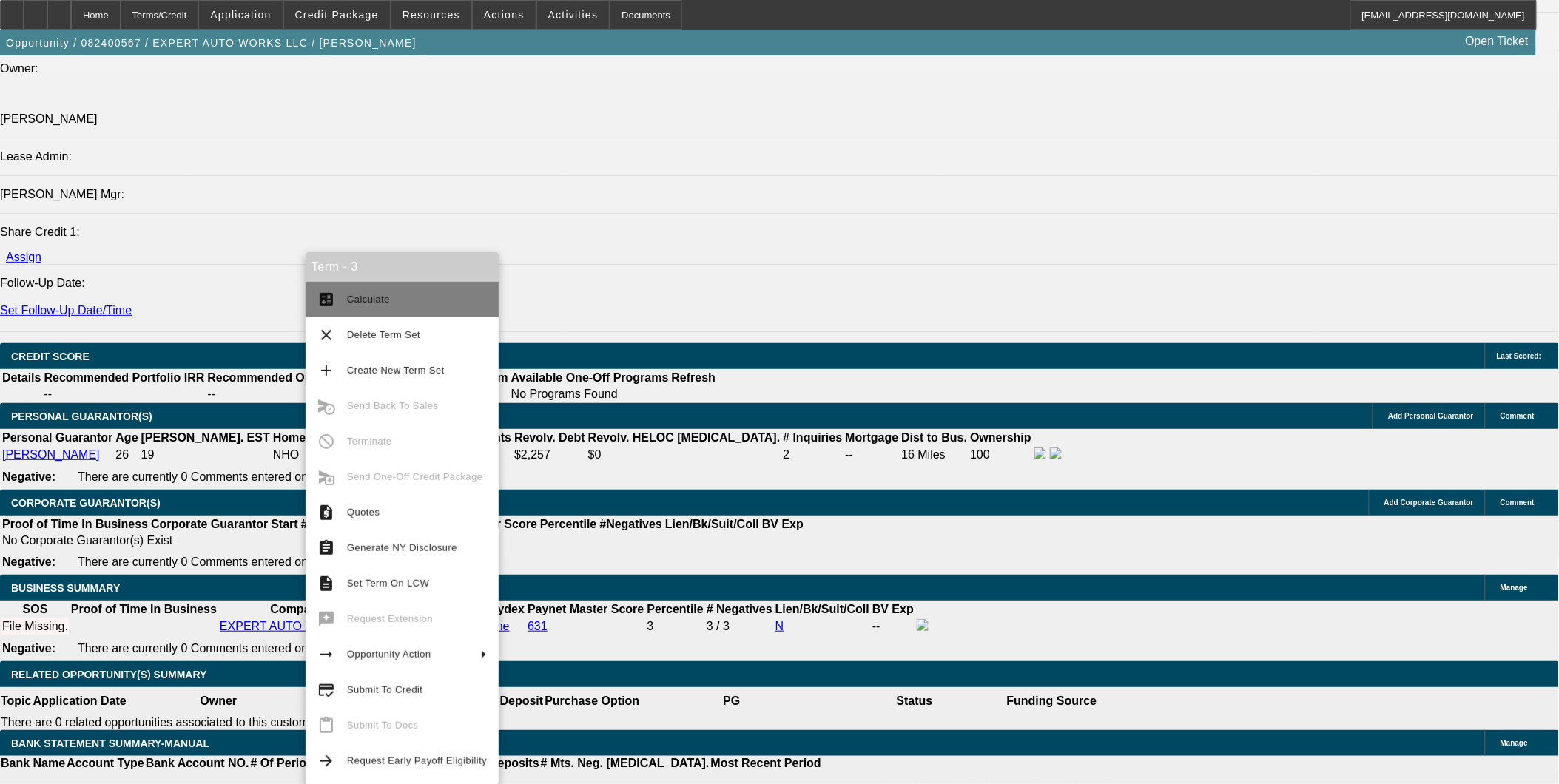
click at [365, 307] on span "Calculate" at bounding box center [416, 299] width 140 height 18
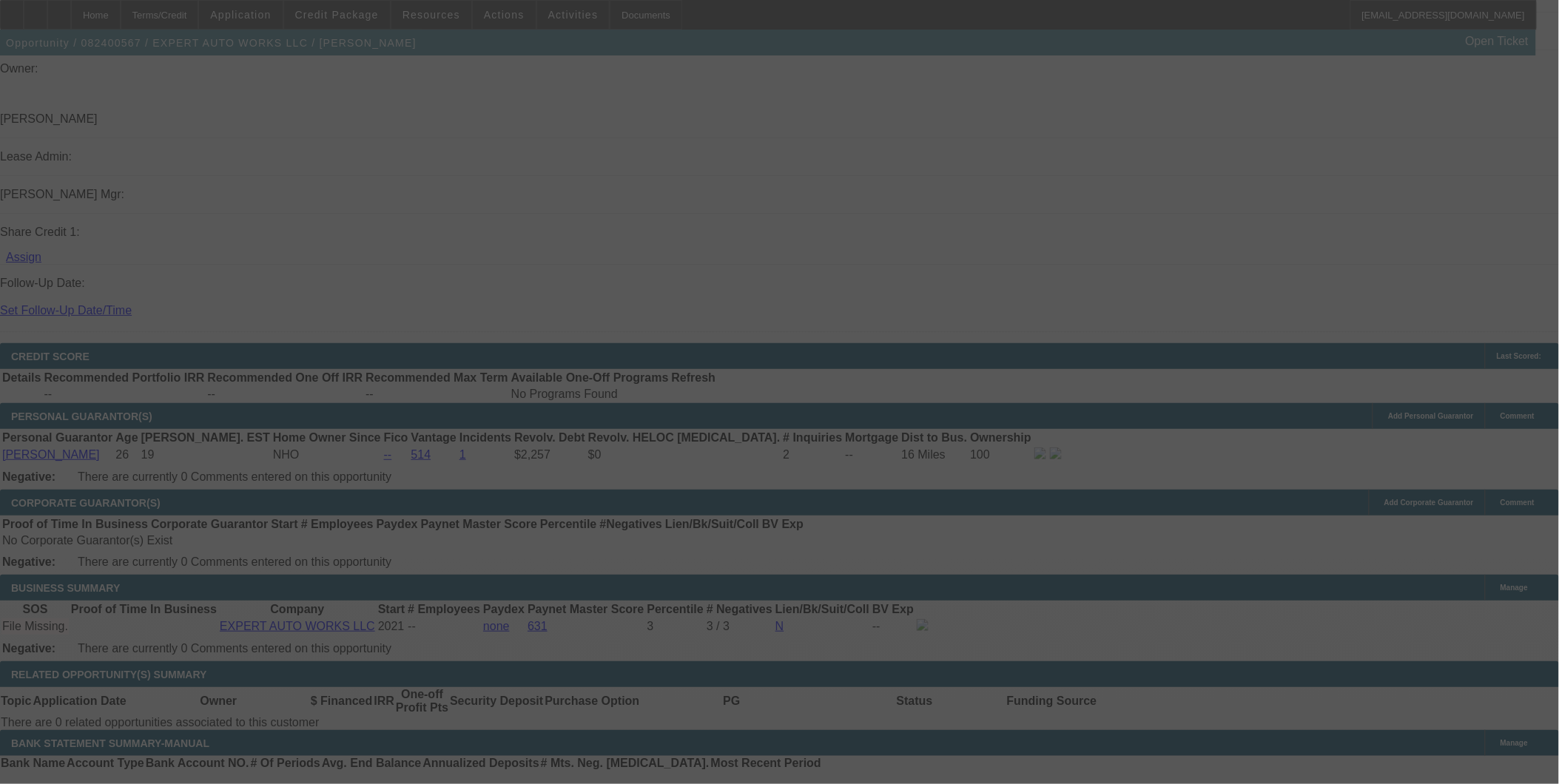
select select "0"
select select "2"
select select "0"
select select "6"
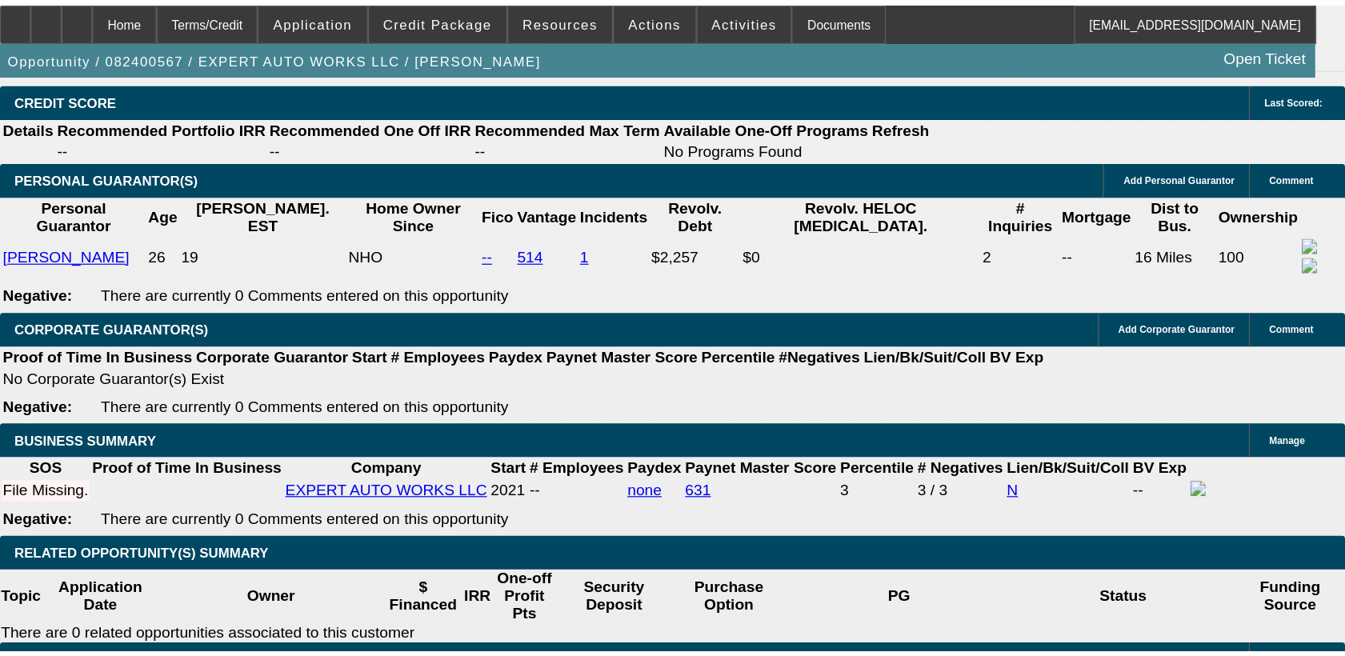
scroll to position [2135, 0]
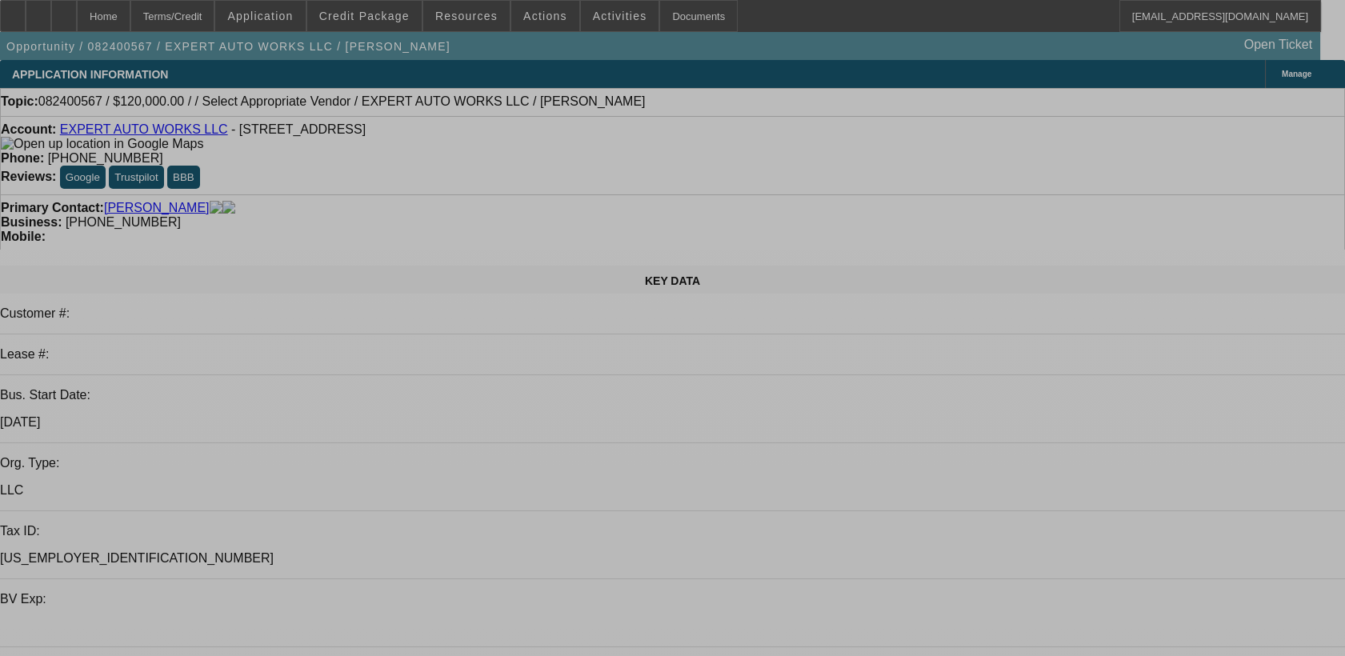
select select "0"
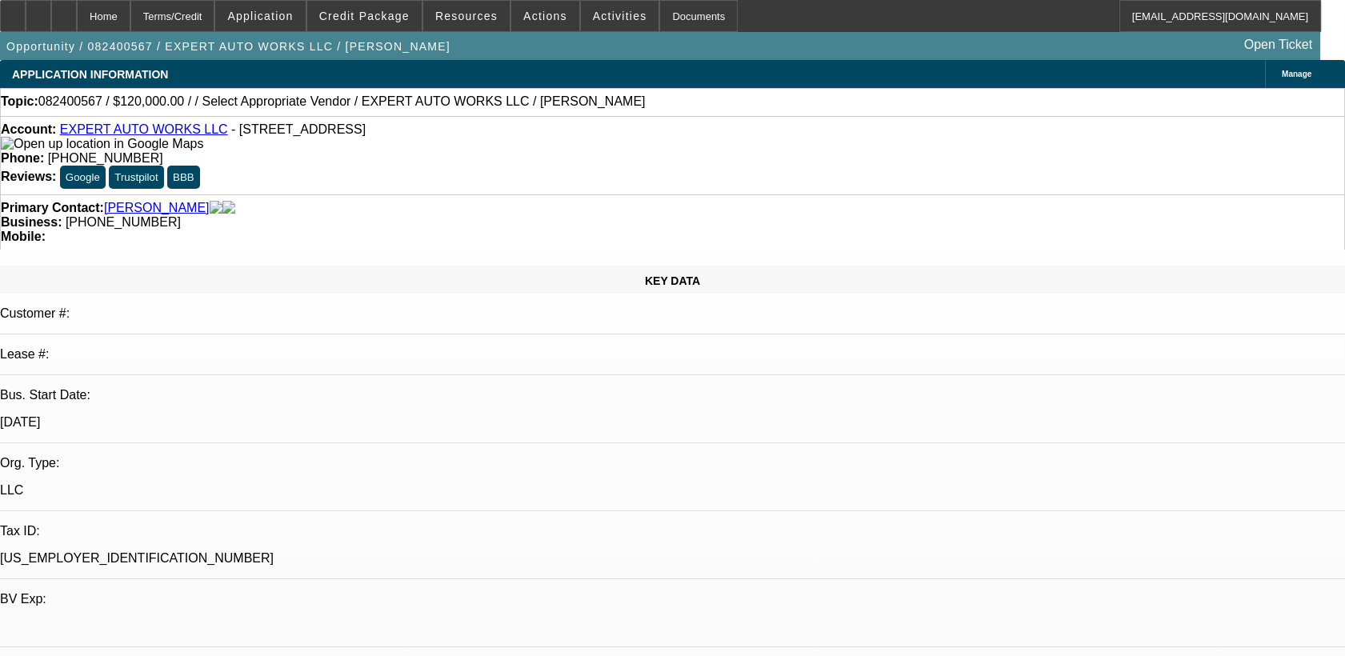
select select "0"
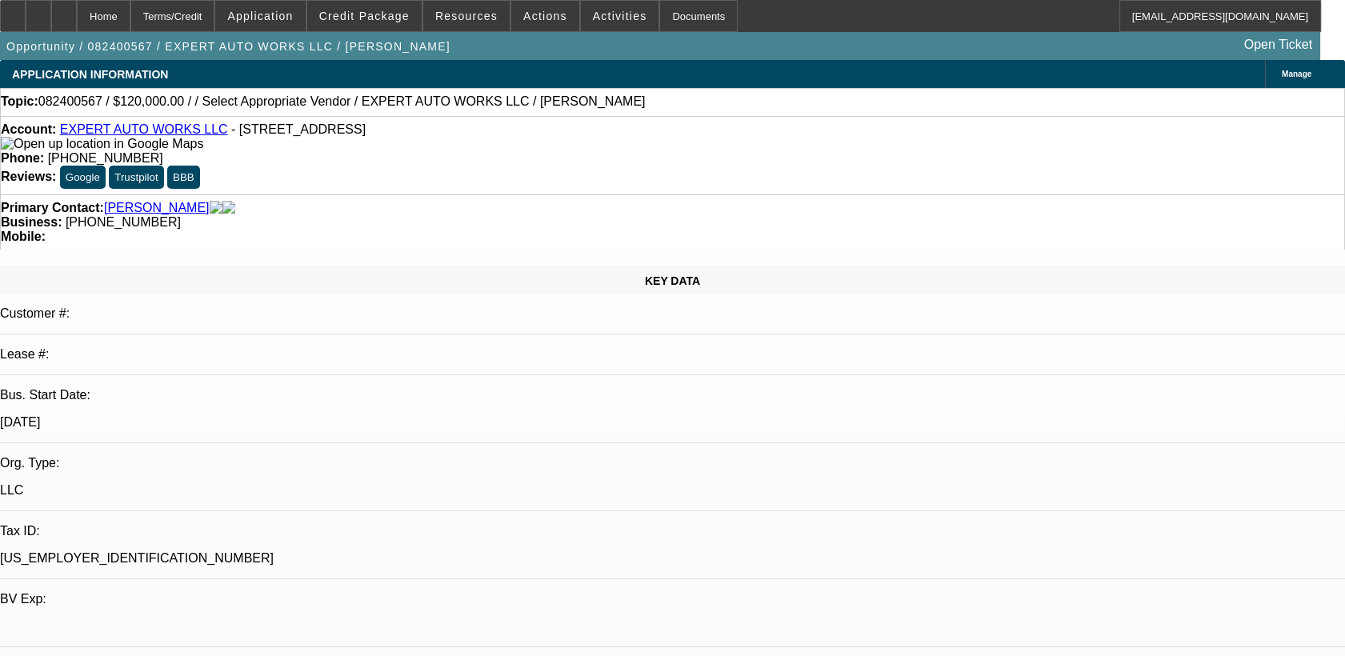
select select "0"
select select "1"
select select "2"
select select "6"
select select "1"
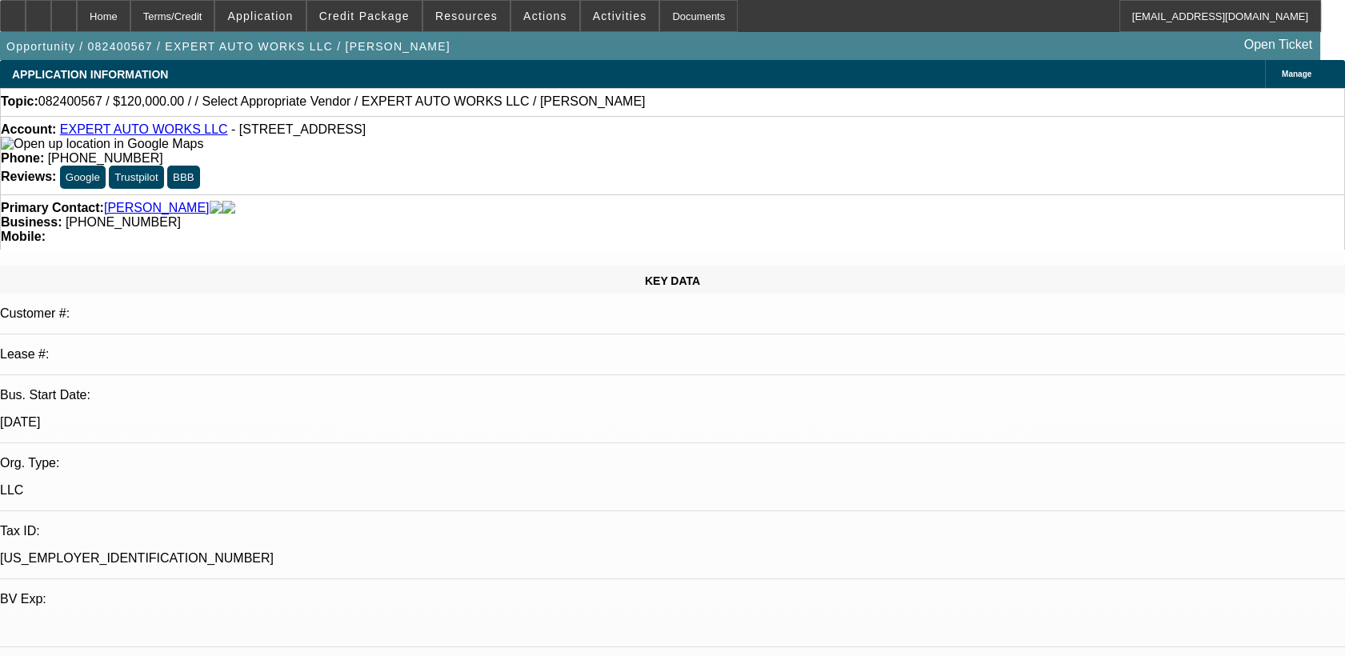
select select "2"
select select "6"
select select "1"
select select "2"
select select "6"
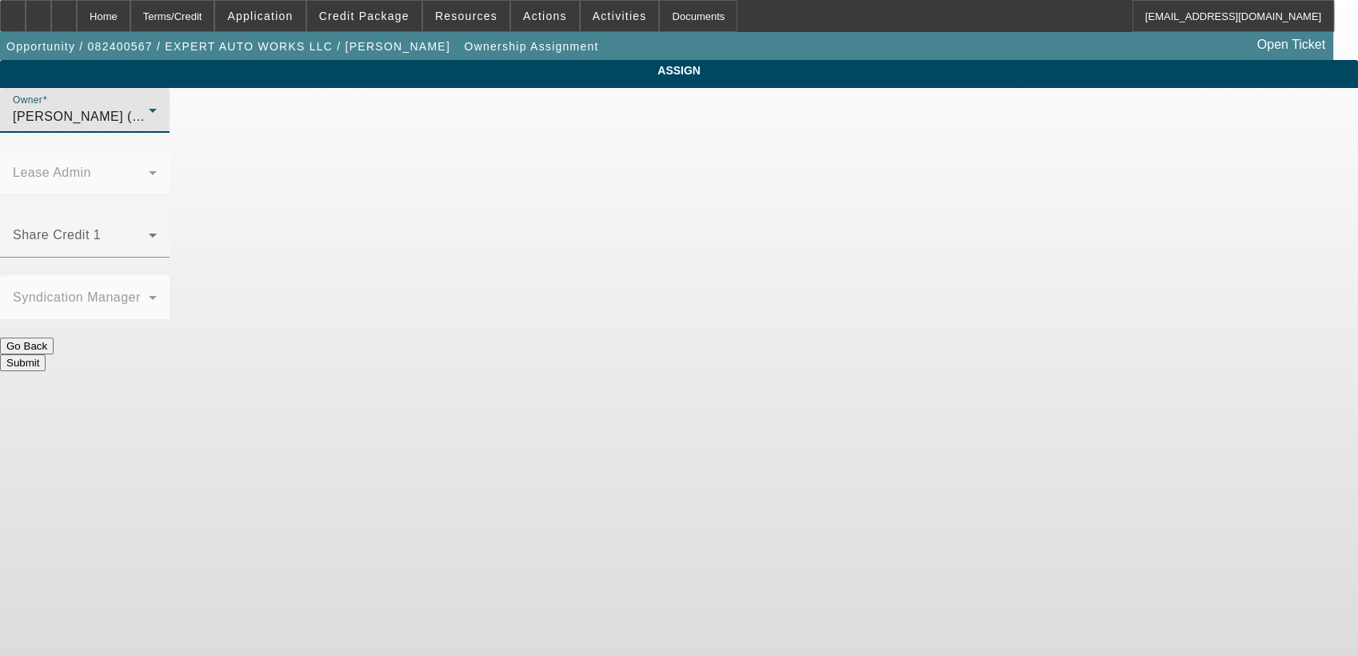
click at [149, 126] on div "Dunphy, Sean (Lvl 19)" at bounding box center [81, 116] width 136 height 19
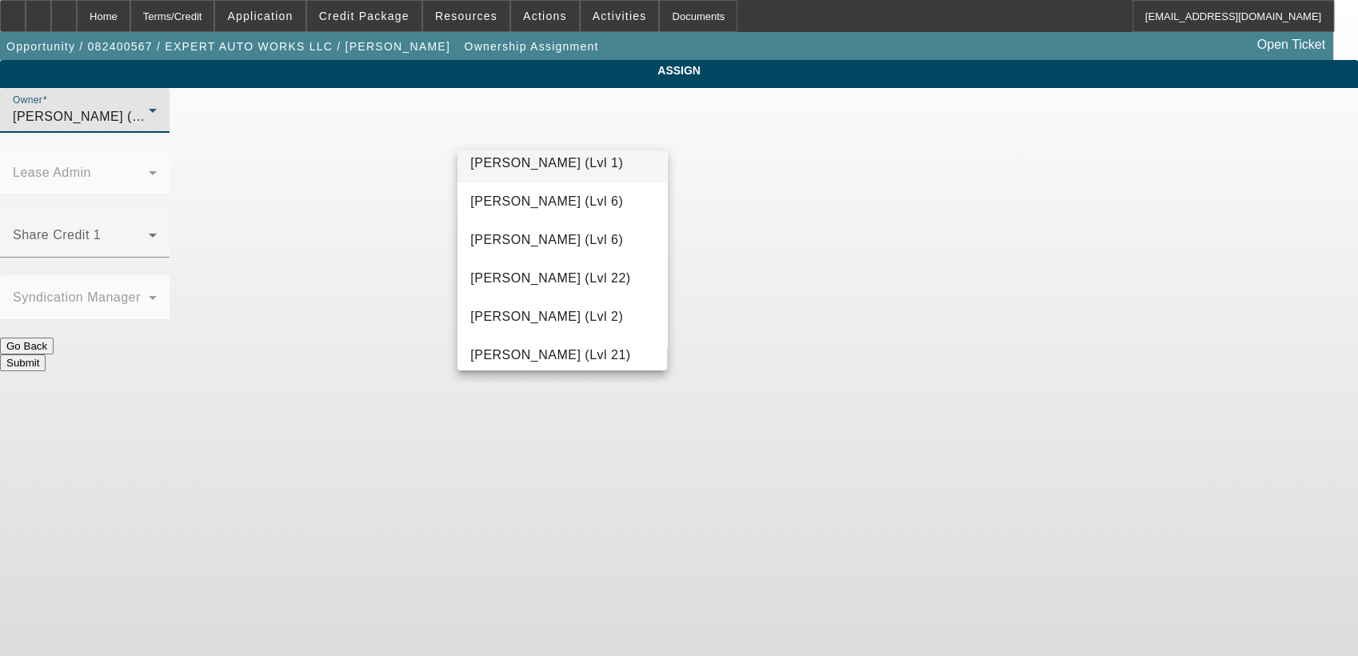
scroll to position [823, 0]
click at [576, 304] on span "Hernandez, Edgar (Lvl 2)" at bounding box center [546, 312] width 153 height 19
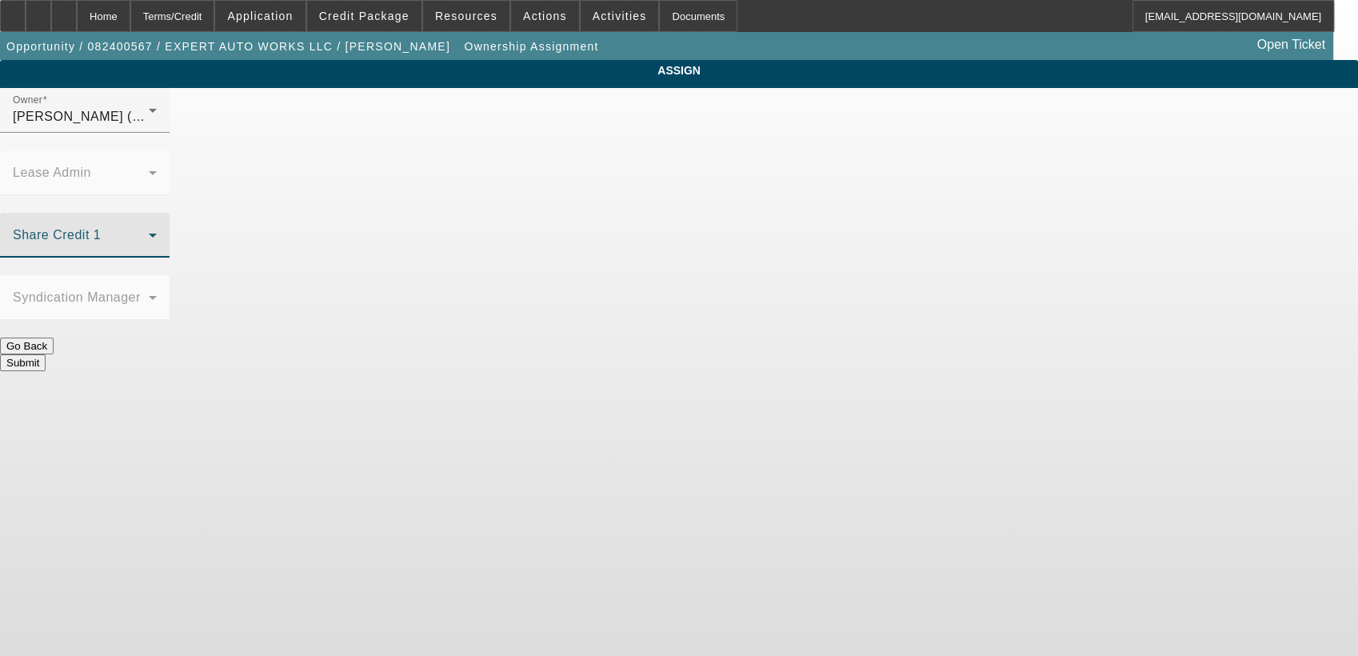
click at [149, 232] on span at bounding box center [81, 241] width 136 height 19
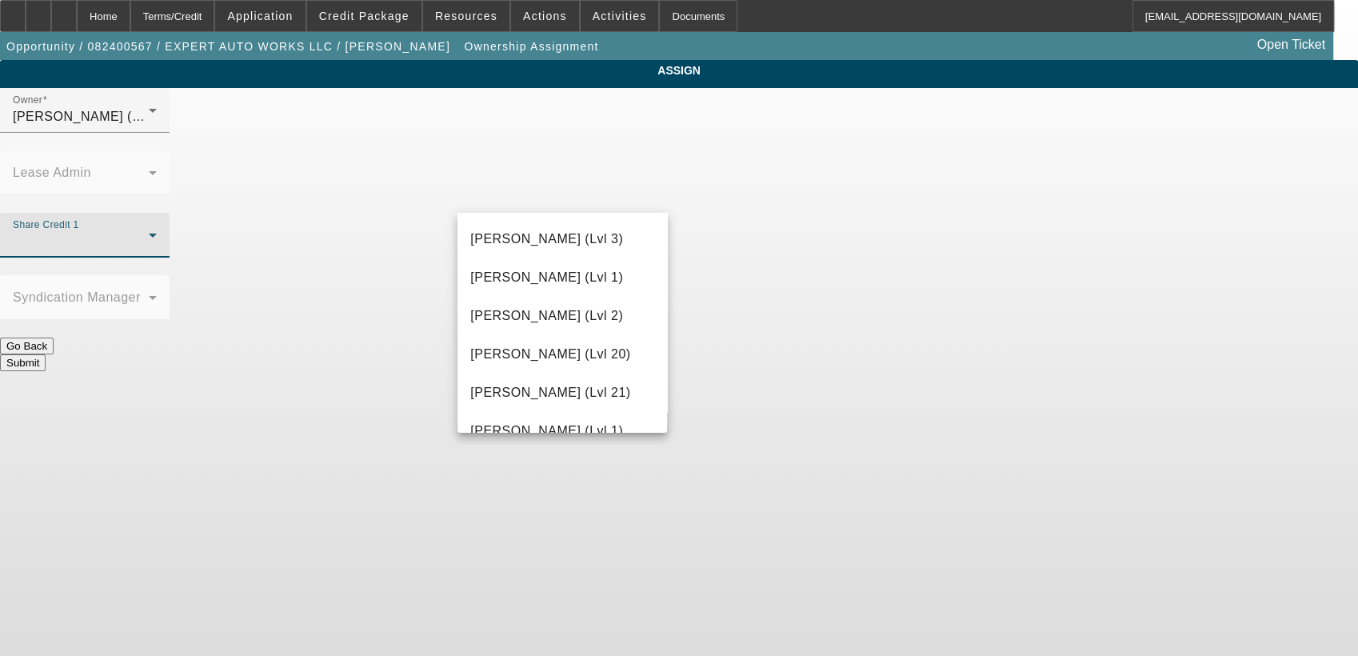
scroll to position [621, 0]
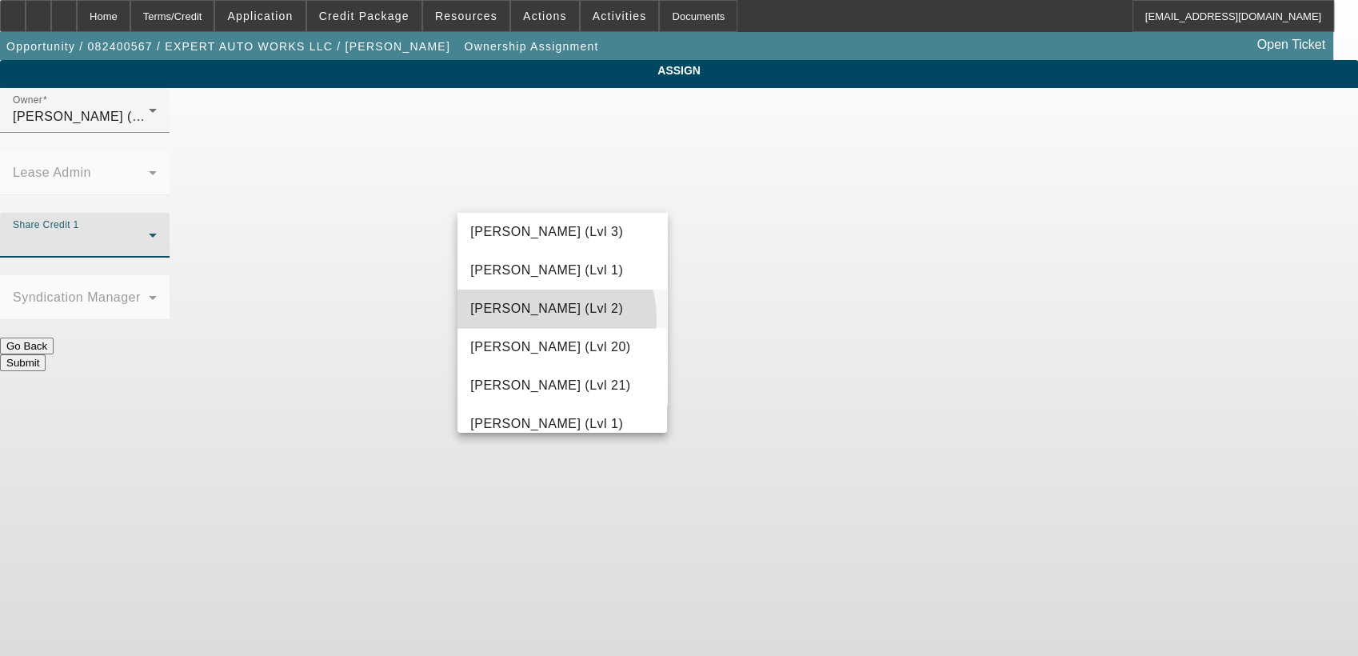
click at [531, 317] on mat-option "Gaizutis, Lucas (Lvl 2)" at bounding box center [563, 309] width 210 height 38
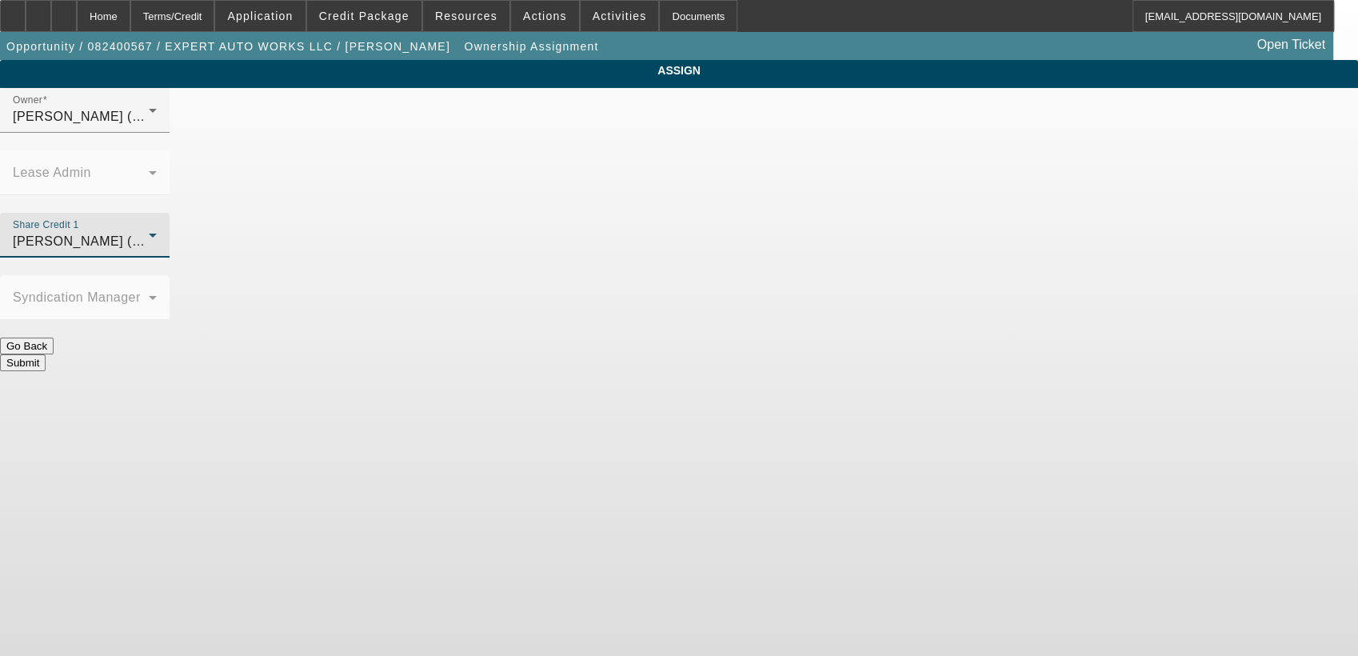
click at [46, 354] on button "Submit" at bounding box center [23, 362] width 46 height 17
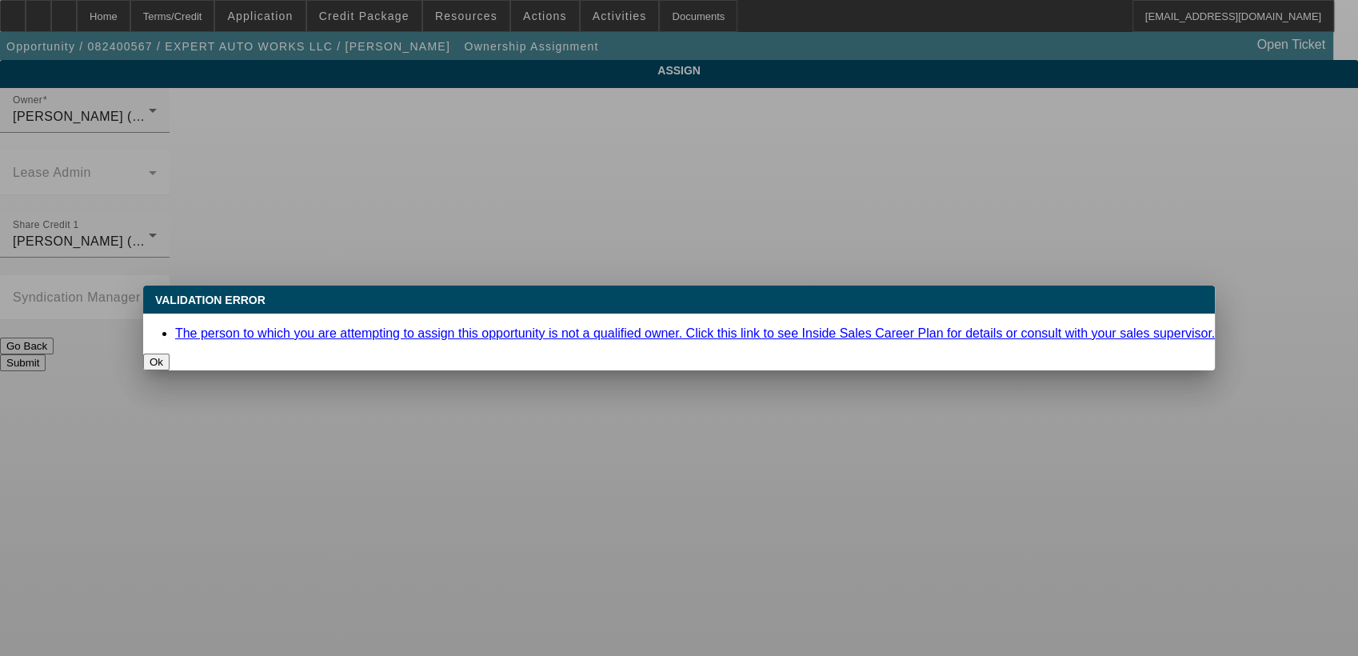
click at [170, 354] on button "Ok" at bounding box center [156, 362] width 26 height 17
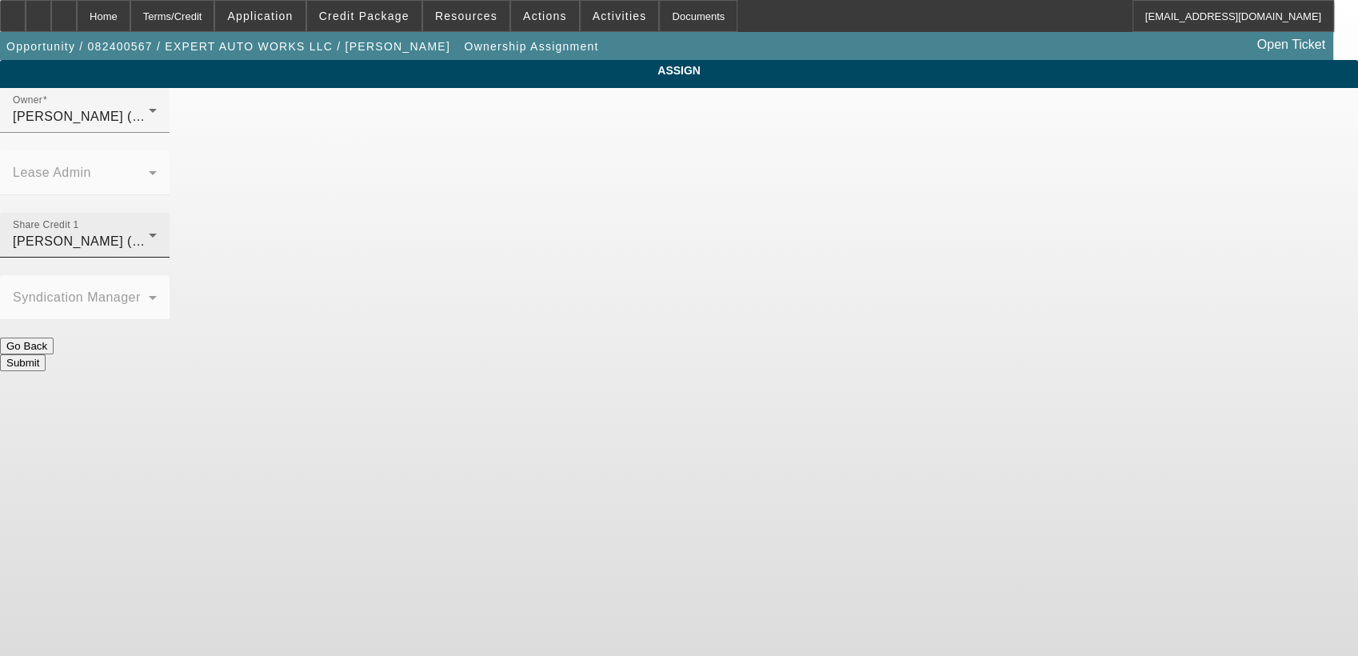
click at [149, 232] on div "Gaizutis, Lucas (Lvl 2)" at bounding box center [81, 241] width 136 height 19
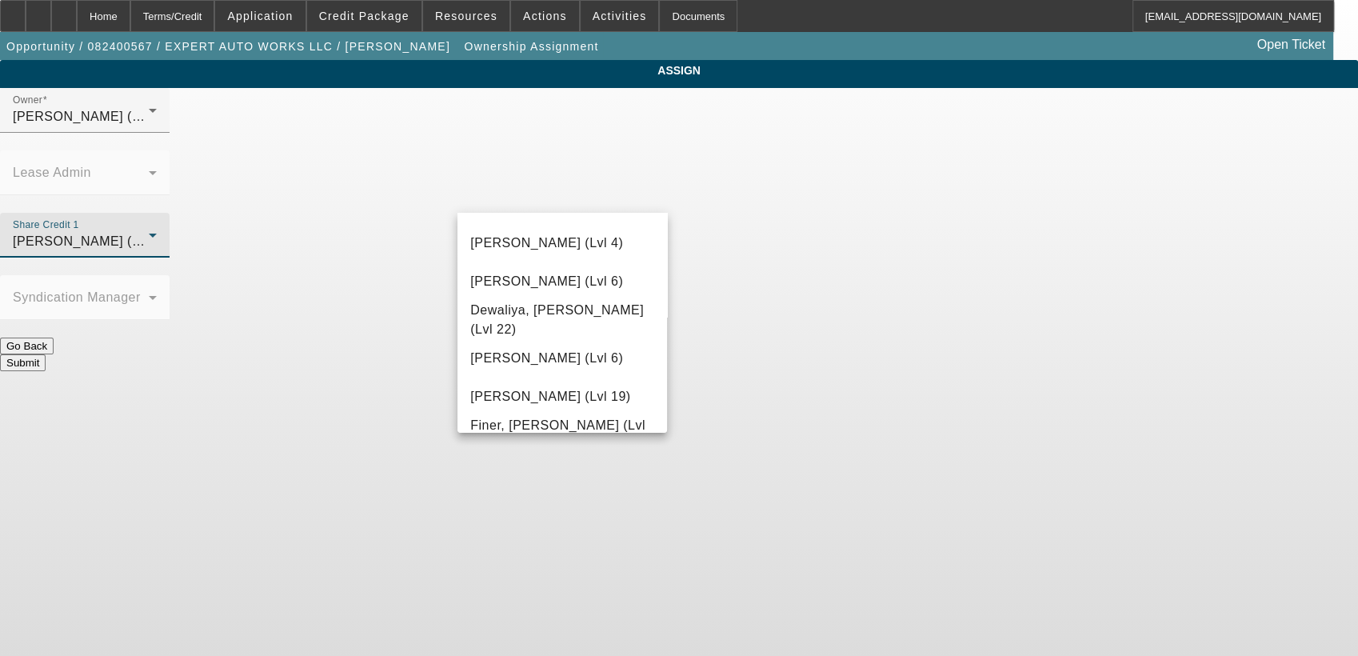
scroll to position [365, 0]
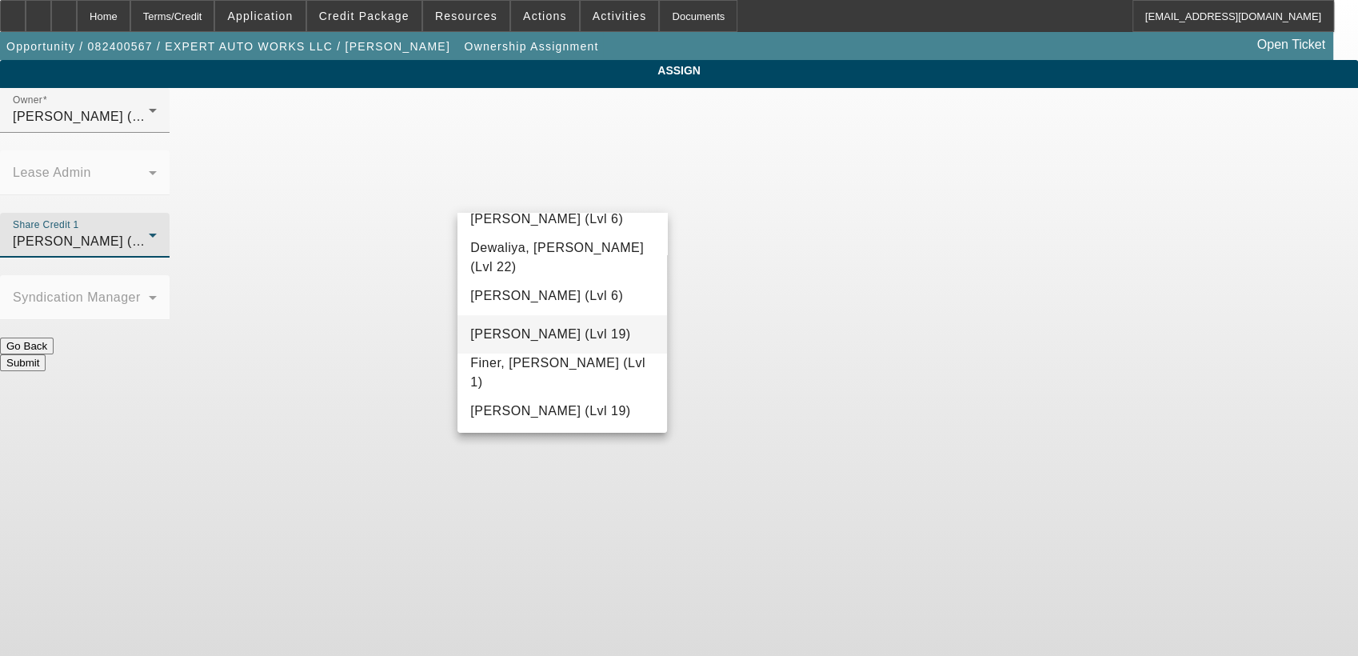
click at [546, 335] on span "Dunphy, Sean (Lvl 19)" at bounding box center [550, 334] width 160 height 19
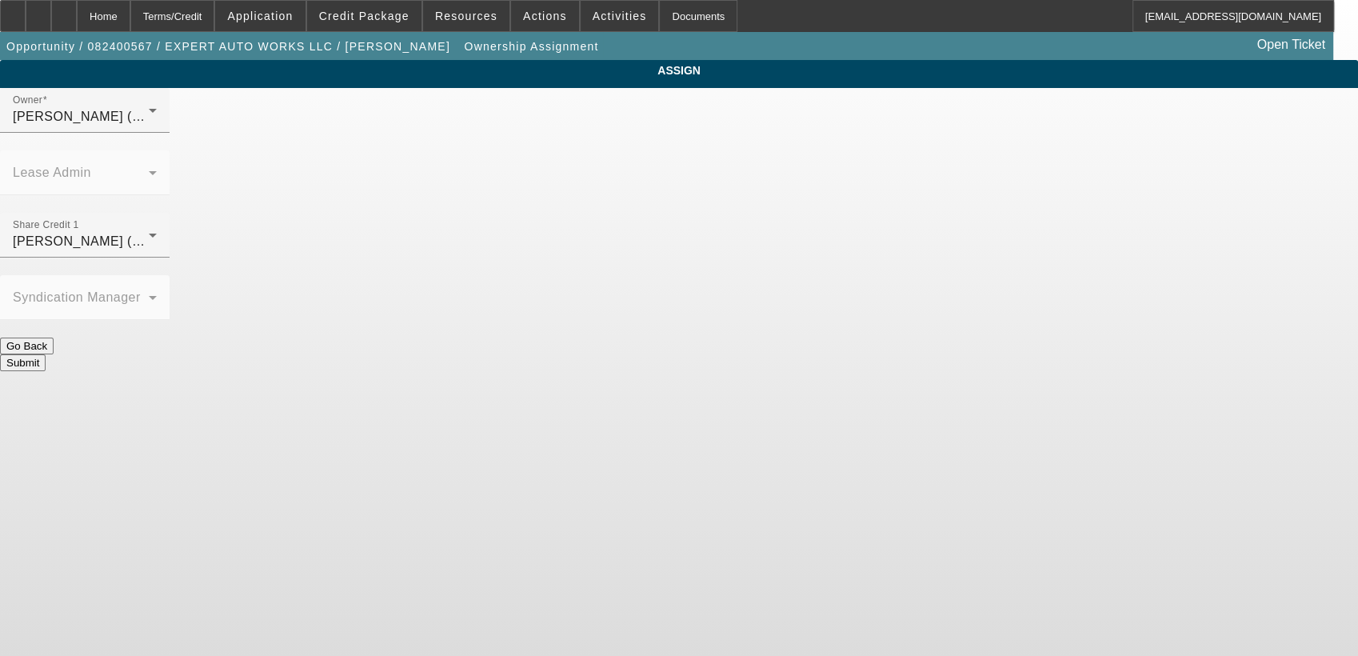
click at [46, 354] on button "Submit" at bounding box center [23, 362] width 46 height 17
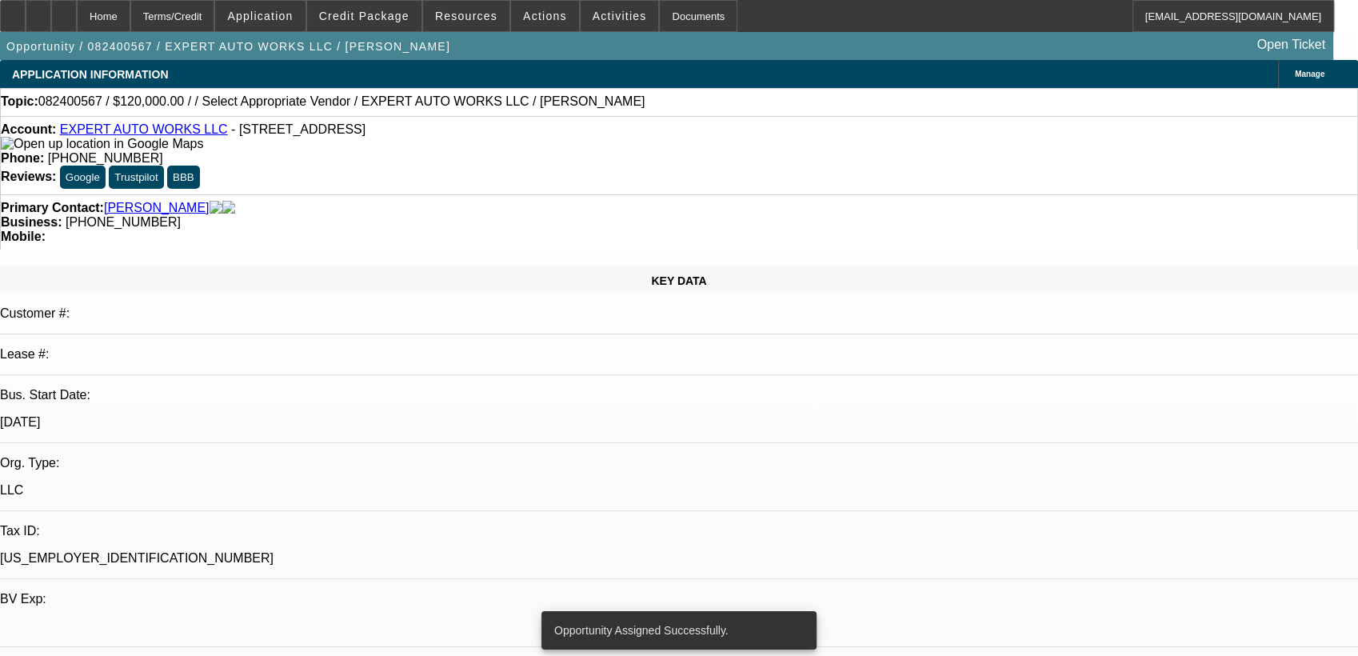
select select "0"
select select "2"
select select "0"
select select "6"
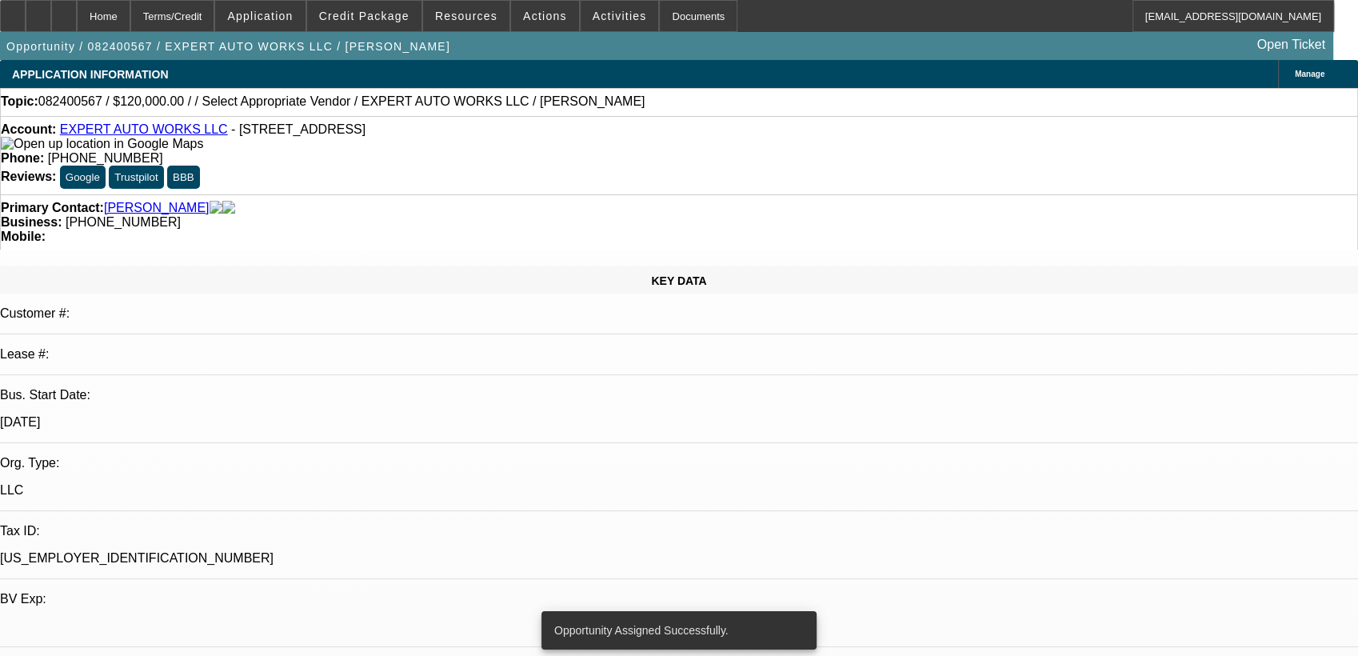
select select "0"
select select "2"
select select "0"
select select "6"
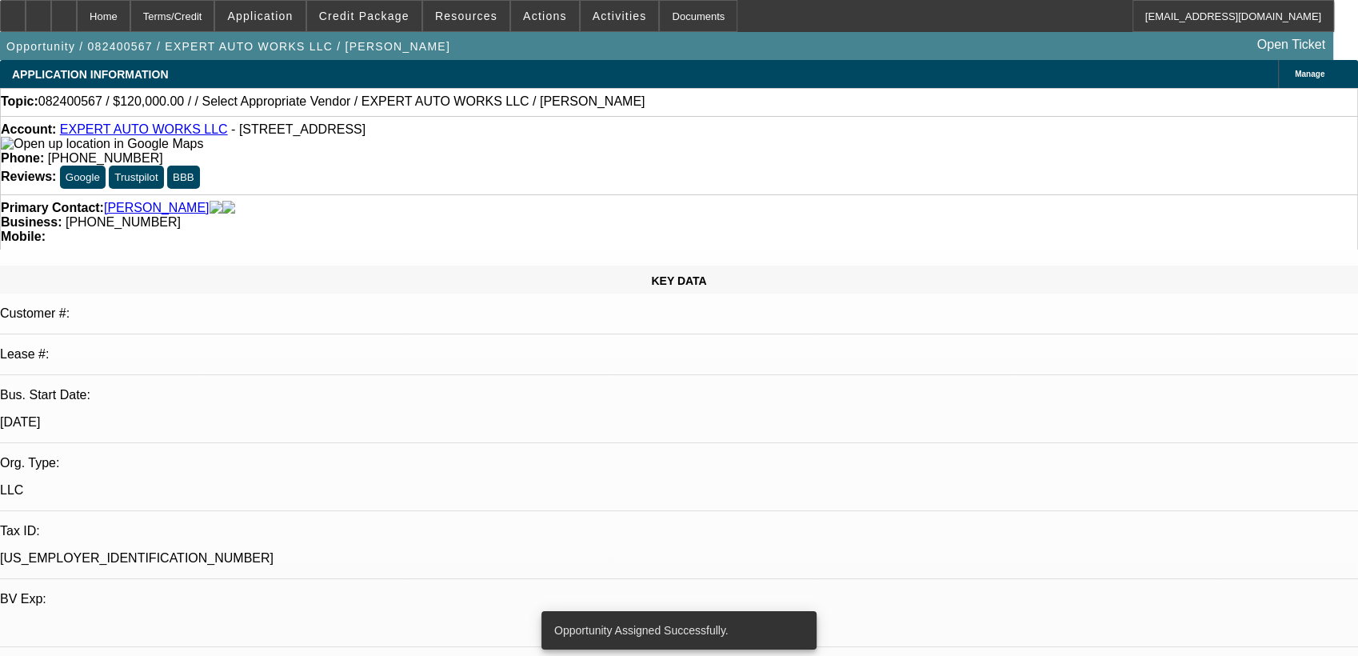
select select "0"
select select "2"
select select "0"
select select "6"
